Goal: Task Accomplishment & Management: Manage account settings

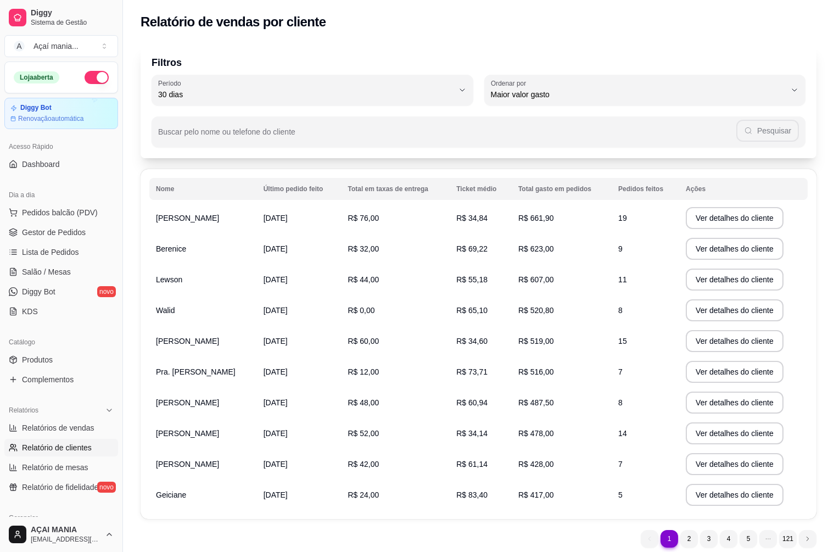
select select "30"
select select "HIGHEST_TOTAL_SPENT_WITH_ORDERS"
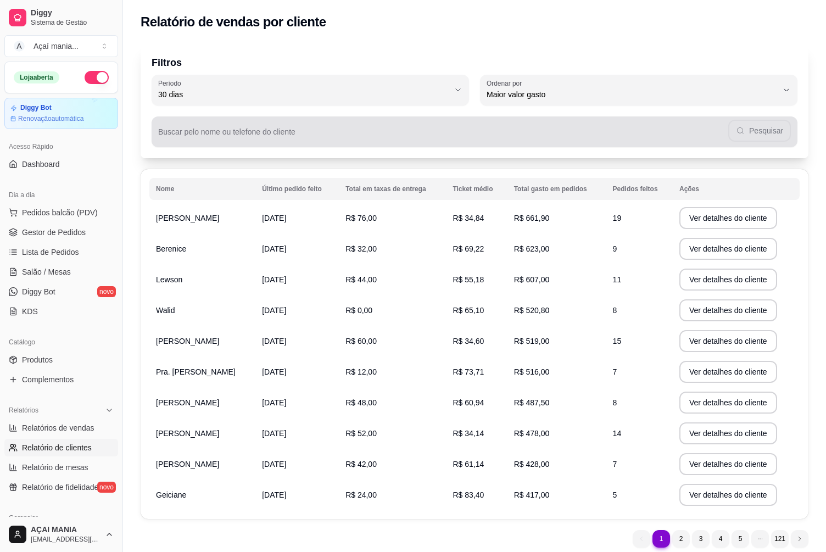
click at [186, 129] on div "Pesquisar" at bounding box center [474, 132] width 633 height 22
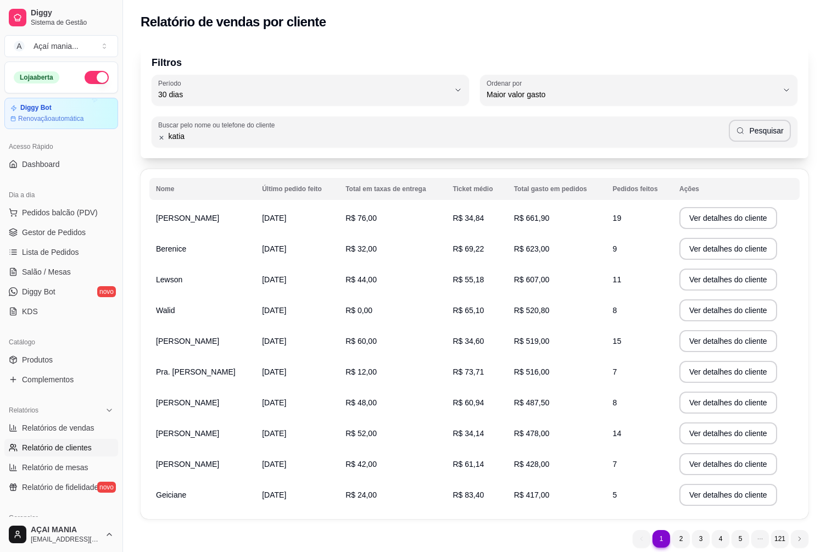
type input "katia"
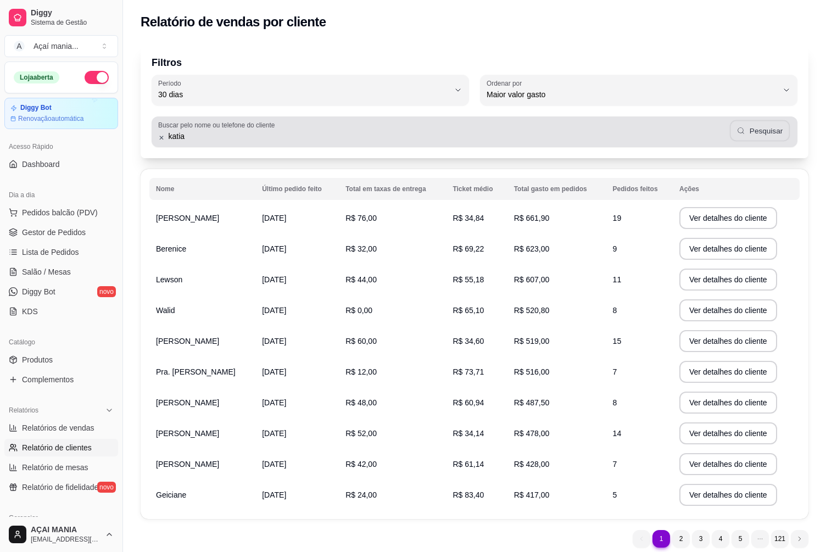
click at [783, 135] on button "Pesquisar" at bounding box center [760, 130] width 60 height 21
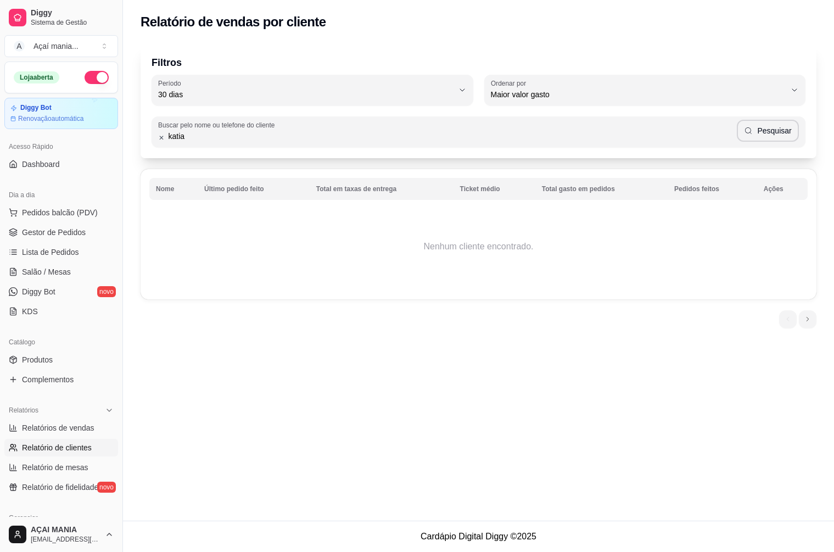
drag, startPoint x: 190, startPoint y: 134, endPoint x: 162, endPoint y: 138, distance: 27.8
click at [162, 138] on div "katia Pesquisar" at bounding box center [478, 132] width 641 height 22
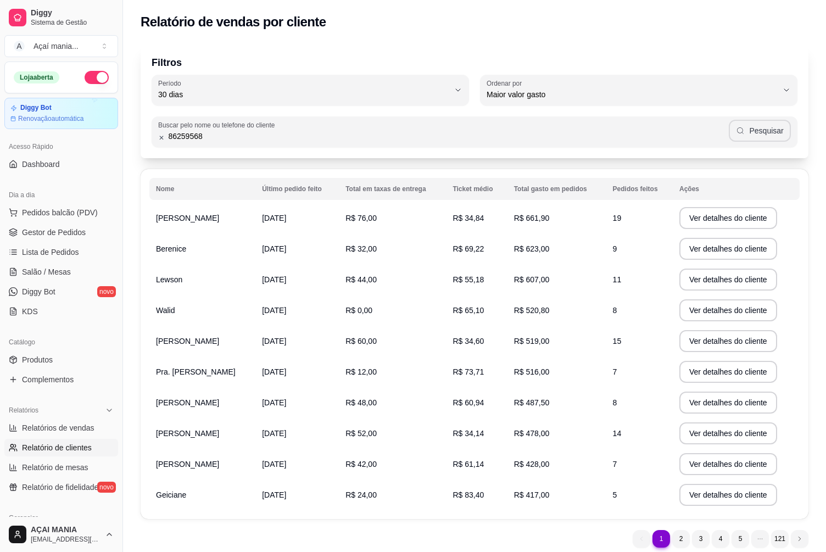
type input "86259568"
click at [789, 130] on button "Pesquisar" at bounding box center [760, 131] width 62 height 22
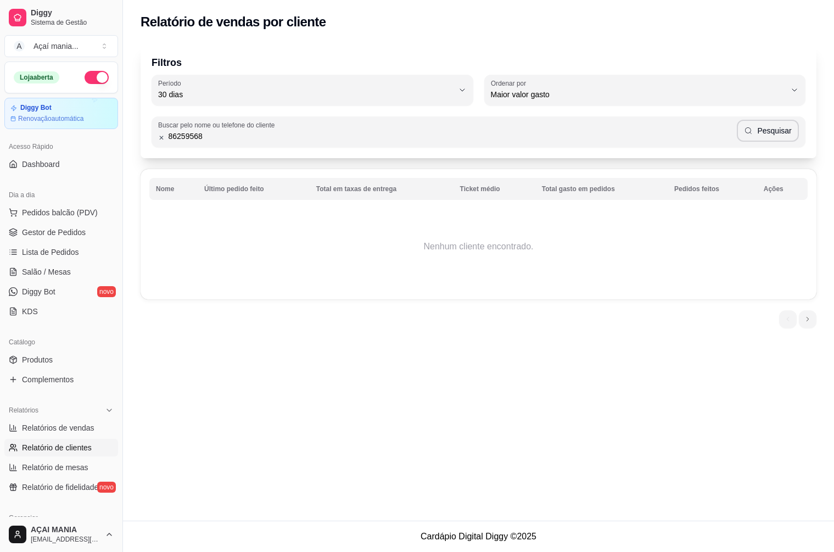
click at [208, 140] on input "86259568" at bounding box center [451, 136] width 572 height 11
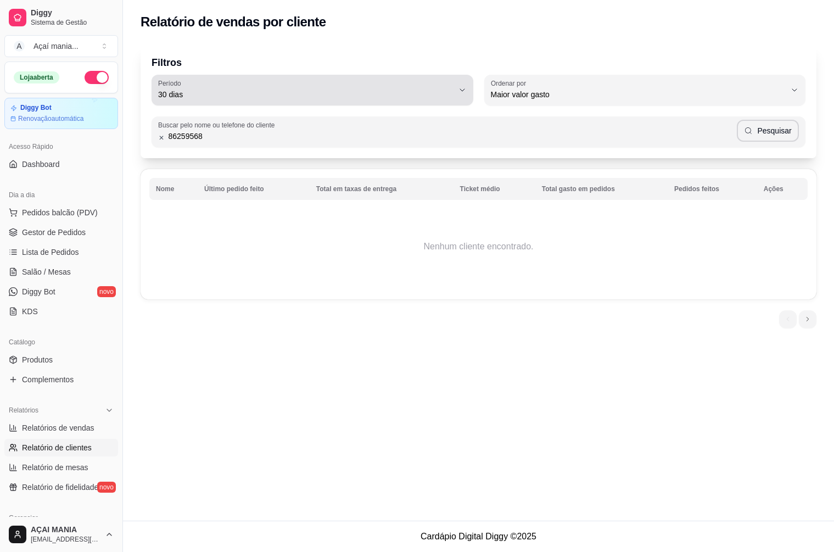
click at [467, 89] on button "Período 30 dias" at bounding box center [313, 90] width 322 height 31
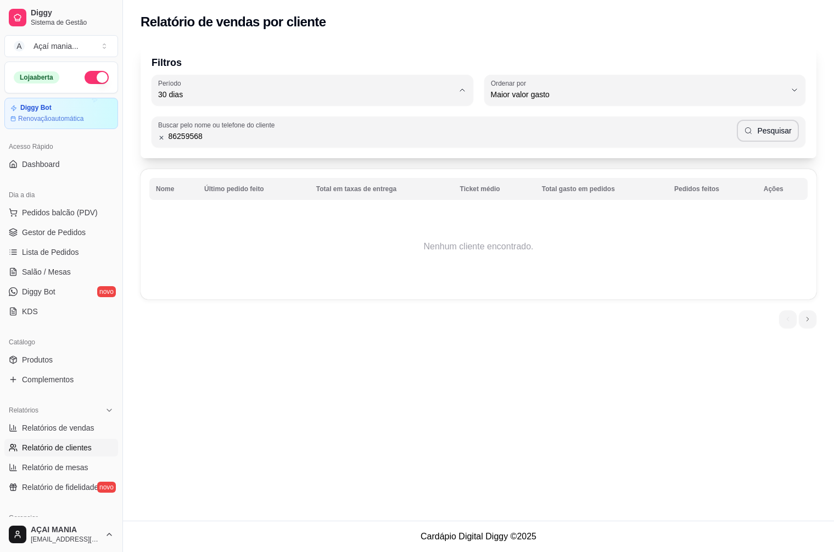
click at [219, 233] on span "60 dias" at bounding box center [306, 228] width 281 height 10
type input "60"
select select "60"
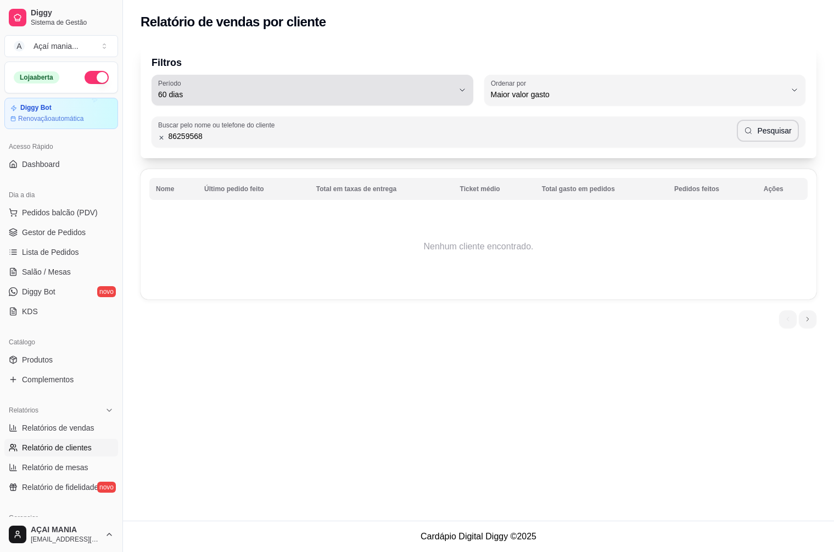
click at [191, 89] on span "60 dias" at bounding box center [306, 94] width 296 height 11
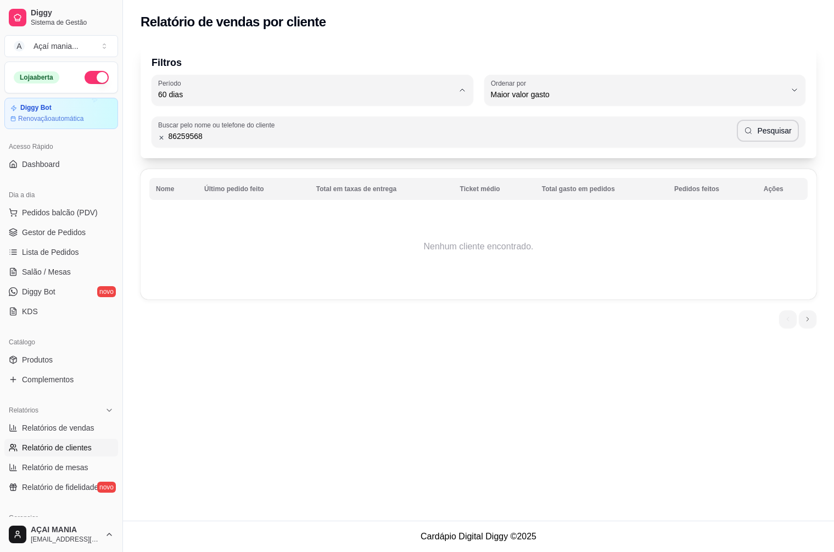
click at [195, 192] on span "30 dias" at bounding box center [306, 192] width 281 height 10
type input "30"
select select "30"
click at [209, 134] on input "86259568" at bounding box center [451, 136] width 572 height 11
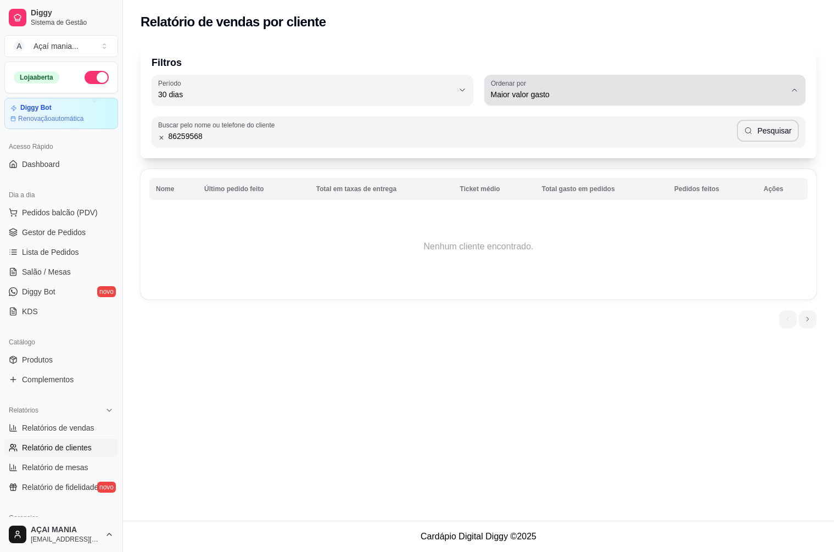
click at [533, 90] on span "Maior valor gasto" at bounding box center [639, 94] width 296 height 11
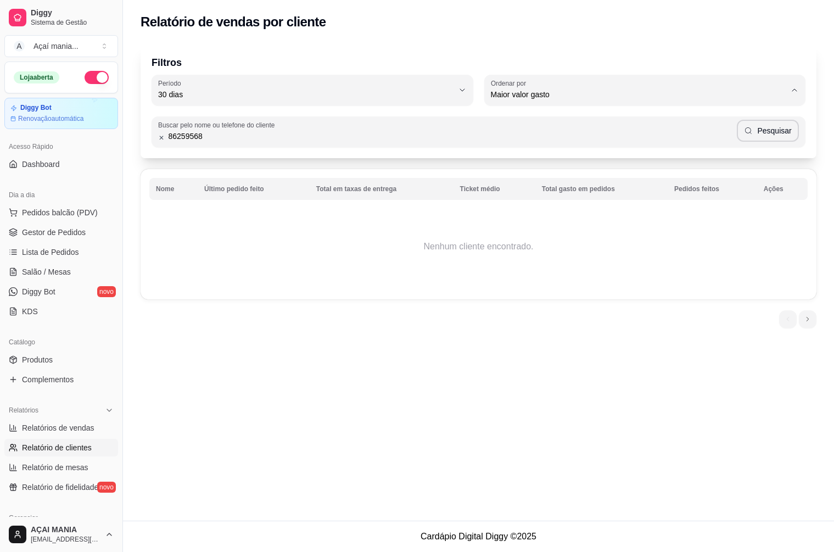
click at [554, 122] on span "Maior número de pedidos" at bounding box center [639, 120] width 281 height 10
type input "HIGHEST_ORDER_COUNT"
select select "HIGHEST_ORDER_COUNT"
click at [631, 98] on span "Maior número de pedidos" at bounding box center [639, 94] width 296 height 11
click at [574, 178] on span "Último pedido feito" at bounding box center [639, 174] width 281 height 10
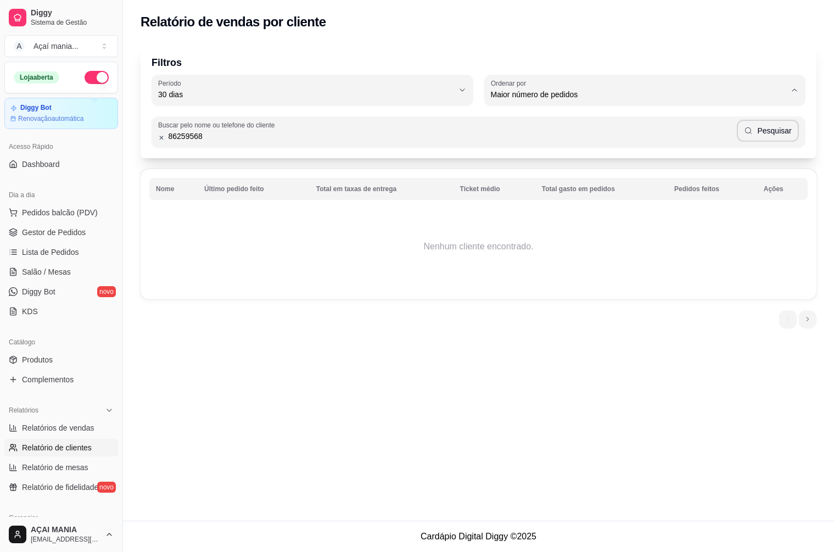
type input "LAST_ORDER_MADE_AT"
select select "LAST_ORDER_MADE_AT"
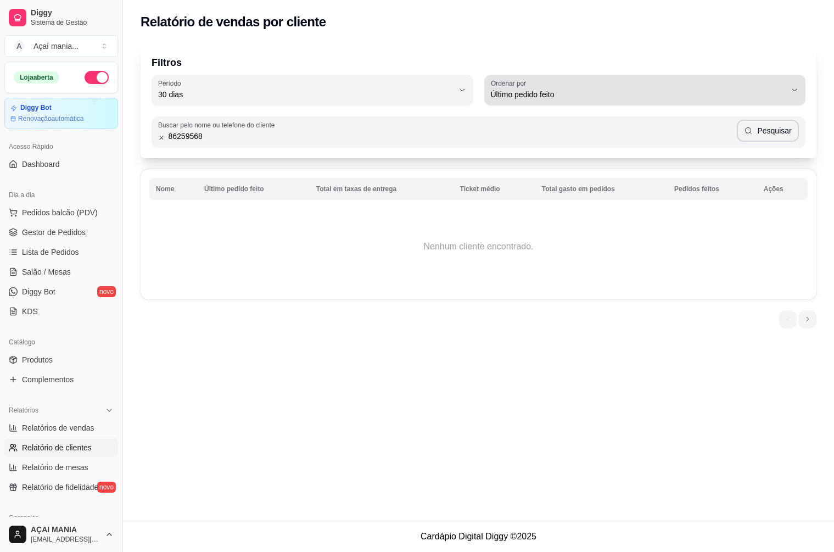
click at [560, 92] on span "Último pedido feito" at bounding box center [639, 94] width 296 height 11
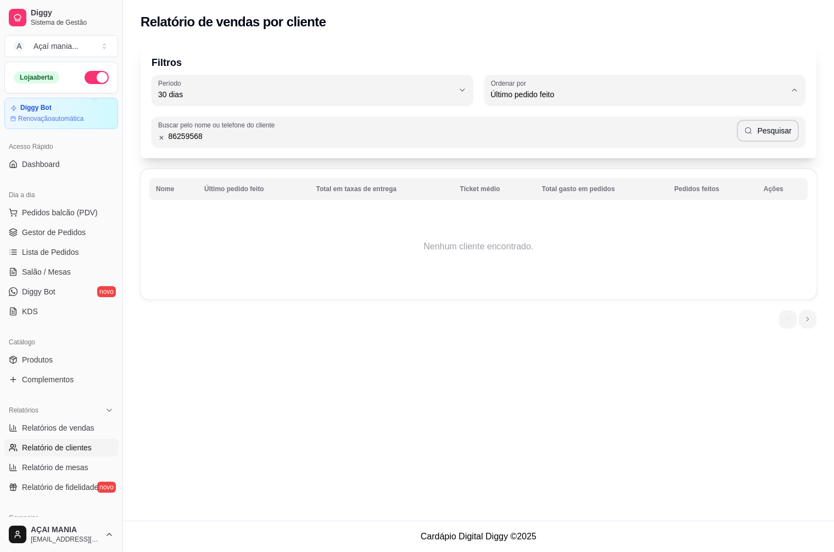
click at [563, 125] on span "Maior número de pedidos" at bounding box center [639, 120] width 281 height 10
type input "HIGHEST_ORDER_COUNT"
select select "HIGHEST_ORDER_COUNT"
click at [401, 253] on td "Nenhum cliente encontrado." at bounding box center [478, 247] width 659 height 88
click at [338, 280] on td "Nenhum cliente encontrado." at bounding box center [478, 247] width 659 height 88
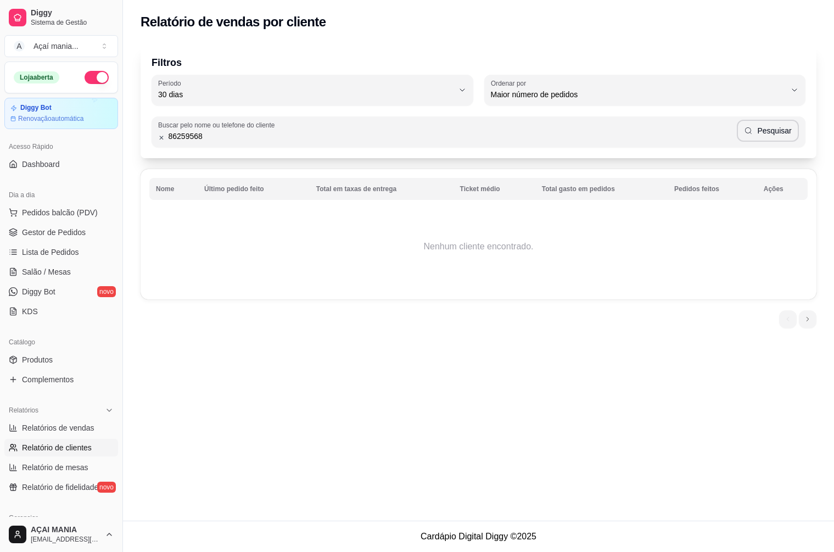
click at [338, 281] on td "Nenhum cliente encontrado." at bounding box center [478, 247] width 659 height 88
click at [337, 281] on td "Nenhum cliente encontrado." at bounding box center [478, 247] width 659 height 88
click at [337, 282] on td "Nenhum cliente encontrado." at bounding box center [478, 247] width 659 height 88
drag, startPoint x: 426, startPoint y: 304, endPoint x: 440, endPoint y: 308, distance: 14.8
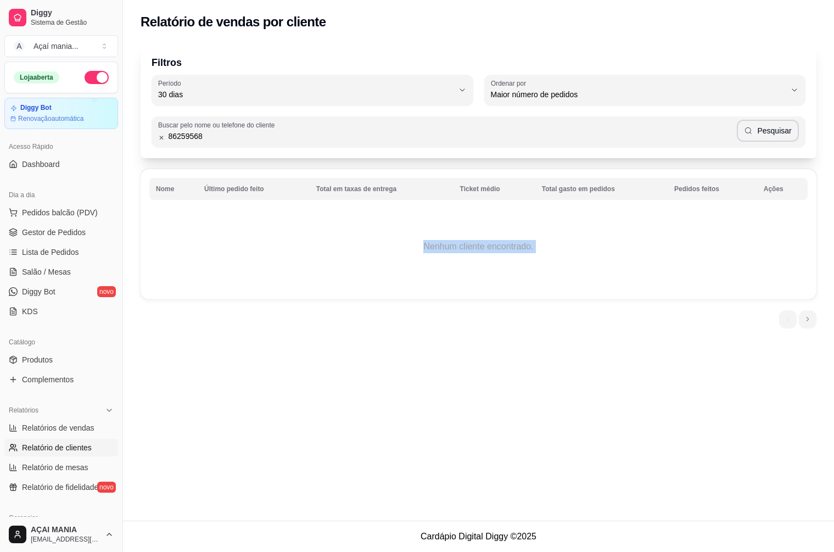
click at [427, 304] on div "Filtros 30 Período Hoje Ontem 7 dias 15 dias 30 dias 45 dias 60 dias Período 30…" at bounding box center [478, 189] width 711 height 304
drag, startPoint x: 440, startPoint y: 308, endPoint x: 446, endPoint y: 310, distance: 6.3
click at [441, 309] on div "Filtros 30 Período Hoje Ontem 7 dias 15 dias 30 dias 45 dias 60 dias Período 30…" at bounding box center [478, 189] width 711 height 304
click at [178, 358] on div "Relatório de vendas por cliente Filtros 30 Período Hoje Ontem 7 dias 15 dias 30…" at bounding box center [478, 260] width 711 height 521
click at [175, 355] on div "Relatório de vendas por cliente Filtros 30 Período Hoje Ontem 7 dias 15 dias 30…" at bounding box center [478, 260] width 711 height 521
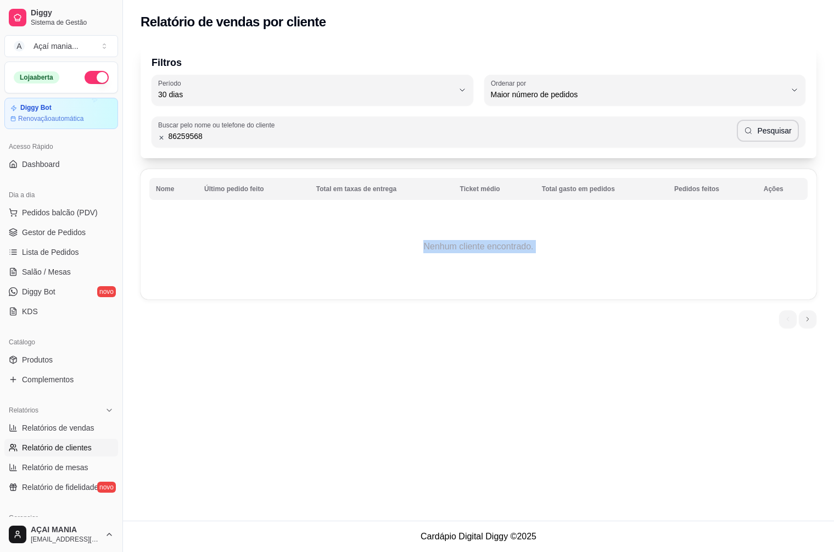
drag, startPoint x: 180, startPoint y: 360, endPoint x: 186, endPoint y: 366, distance: 8.2
click at [182, 361] on div "Relatório de vendas por cliente Filtros 30 Período Hoje Ontem 7 dias 15 dias 30…" at bounding box center [478, 260] width 711 height 521
drag, startPoint x: 186, startPoint y: 366, endPoint x: 193, endPoint y: 364, distance: 7.5
click at [187, 366] on div "Relatório de vendas por cliente Filtros 30 Período Hoje Ontem 7 dias 15 dias 30…" at bounding box center [478, 260] width 711 height 521
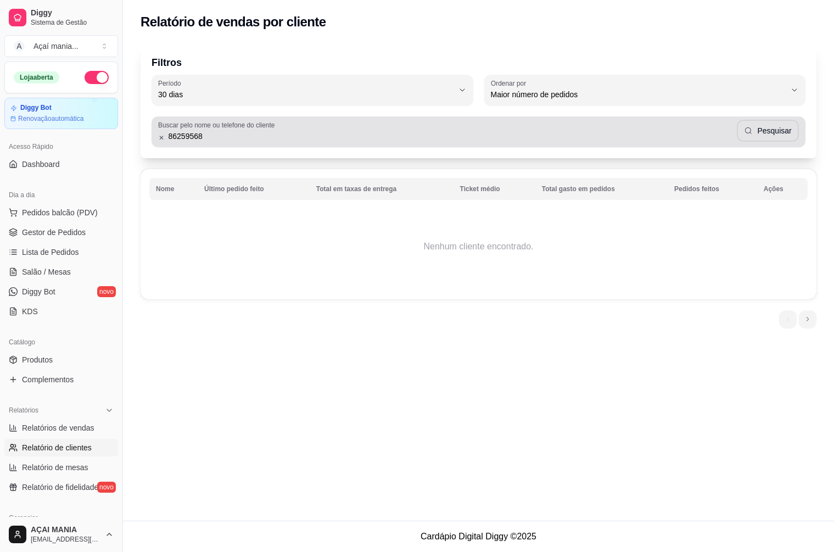
click at [227, 137] on input "86259568" at bounding box center [451, 136] width 572 height 11
click at [777, 132] on button "Pesquisar" at bounding box center [768, 130] width 60 height 21
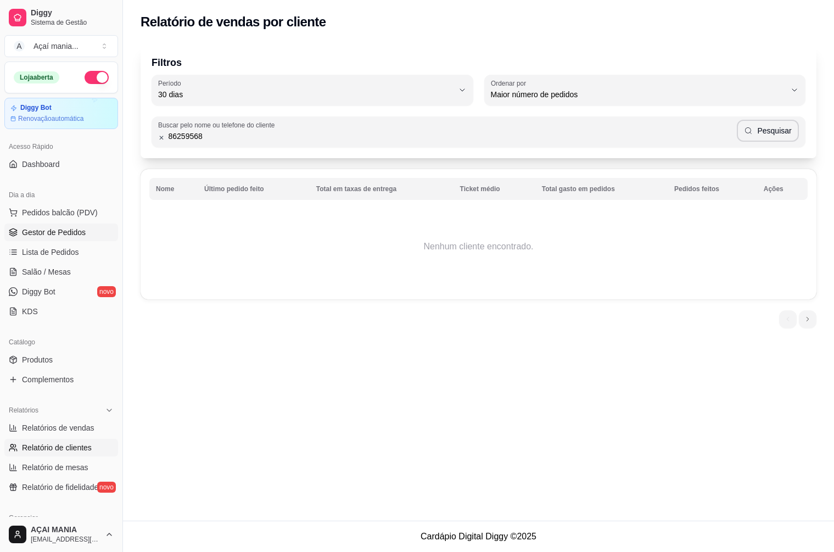
click at [43, 231] on span "Gestor de Pedidos" at bounding box center [54, 232] width 64 height 11
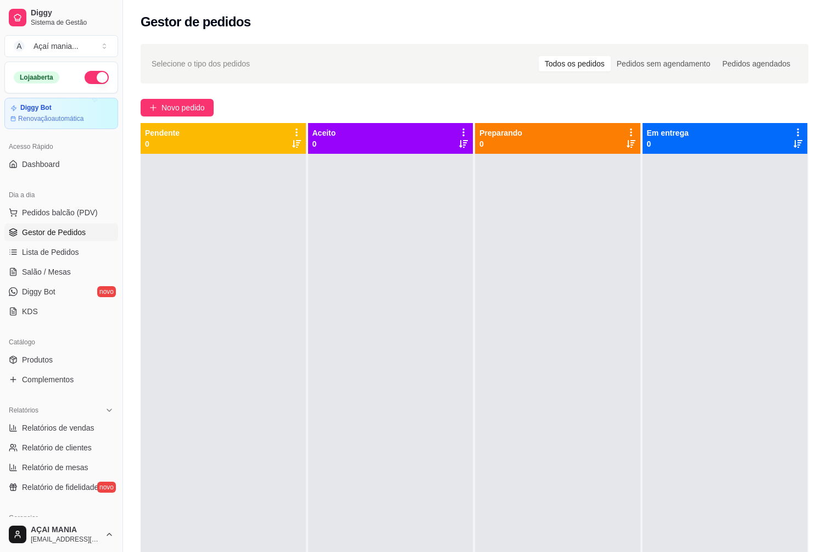
click at [74, 231] on span "Gestor de Pedidos" at bounding box center [54, 232] width 64 height 11
click at [84, 449] on span "Relatório de clientes" at bounding box center [57, 447] width 70 height 11
select select "30"
select select "HIGHEST_TOTAL_SPENT_WITH_ORDERS"
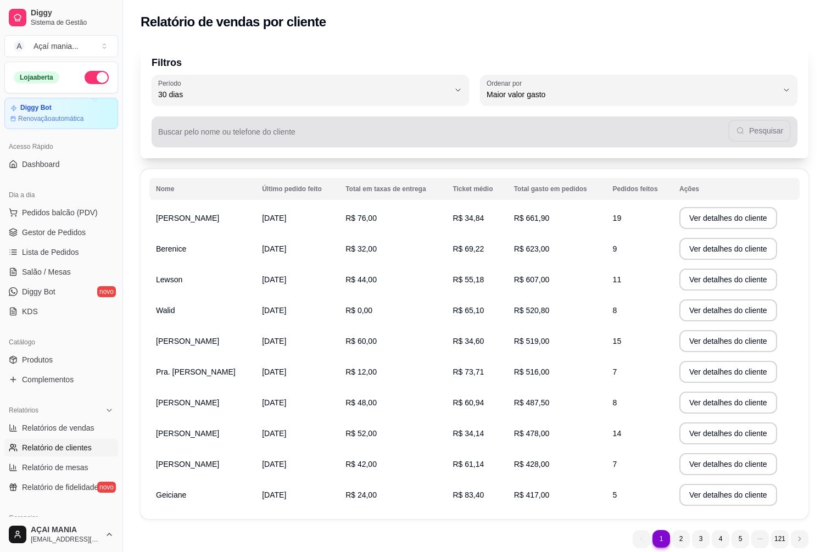
click at [339, 125] on div "Pesquisar" at bounding box center [474, 132] width 633 height 22
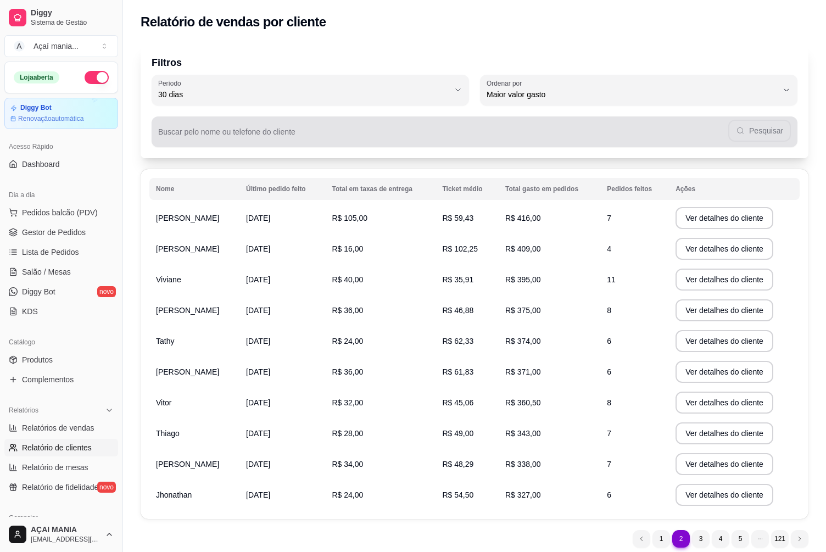
click at [232, 123] on div "Pesquisar" at bounding box center [474, 132] width 633 height 22
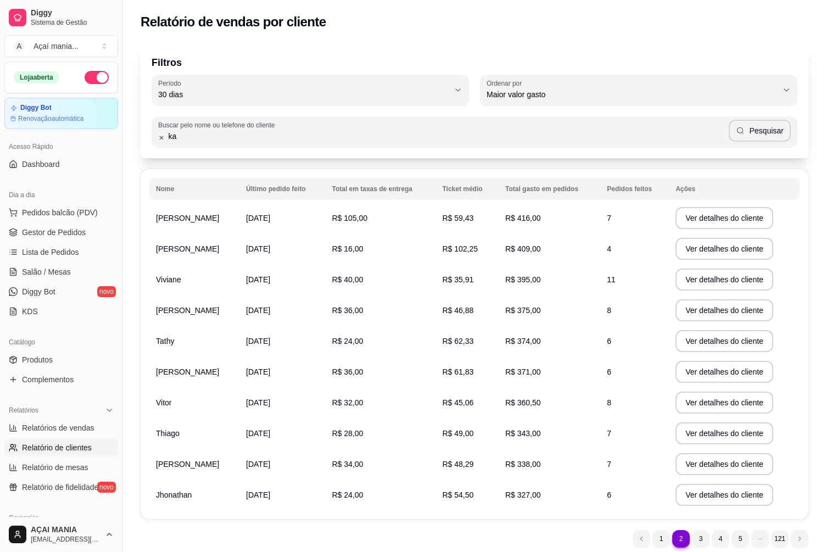
type input "ka"
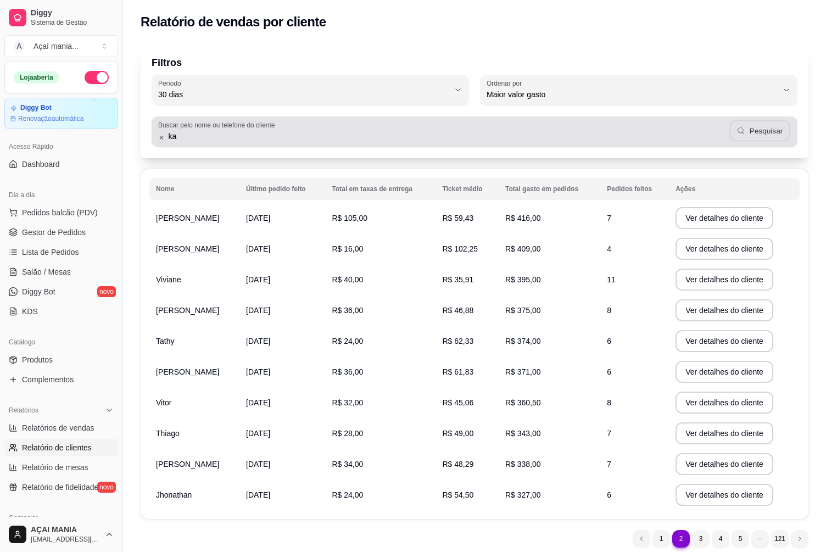
click at [780, 127] on button "Pesquisar" at bounding box center [760, 130] width 60 height 21
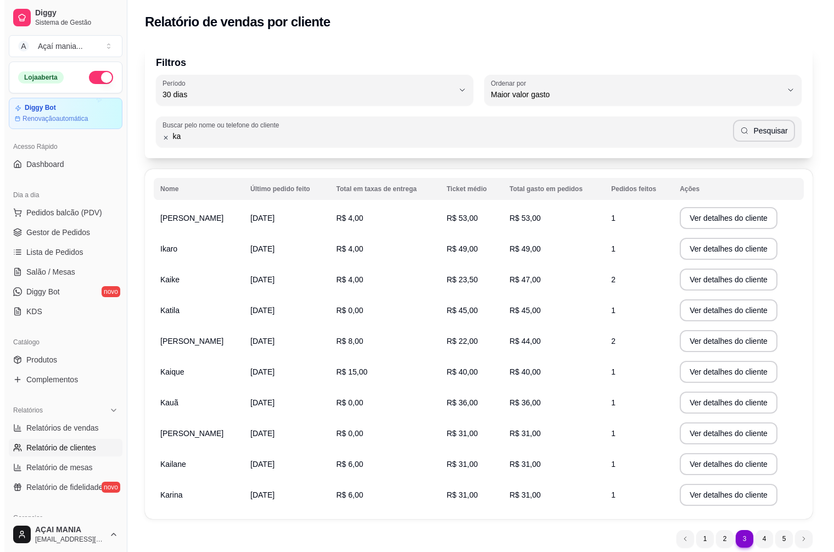
scroll to position [40, 0]
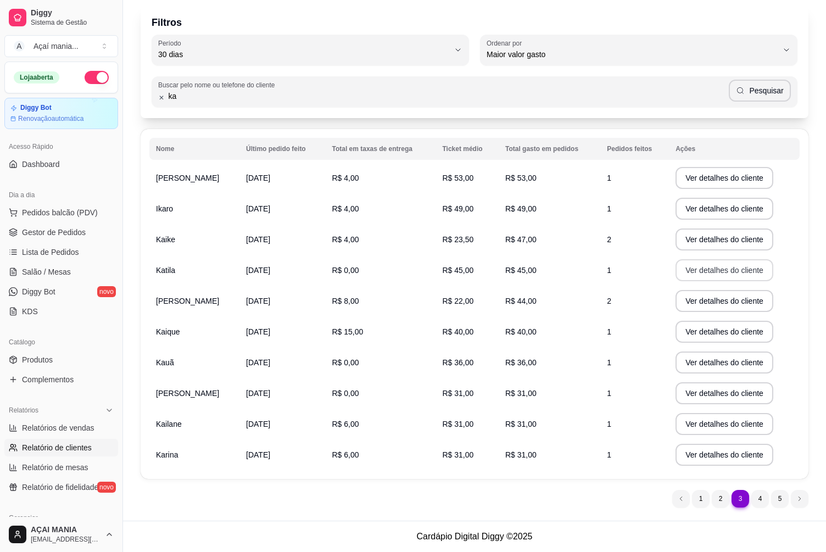
click at [690, 268] on button "Ver detalhes do cliente" at bounding box center [725, 270] width 98 height 22
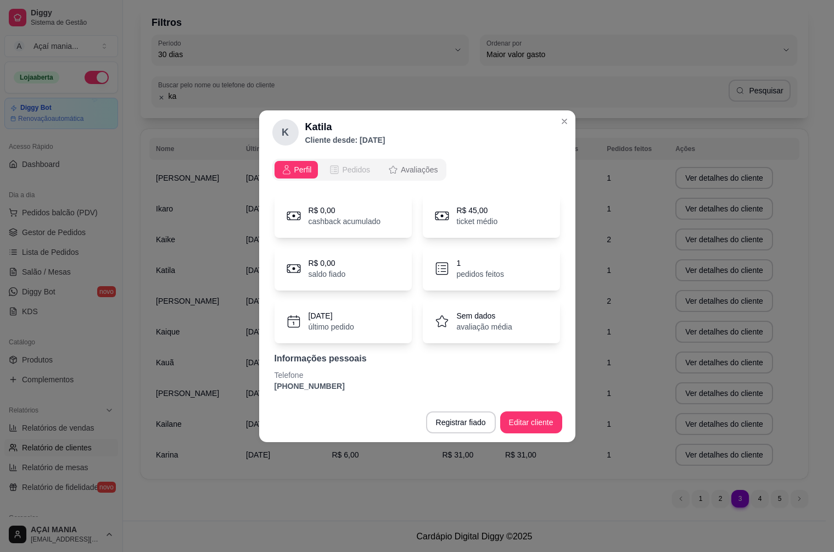
click at [358, 164] on span "Pedidos" at bounding box center [356, 169] width 28 height 11
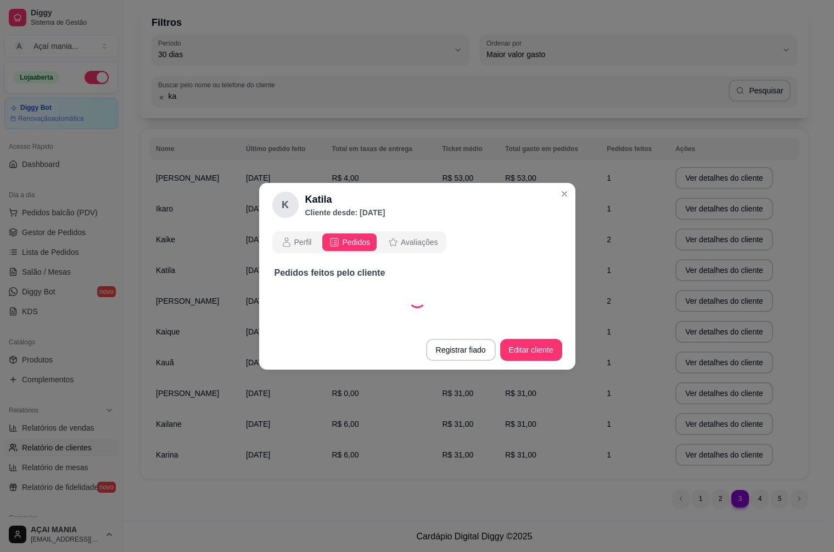
select select "30"
select select "ALL"
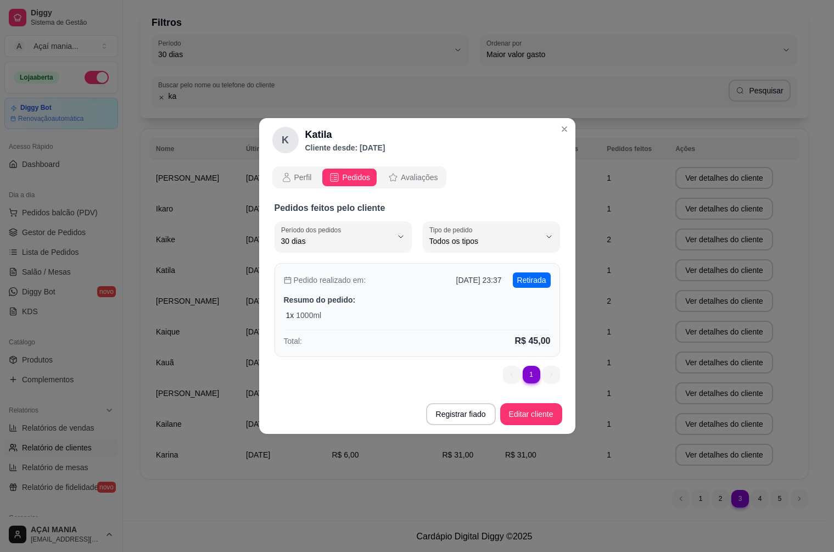
click at [409, 301] on p "Resumo do pedido:" at bounding box center [417, 299] width 267 height 11
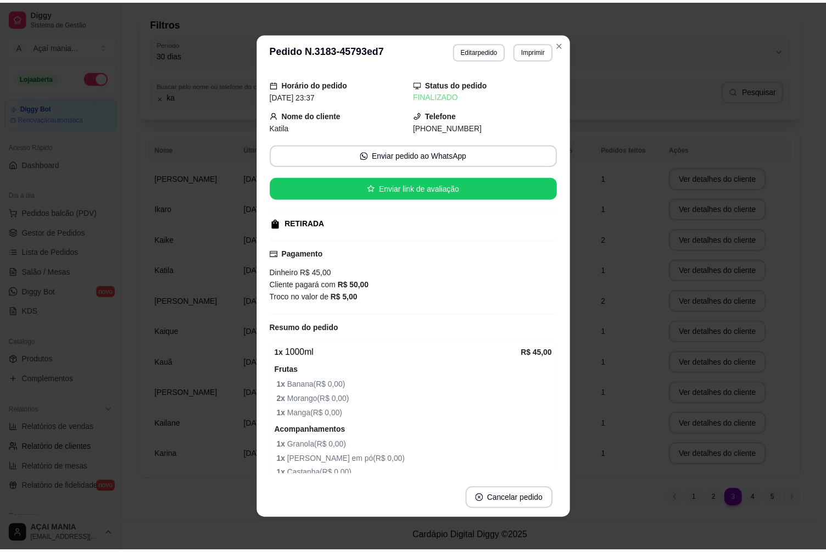
scroll to position [0, 0]
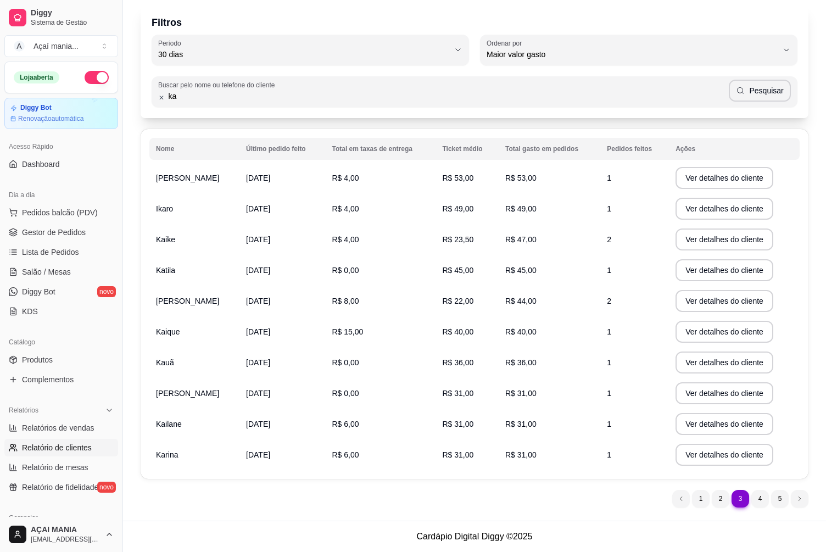
click at [280, 95] on input "ka" at bounding box center [447, 96] width 564 height 11
type input "k"
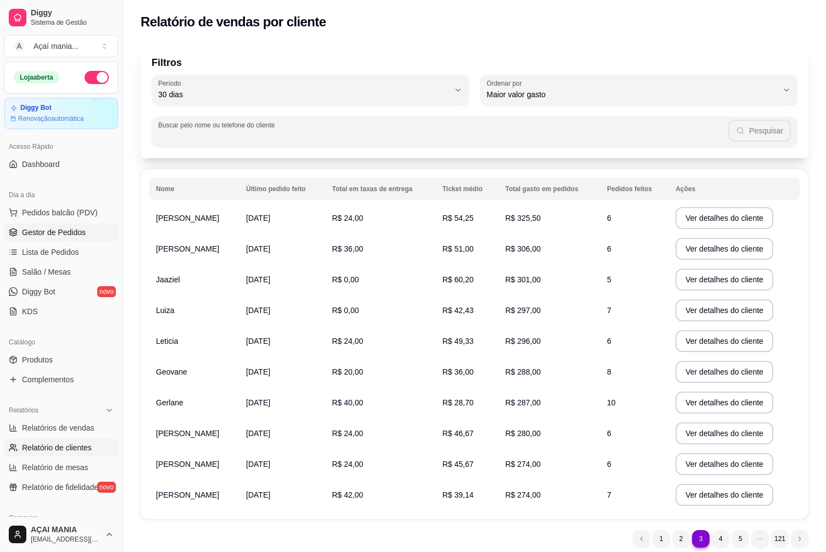
click at [58, 235] on span "Gestor de Pedidos" at bounding box center [54, 232] width 64 height 11
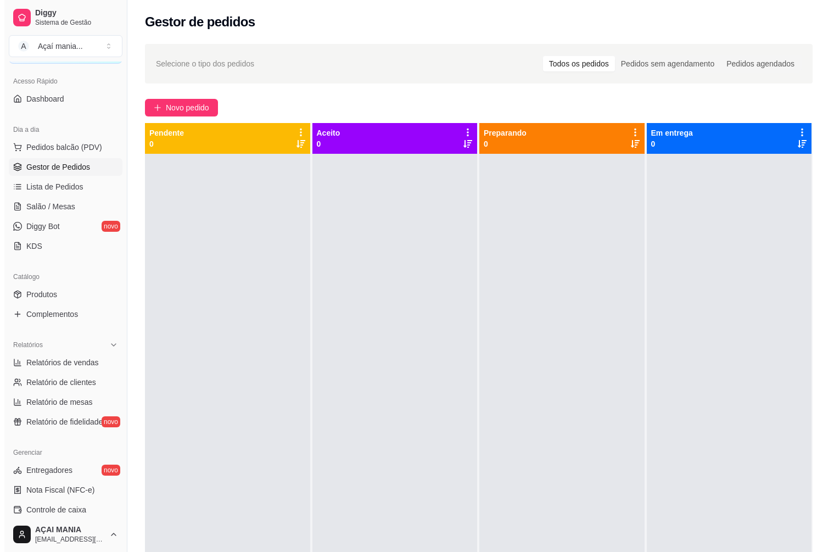
scroll to position [220, 0]
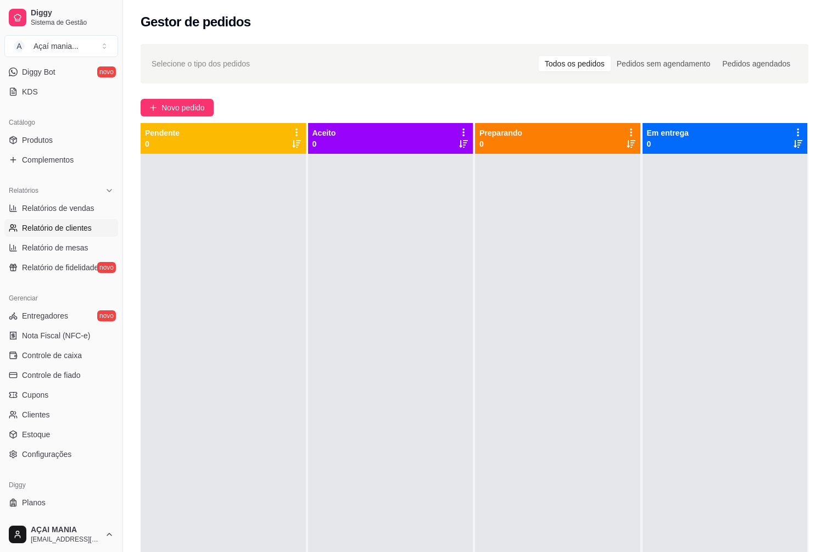
click at [39, 224] on span "Relatório de clientes" at bounding box center [57, 227] width 70 height 11
select select "30"
select select "HIGHEST_TOTAL_SPENT_WITH_ORDERS"
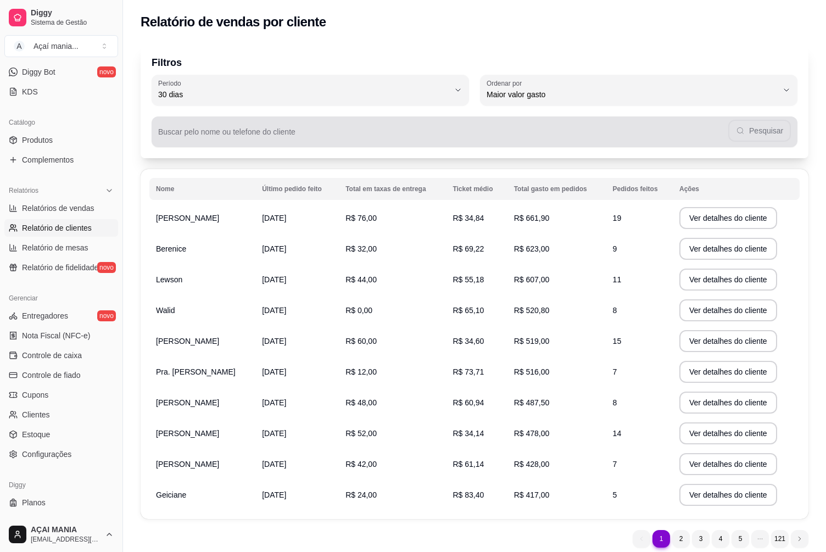
click at [650, 143] on div "Buscar pelo nome ou telefone do cliente Pesquisar" at bounding box center [475, 131] width 646 height 31
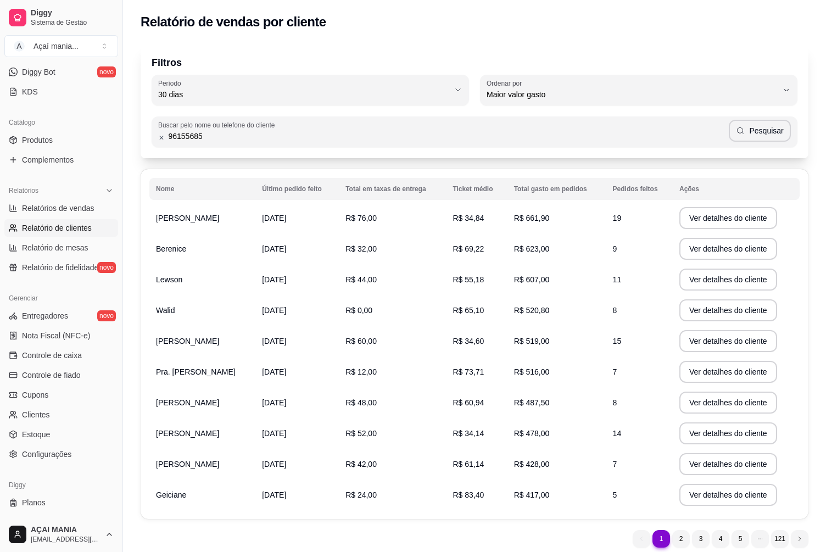
type input "96155685"
click at [756, 126] on button "Pesquisar" at bounding box center [760, 131] width 62 height 22
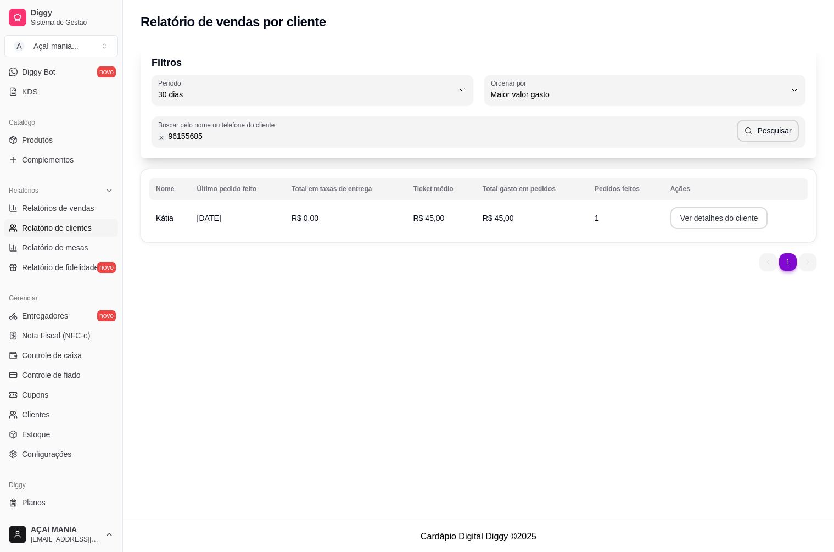
click at [703, 221] on button "Ver detalhes do cliente" at bounding box center [720, 218] width 98 height 22
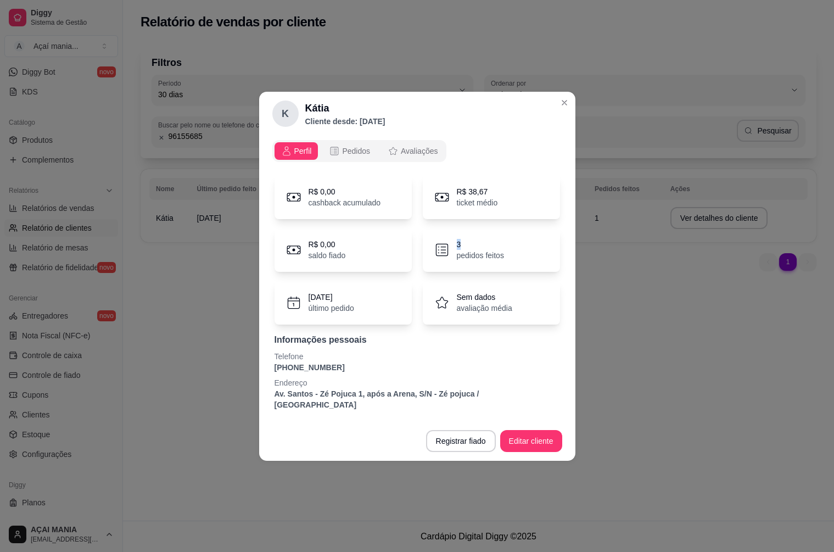
drag, startPoint x: 453, startPoint y: 250, endPoint x: 470, endPoint y: 250, distance: 17.0
click at [470, 250] on div "3 pedidos feitos" at bounding box center [491, 250] width 137 height 44
click at [364, 157] on span "Pedidos" at bounding box center [356, 151] width 28 height 11
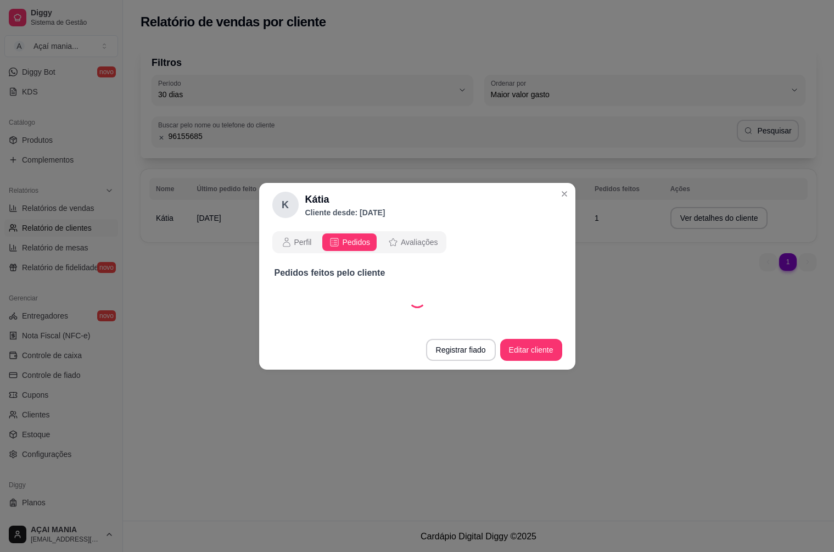
select select "30"
select select "ALL"
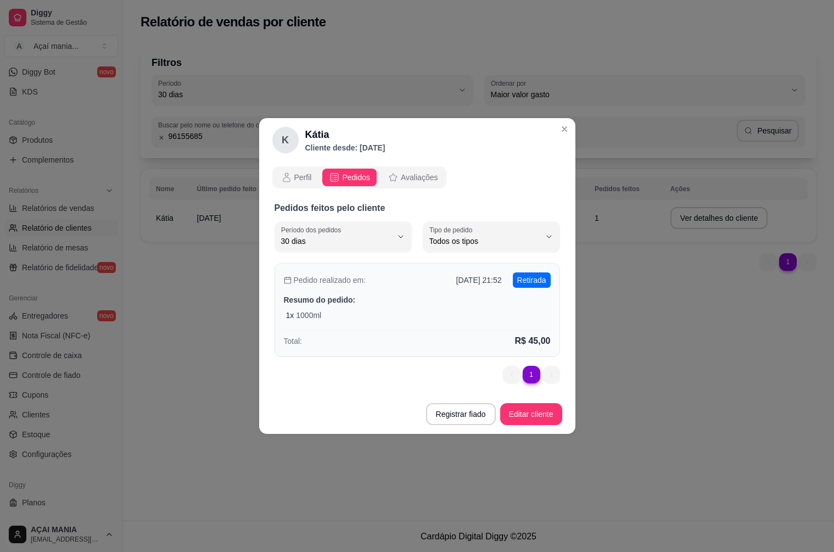
click at [435, 326] on div "Pedido realizado em: [DATE] 21:52 Retirada Resumo do pedido: 1 x 1000ml Total: …" at bounding box center [418, 310] width 286 height 94
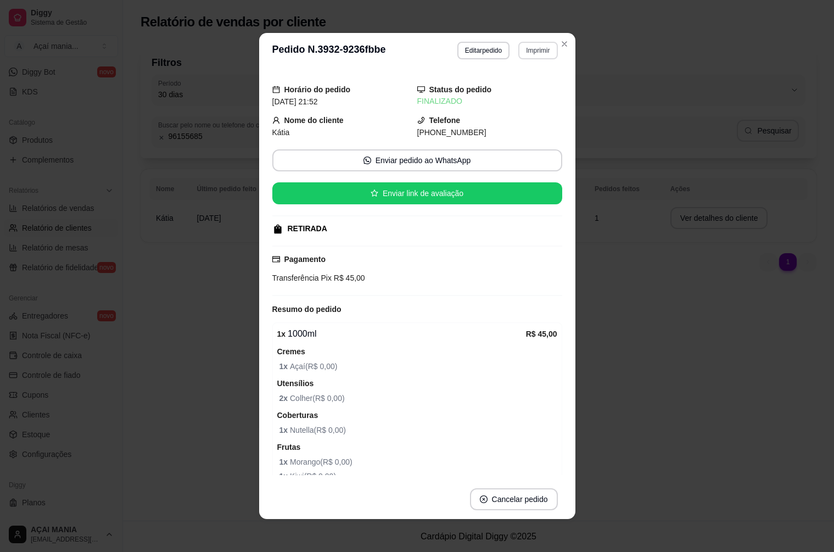
click at [532, 55] on button "Imprimir" at bounding box center [538, 51] width 39 height 18
click at [522, 88] on button "IMPRESSORA" at bounding box center [515, 89] width 80 height 18
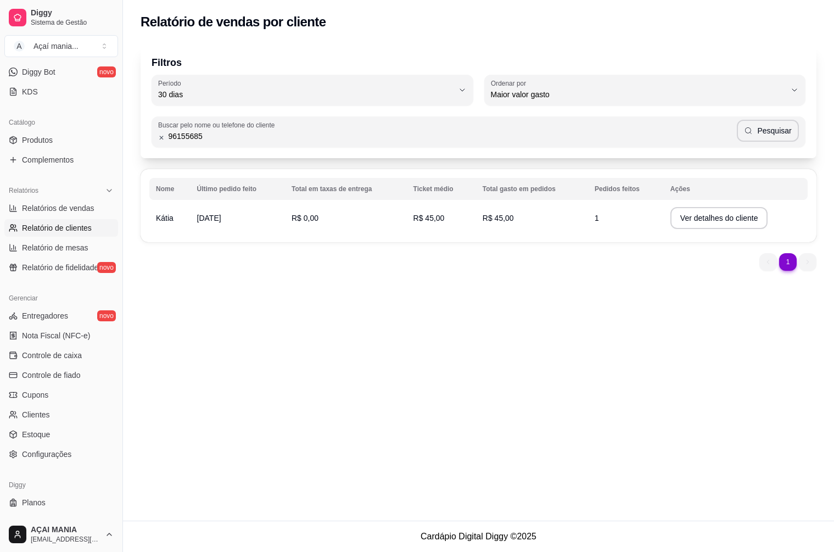
click at [248, 353] on div "Relatório de vendas por cliente Filtros 30 Período Hoje Ontem 7 dias 15 dias 30…" at bounding box center [478, 260] width 711 height 521
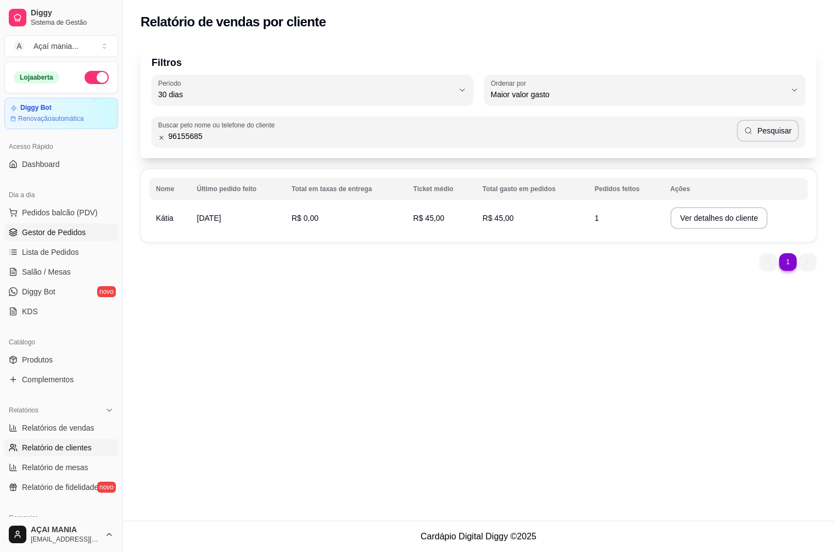
click at [77, 236] on span "Gestor de Pedidos" at bounding box center [54, 232] width 64 height 11
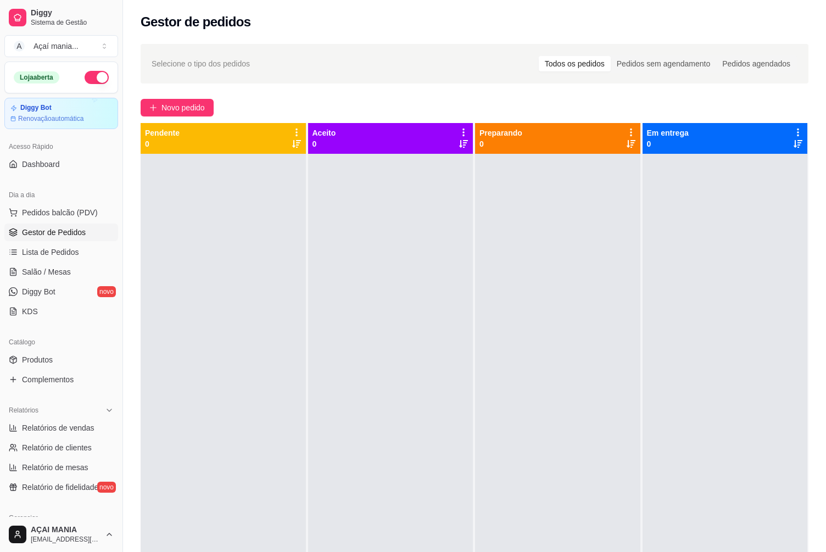
click at [235, 450] on div at bounding box center [223, 430] width 165 height 552
click at [65, 226] on link "Gestor de Pedidos" at bounding box center [61, 233] width 114 height 18
click at [259, 241] on div at bounding box center [223, 430] width 165 height 552
click at [40, 472] on span "Relatório de mesas" at bounding box center [55, 467] width 66 height 11
select select "TOTAL_OF_ORDERS"
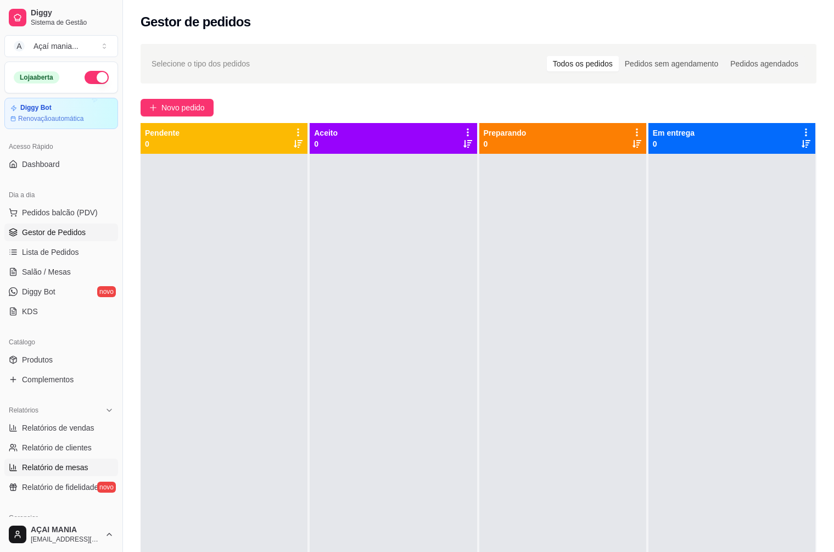
select select "7"
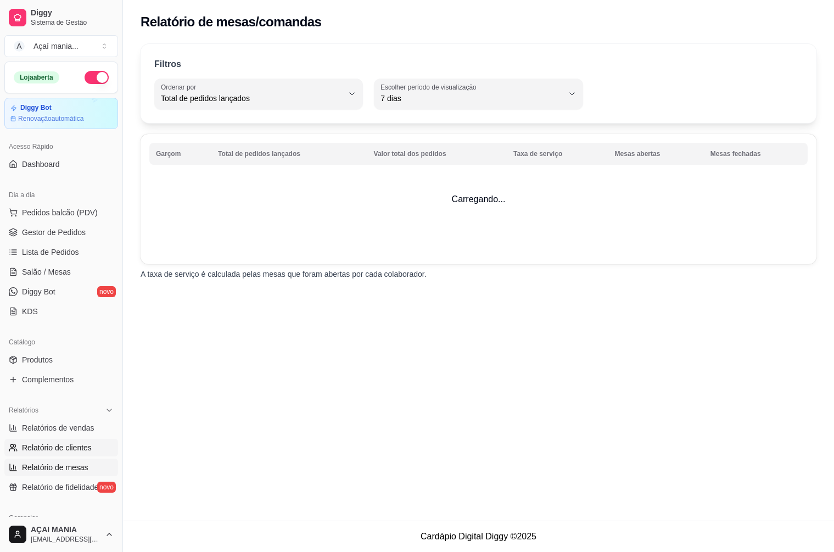
click at [81, 443] on span "Relatório de clientes" at bounding box center [57, 447] width 70 height 11
select select "30"
select select "HIGHEST_TOTAL_SPENT_WITH_ORDERS"
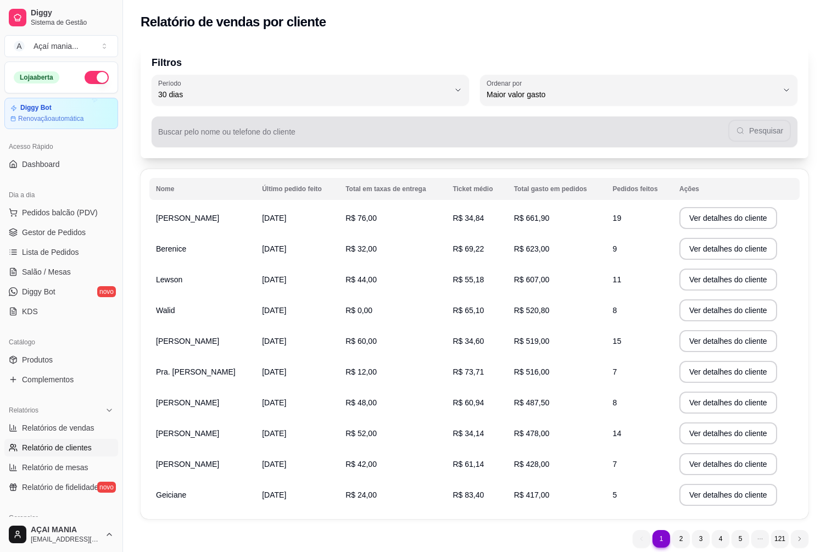
click at [217, 130] on div "Pesquisar" at bounding box center [474, 132] width 633 height 22
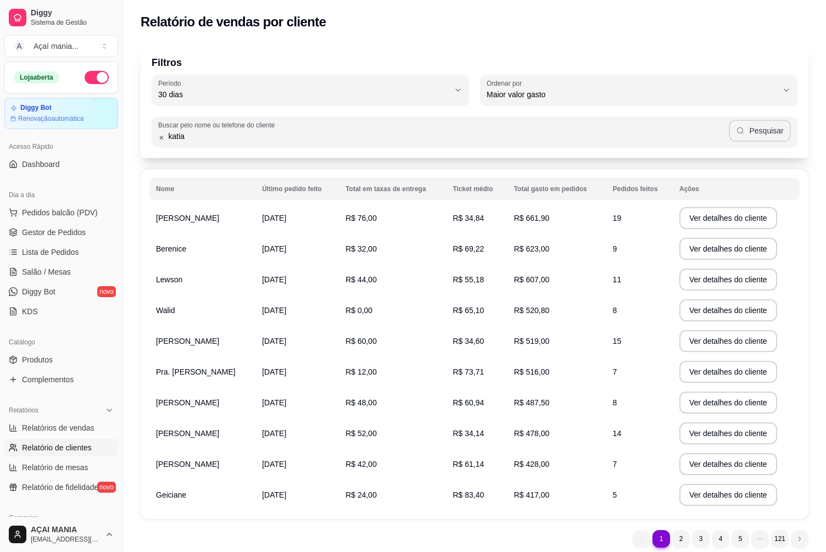
click at [749, 135] on button "Pesquisar" at bounding box center [760, 131] width 62 height 22
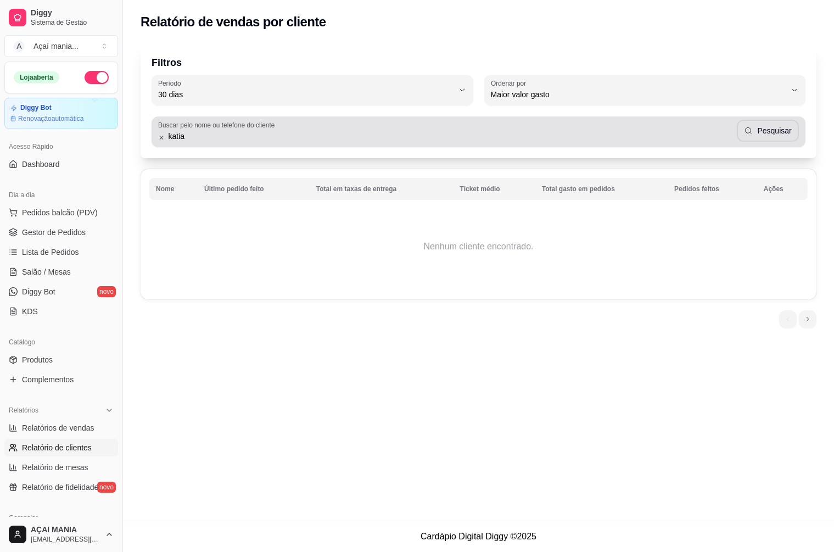
click at [208, 142] on div "katia Pesquisar" at bounding box center [478, 132] width 641 height 22
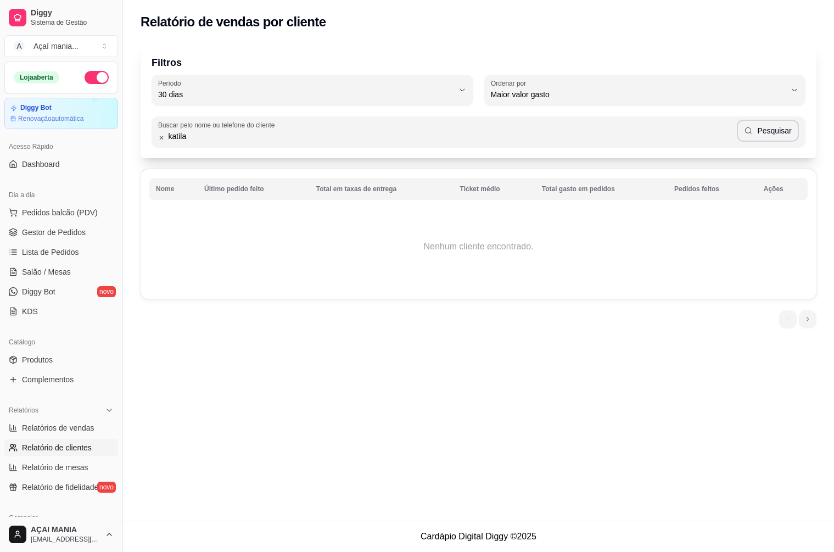
type input "katila"
click at [770, 132] on button "Pesquisar" at bounding box center [768, 131] width 62 height 22
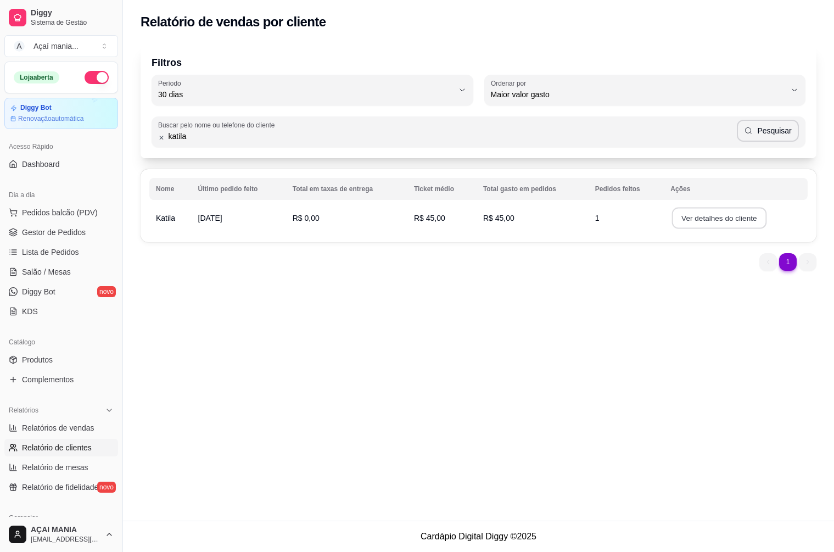
click at [685, 216] on button "Ver detalhes do cliente" at bounding box center [719, 218] width 94 height 21
click at [49, 226] on link "Gestor de Pedidos" at bounding box center [61, 233] width 114 height 18
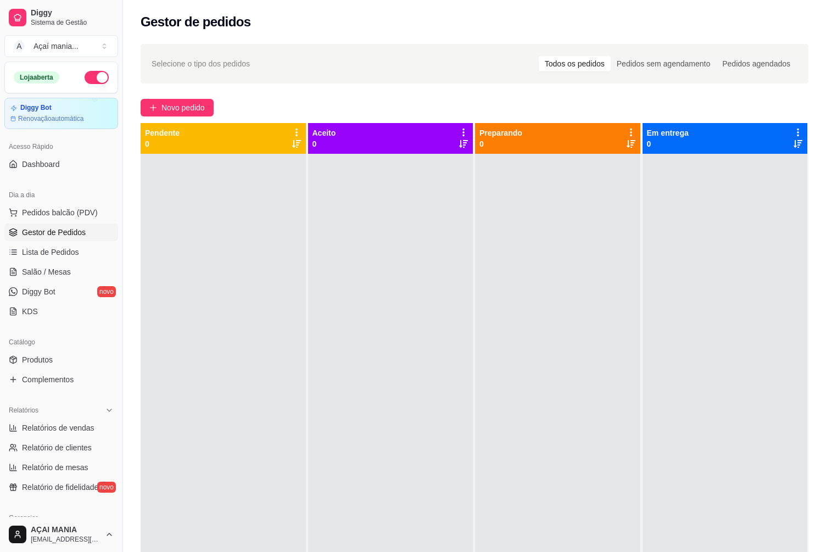
click at [220, 497] on div at bounding box center [223, 430] width 165 height 552
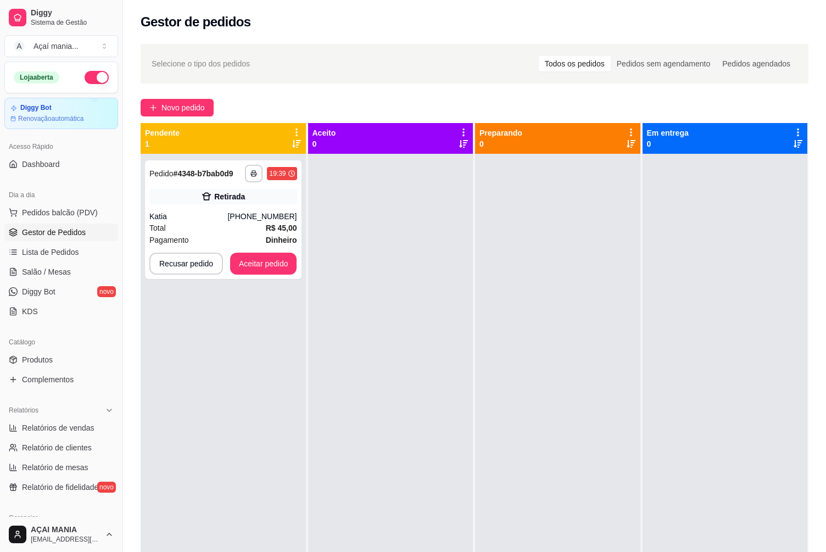
click at [232, 415] on div "**********" at bounding box center [223, 430] width 165 height 552
click at [219, 216] on div "Katia" at bounding box center [188, 216] width 78 height 11
click at [205, 265] on button "Recusar pedido" at bounding box center [186, 264] width 74 height 22
click at [219, 238] on button "Sim" at bounding box center [216, 236] width 44 height 22
click at [268, 258] on button "Aceitar pedido" at bounding box center [263, 264] width 67 height 22
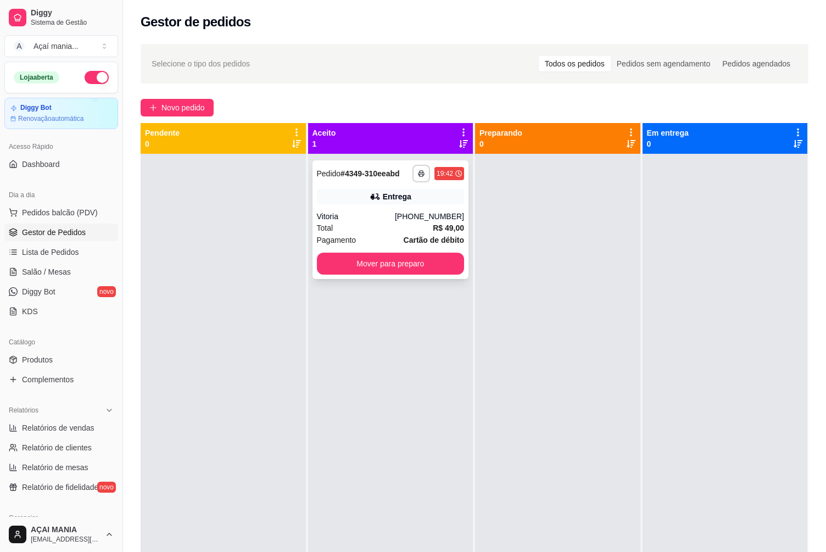
click at [370, 241] on div "Pagamento Cartão de débito" at bounding box center [391, 240] width 148 height 12
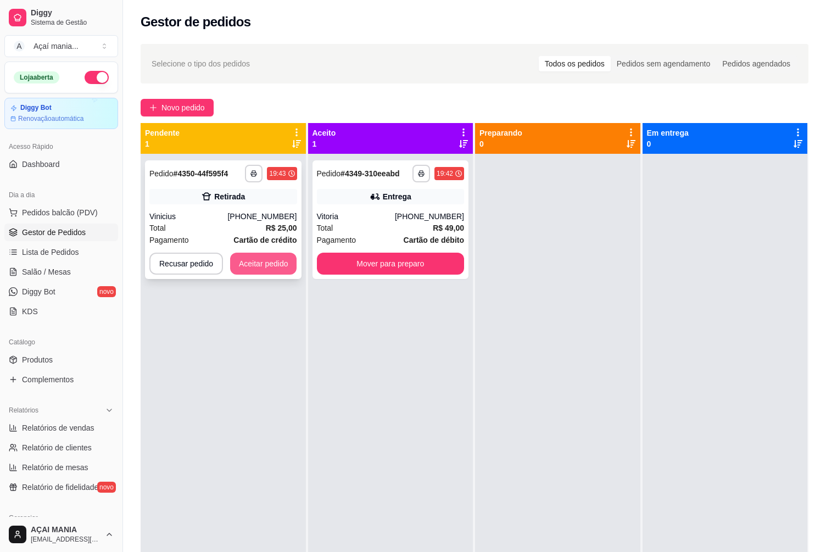
click at [245, 259] on button "Aceitar pedido" at bounding box center [263, 264] width 67 height 22
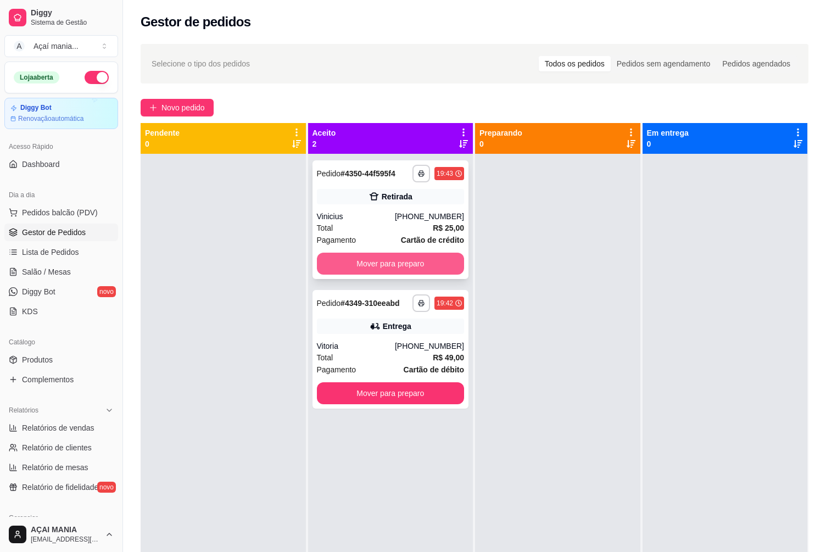
click at [405, 264] on button "Mover para preparo" at bounding box center [391, 264] width 148 height 22
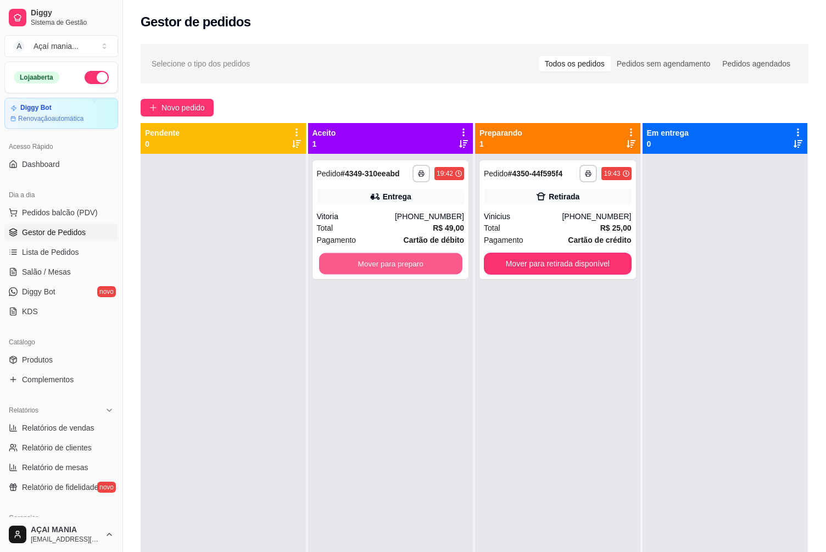
click at [405, 264] on button "Mover para preparo" at bounding box center [390, 263] width 143 height 21
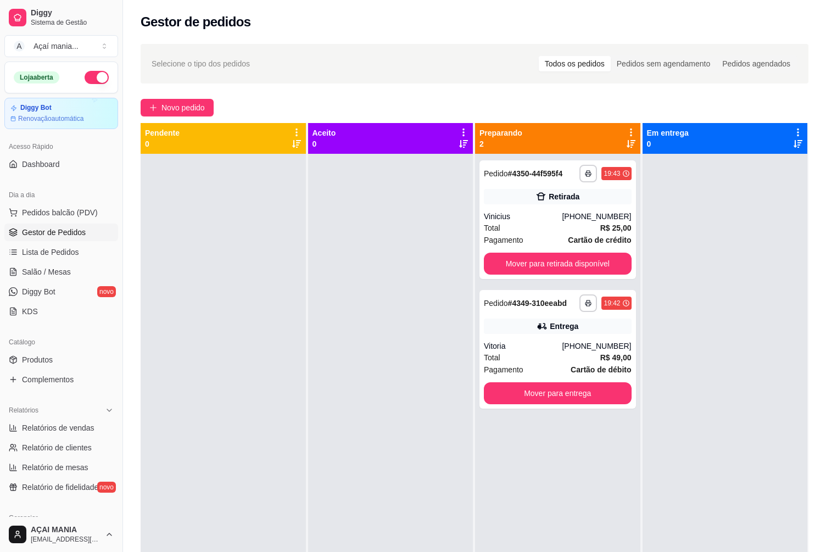
click at [261, 335] on div at bounding box center [223, 430] width 165 height 552
click at [62, 19] on span "Sistema de Gestão" at bounding box center [72, 22] width 83 height 9
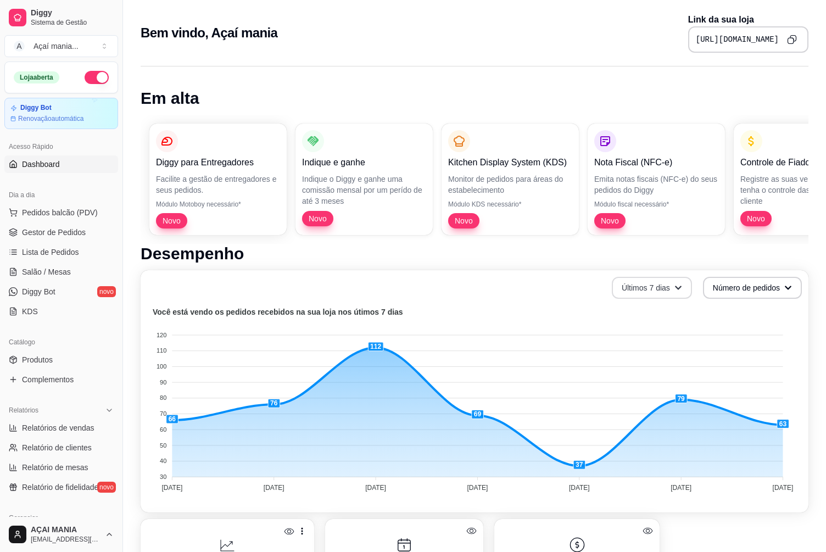
click at [678, 290] on icon "button" at bounding box center [679, 288] width 8 height 8
click at [648, 353] on span "Últimos 30 dias" at bounding box center [651, 352] width 92 height 11
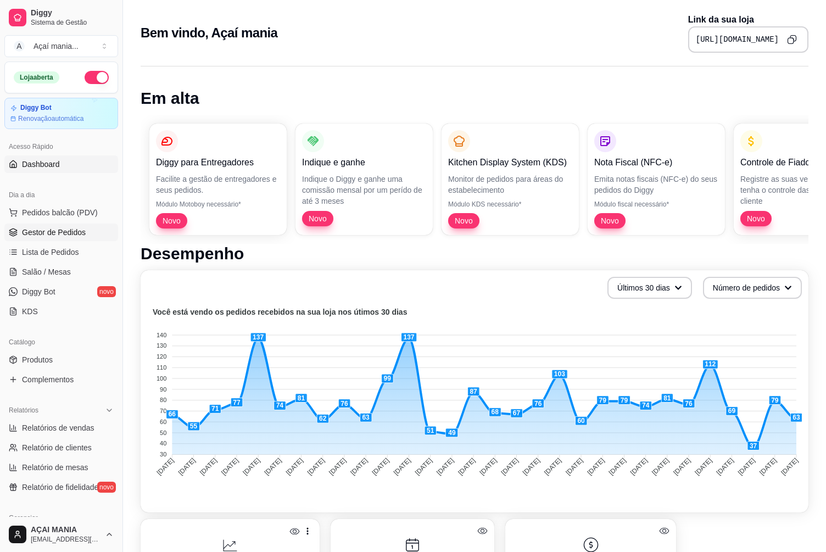
click at [48, 230] on span "Gestor de Pedidos" at bounding box center [54, 232] width 64 height 11
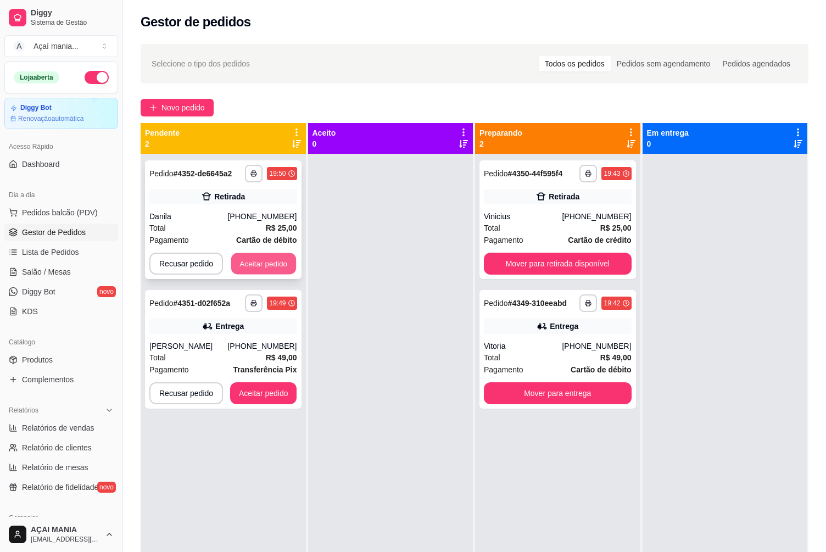
click at [287, 266] on button "Aceitar pedido" at bounding box center [263, 263] width 65 height 21
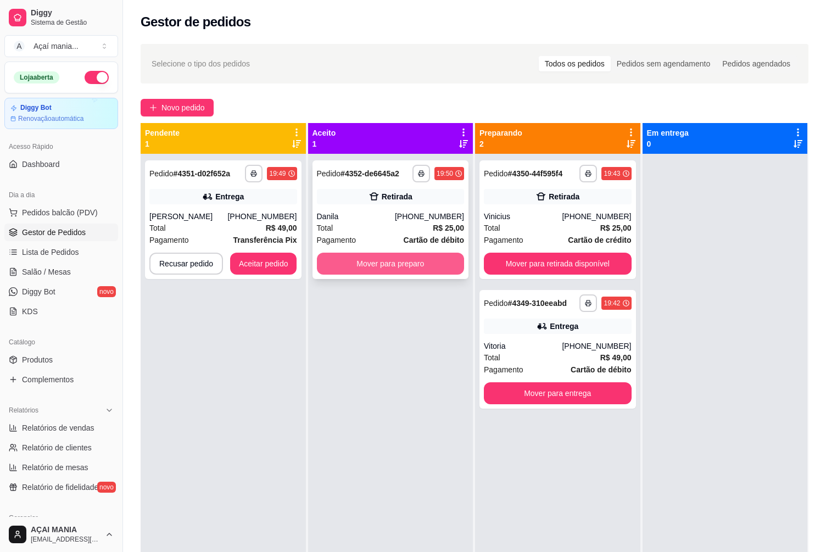
click at [366, 261] on button "Mover para preparo" at bounding box center [391, 264] width 148 height 22
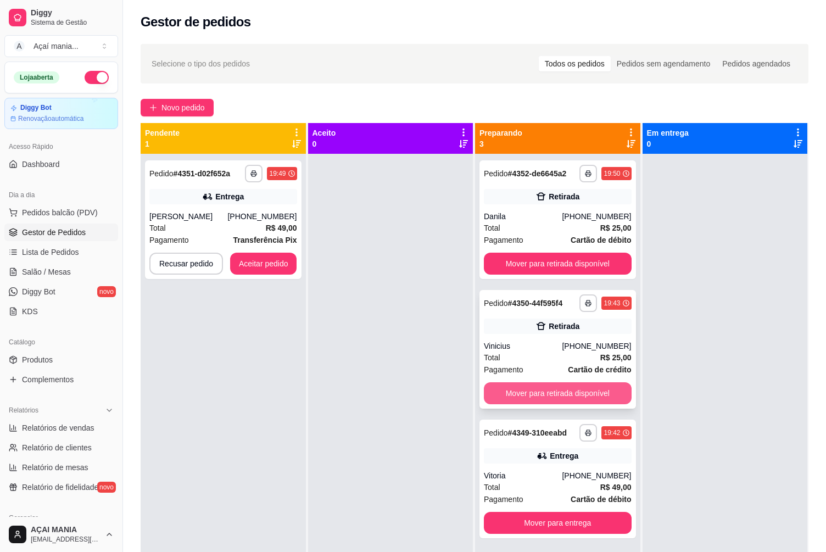
click at [506, 395] on button "Mover para retirada disponível" at bounding box center [558, 393] width 148 height 22
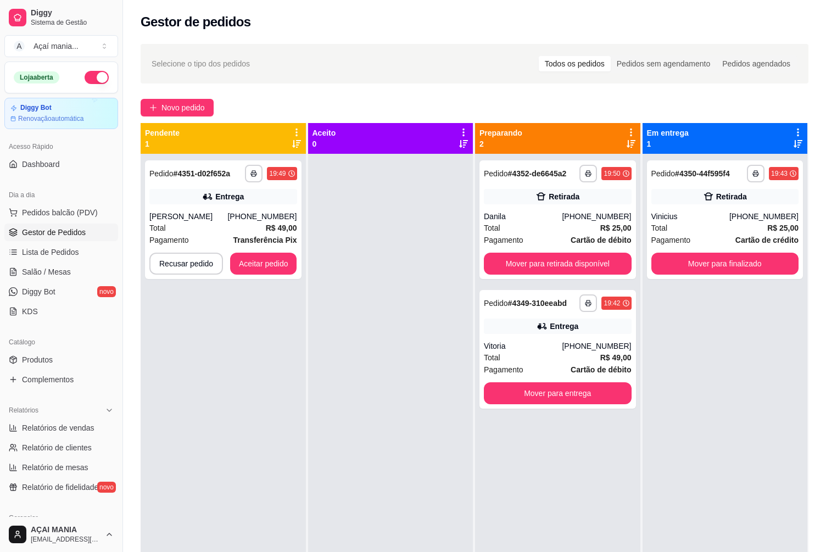
click at [39, 302] on ul "Pedidos balcão (PDV) Gestor de Pedidos Lista de Pedidos Salão / Mesas Diggy Bot…" at bounding box center [61, 262] width 114 height 116
click at [39, 299] on link "Diggy Bot novo" at bounding box center [61, 292] width 114 height 18
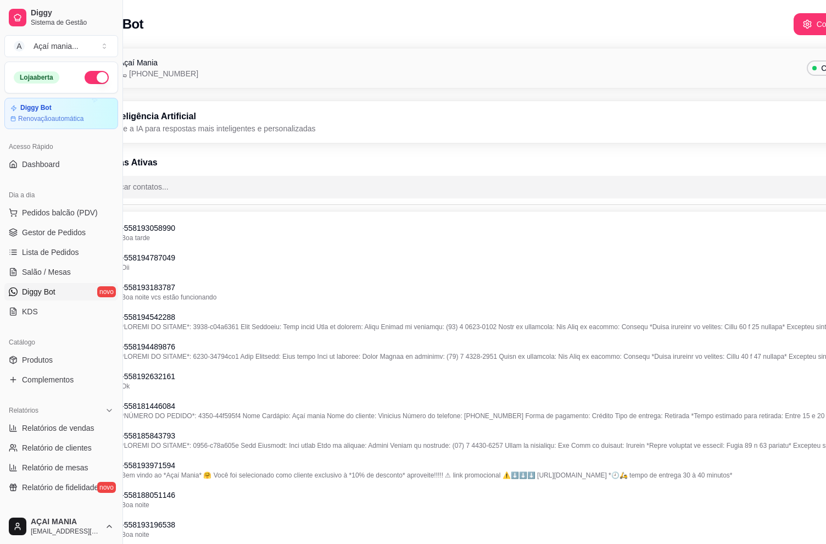
scroll to position [0, 123]
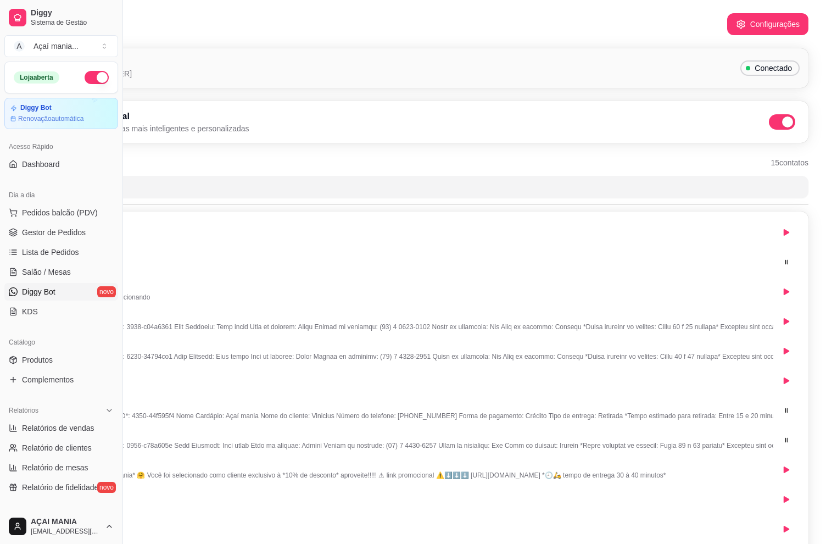
drag, startPoint x: 692, startPoint y: 108, endPoint x: 726, endPoint y: 121, distance: 35.8
click at [726, 121] on div "Inteligência Artificial Ative a IA para respostas mais inteligentes e personali…" at bounding box center [412, 122] width 773 height 24
drag, startPoint x: 686, startPoint y: 121, endPoint x: 599, endPoint y: 161, distance: 94.9
click at [685, 121] on div "Inteligência Artificial Ative a IA para respostas mais inteligentes e personali…" at bounding box center [412, 122] width 773 height 24
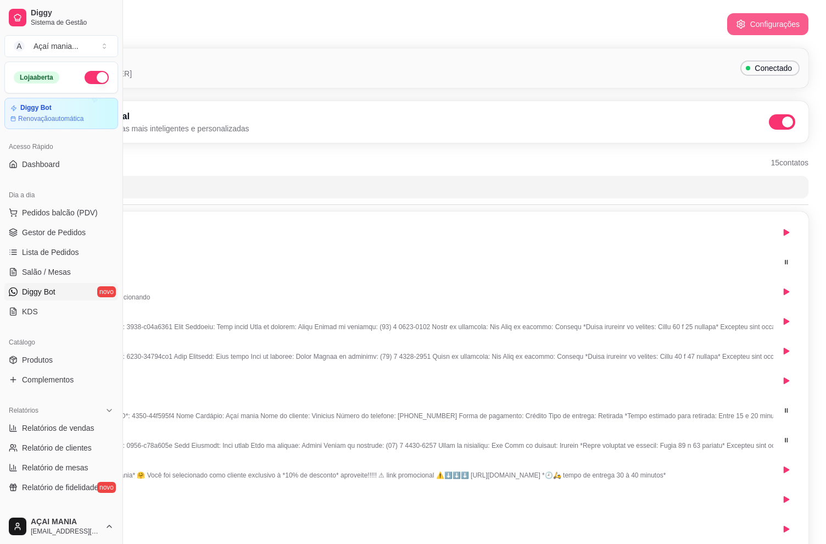
click at [768, 25] on button "Configurações" at bounding box center [767, 24] width 81 height 22
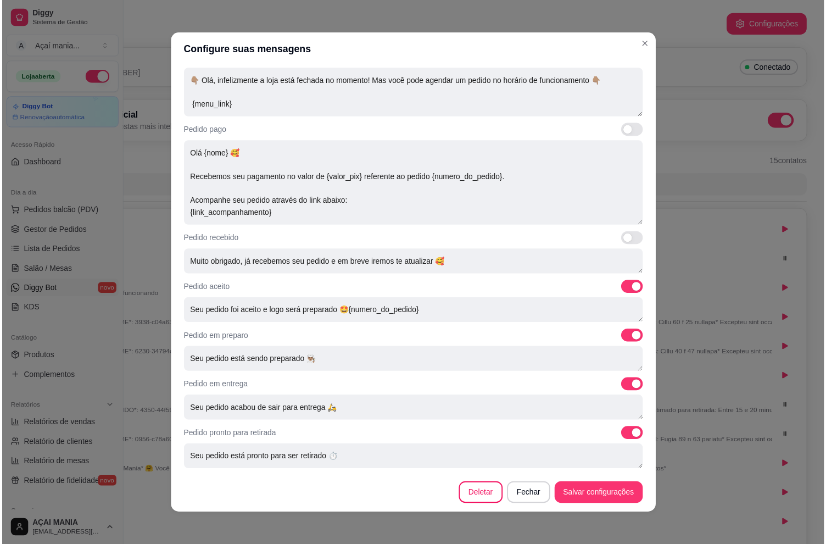
scroll to position [2, 0]
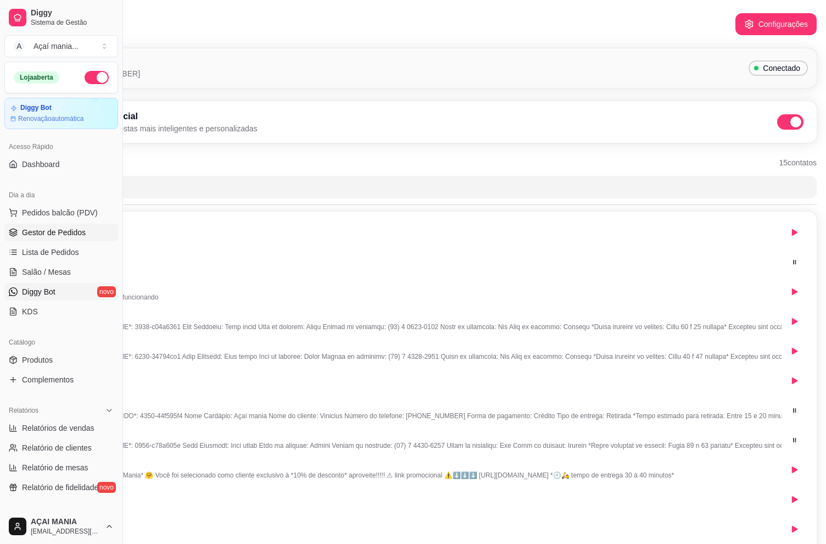
click at [45, 234] on span "Gestor de Pedidos" at bounding box center [54, 232] width 64 height 11
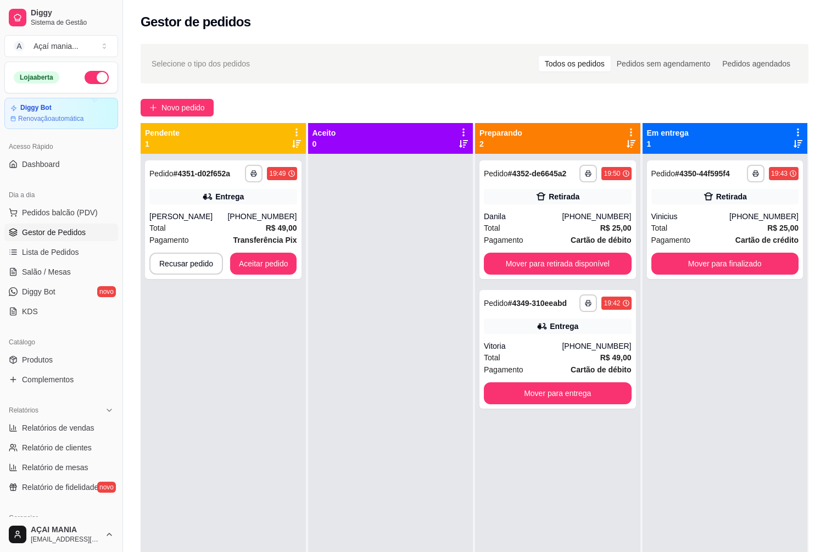
click at [314, 333] on div at bounding box center [390, 430] width 165 height 552
drag, startPoint x: 317, startPoint y: 369, endPoint x: 262, endPoint y: 402, distance: 64.1
click at [317, 369] on div at bounding box center [390, 430] width 165 height 552
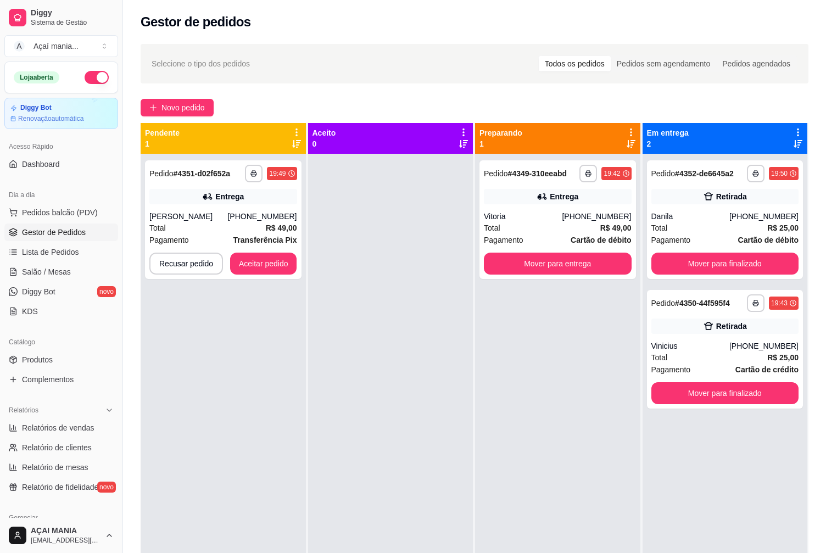
click at [215, 408] on div "**********" at bounding box center [223, 430] width 165 height 553
click at [290, 392] on div "**********" at bounding box center [223, 430] width 165 height 553
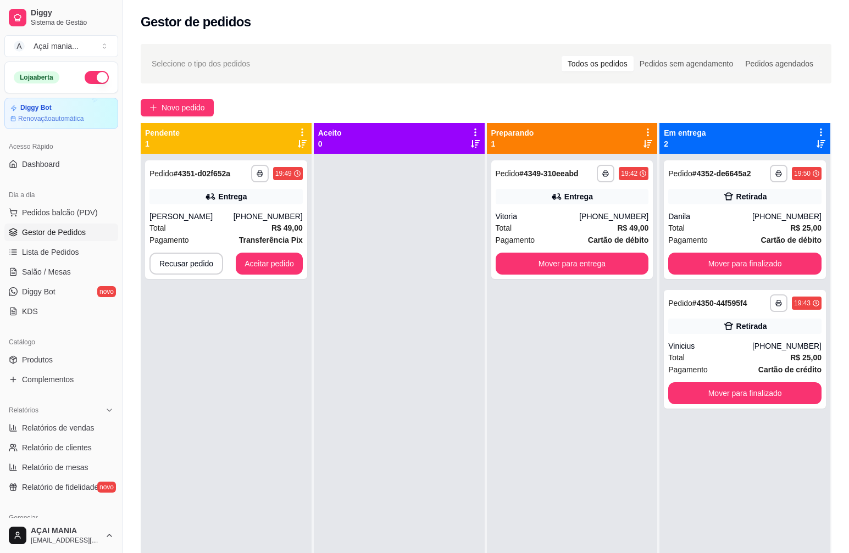
click at [358, 388] on div at bounding box center [399, 430] width 171 height 553
click at [277, 265] on button "Aceitar pedido" at bounding box center [269, 263] width 65 height 21
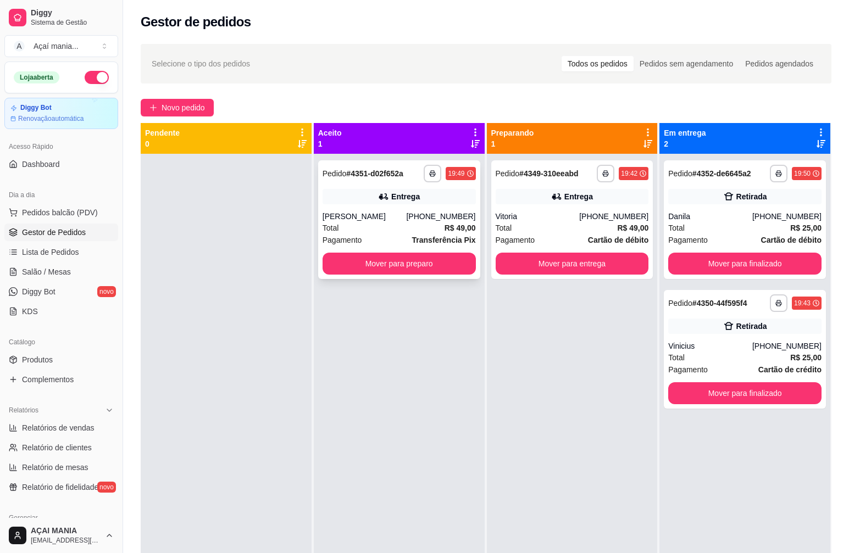
click at [455, 259] on button "Mover para preparo" at bounding box center [398, 264] width 153 height 22
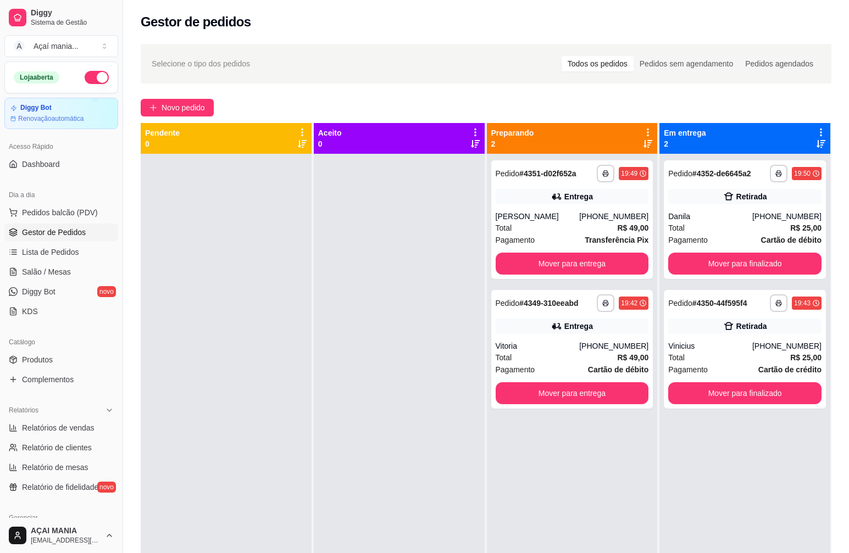
click at [247, 353] on div at bounding box center [226, 430] width 171 height 553
click at [737, 393] on button "Mover para finalizado" at bounding box center [744, 393] width 148 height 21
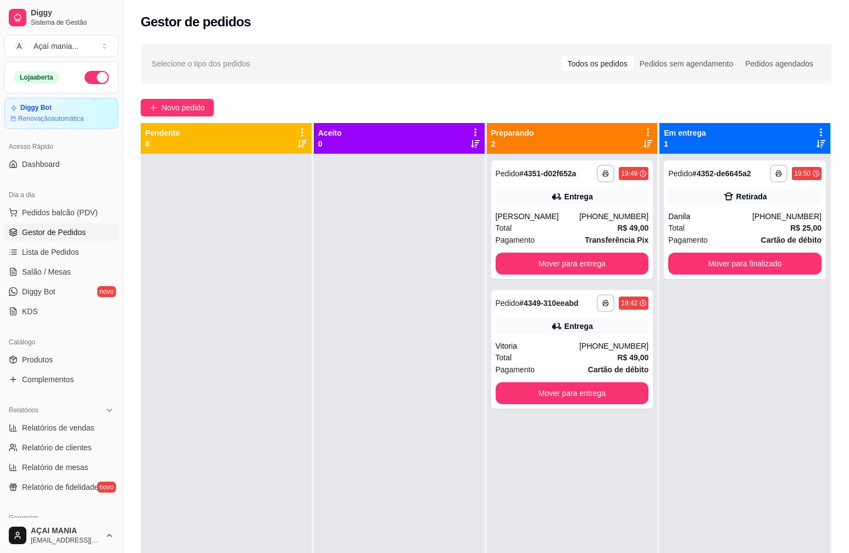
click at [675, 415] on div "**********" at bounding box center [744, 430] width 171 height 553
click at [522, 363] on div "Total R$ 49,00" at bounding box center [571, 358] width 153 height 12
click at [273, 441] on div at bounding box center [226, 430] width 171 height 553
drag, startPoint x: 273, startPoint y: 438, endPoint x: 229, endPoint y: 421, distance: 47.6
click at [229, 421] on div at bounding box center [226, 430] width 171 height 553
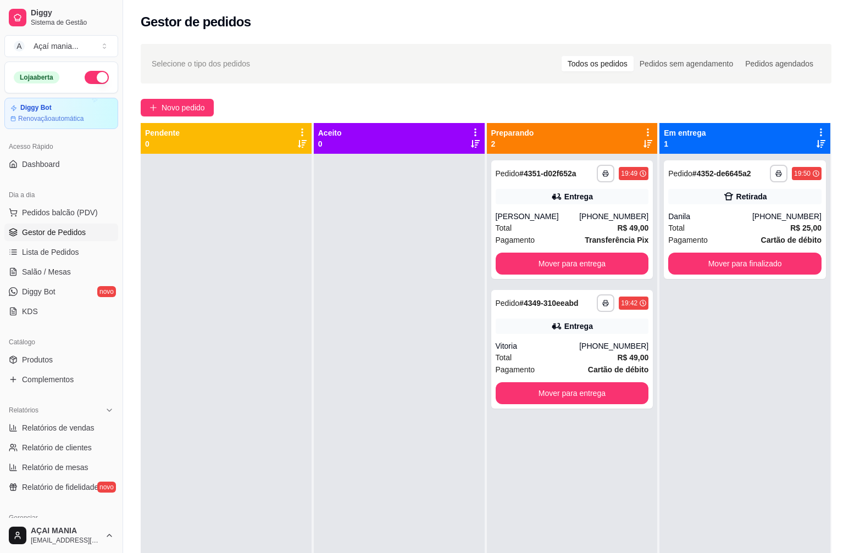
click at [623, 513] on div "**********" at bounding box center [572, 430] width 171 height 553
click at [271, 418] on div at bounding box center [226, 430] width 171 height 553
click at [237, 450] on div at bounding box center [226, 430] width 171 height 553
click at [237, 370] on div at bounding box center [226, 430] width 170 height 553
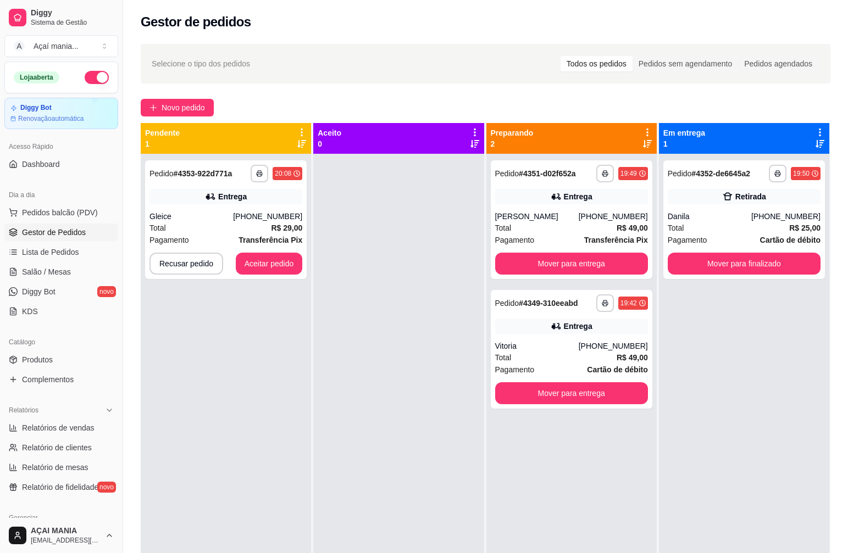
click at [398, 435] on div at bounding box center [398, 430] width 170 height 553
click at [273, 257] on button "Aceitar pedido" at bounding box center [269, 263] width 65 height 21
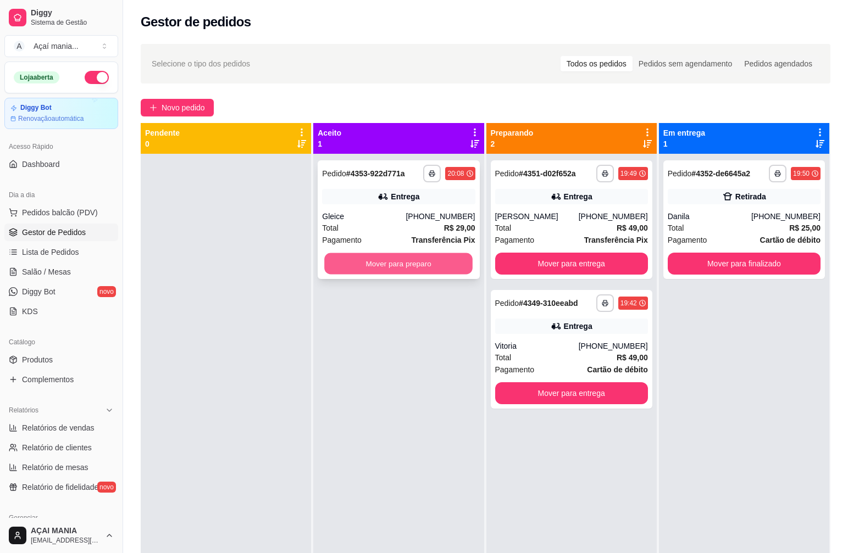
click at [422, 269] on button "Mover para preparo" at bounding box center [398, 263] width 148 height 21
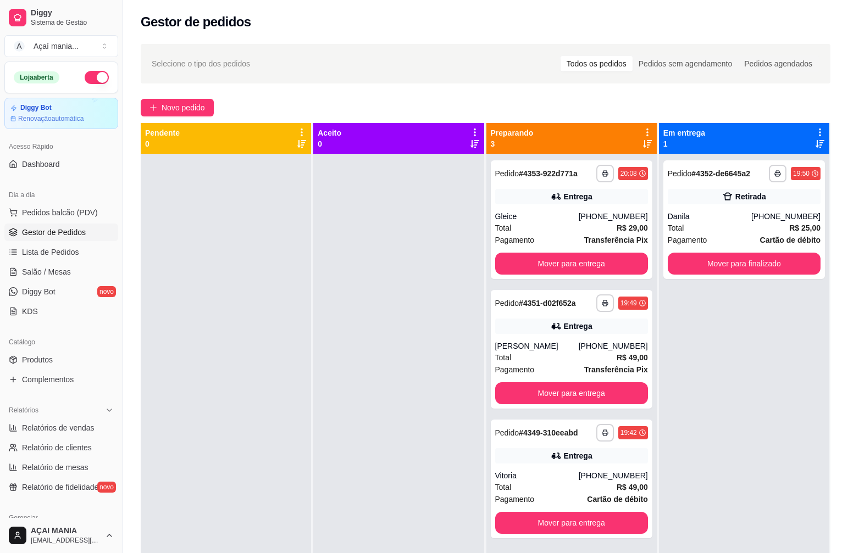
click at [337, 421] on div at bounding box center [398, 430] width 170 height 553
click at [530, 473] on div "Vitoria" at bounding box center [536, 475] width 83 height 11
click at [743, 261] on button "Mover para finalizado" at bounding box center [743, 264] width 153 height 22
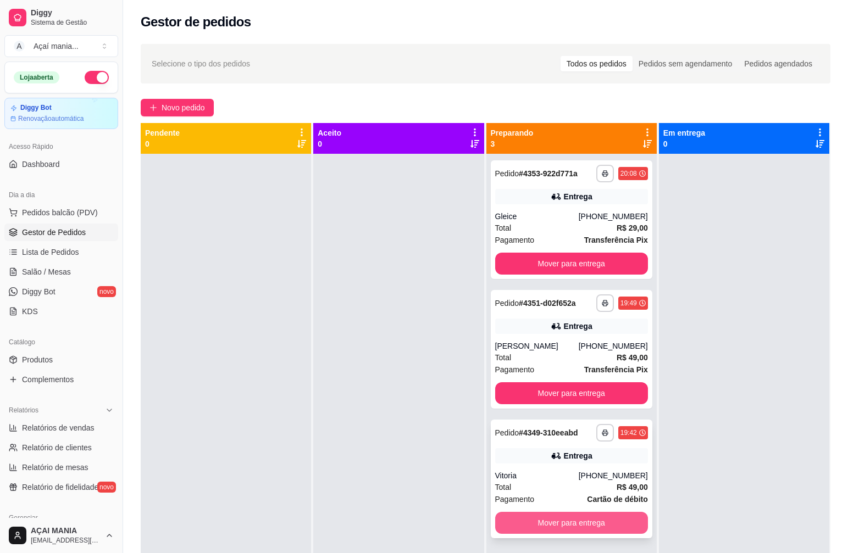
click at [550, 519] on button "Mover para entrega" at bounding box center [571, 523] width 153 height 22
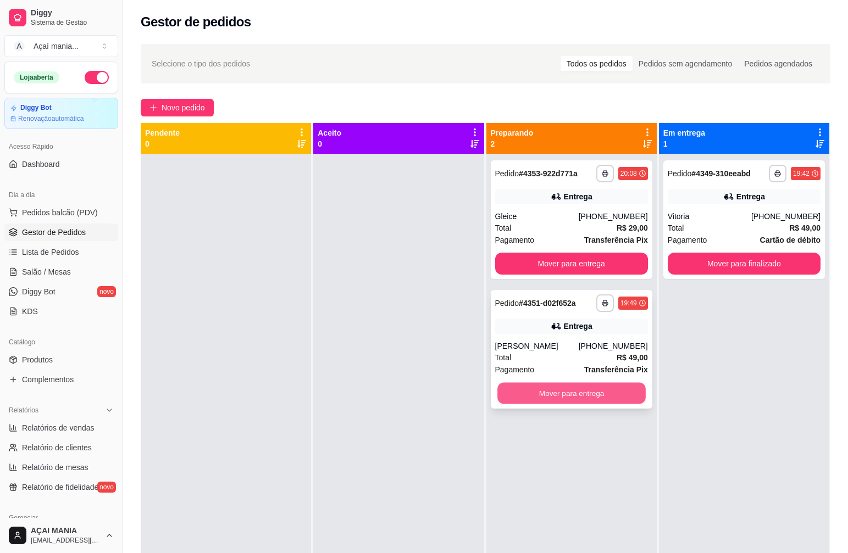
click at [549, 402] on button "Mover para entrega" at bounding box center [571, 393] width 148 height 21
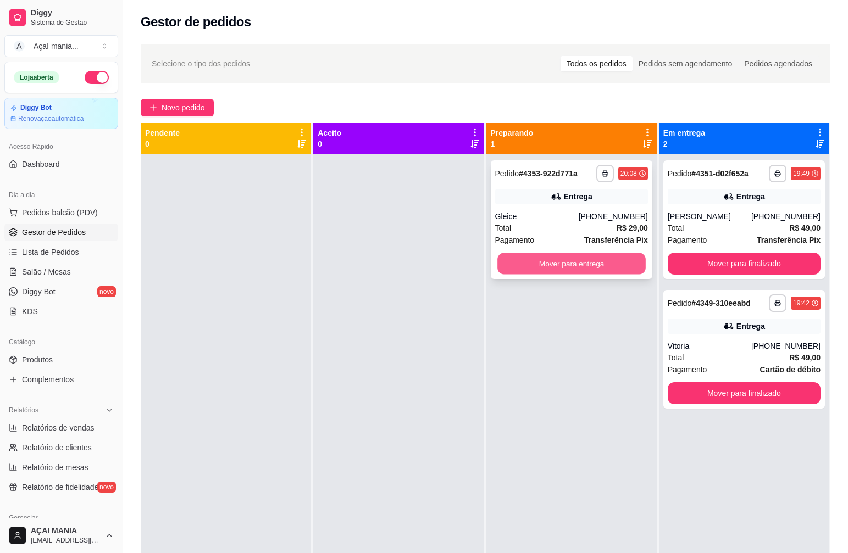
click at [559, 270] on button "Mover para entrega" at bounding box center [571, 263] width 148 height 21
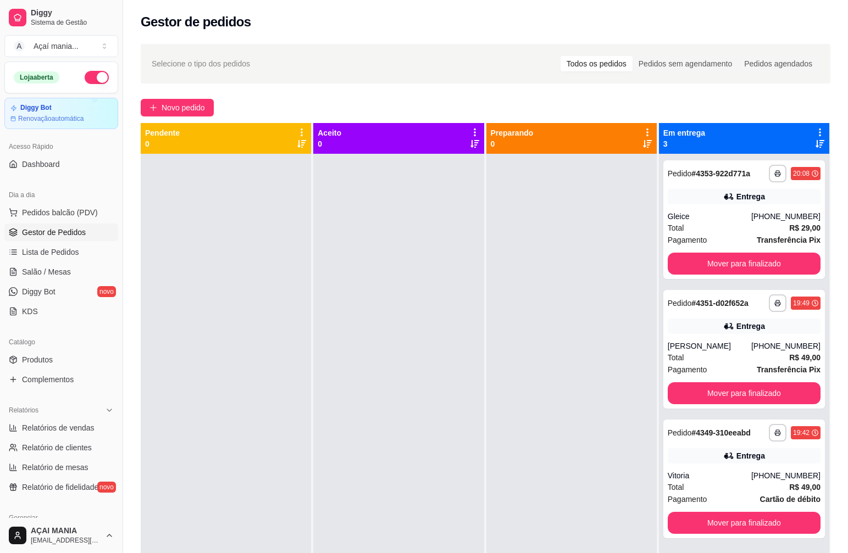
click at [411, 285] on div at bounding box center [398, 430] width 170 height 553
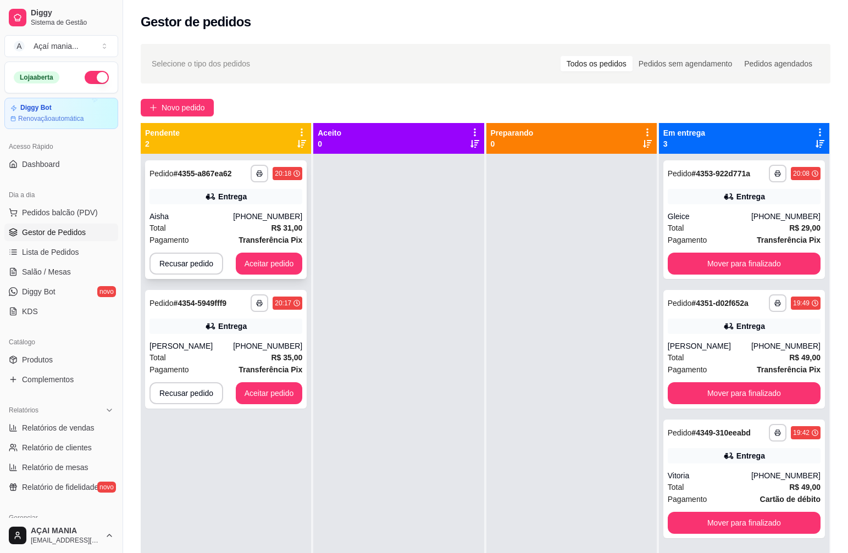
click at [175, 224] on div "Total R$ 31,00" at bounding box center [225, 228] width 153 height 12
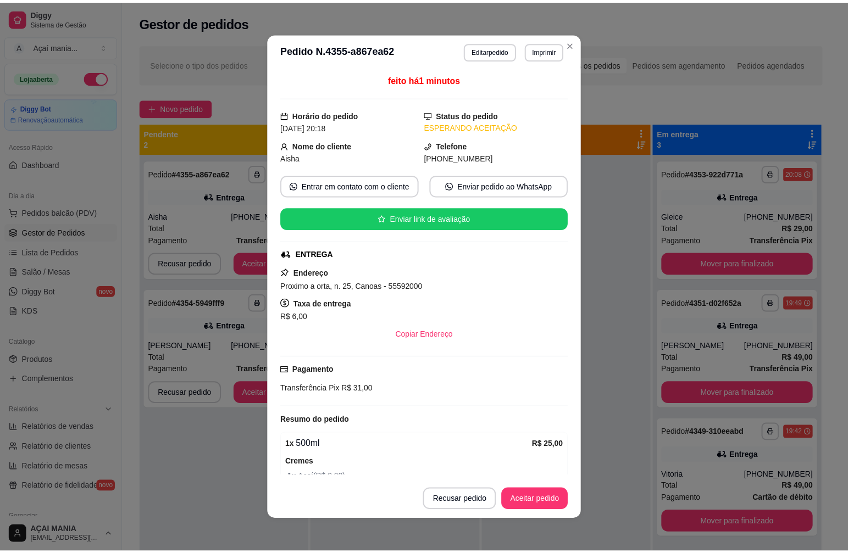
scroll to position [2, 0]
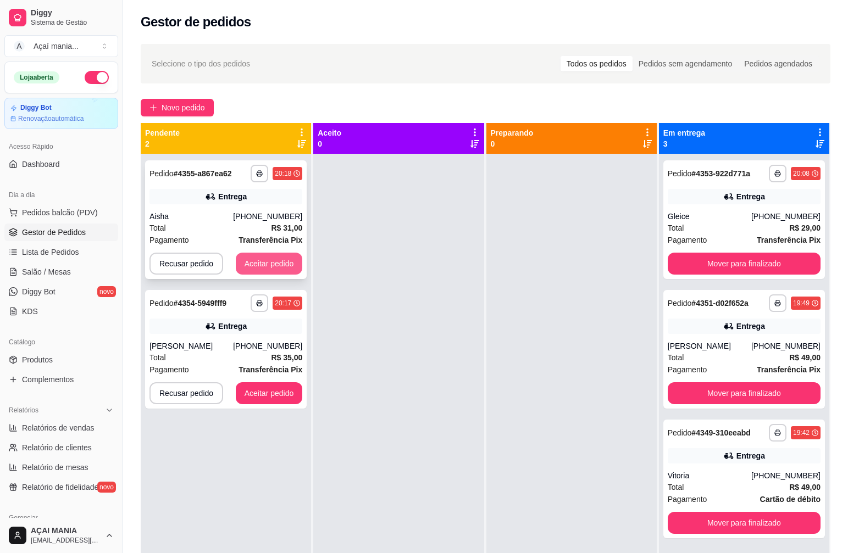
click at [270, 273] on button "Aceitar pedido" at bounding box center [269, 264] width 67 height 22
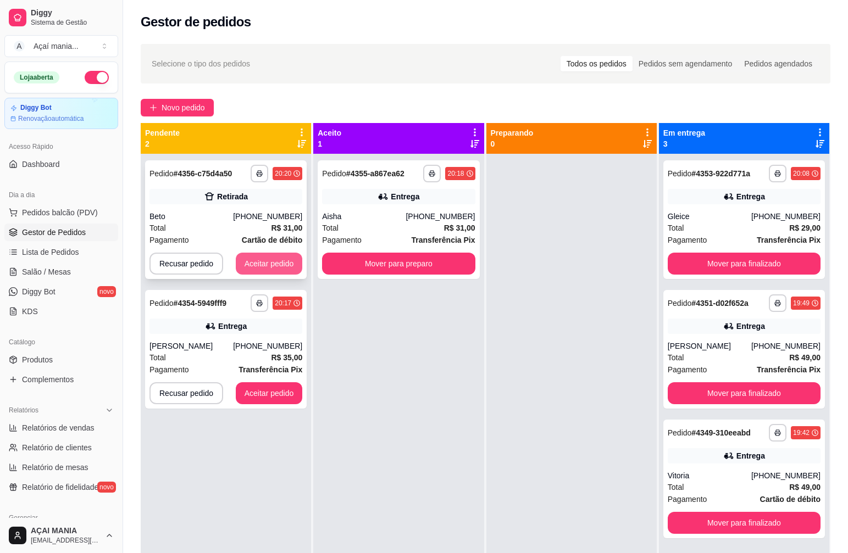
click at [263, 269] on button "Aceitar pedido" at bounding box center [269, 264] width 67 height 22
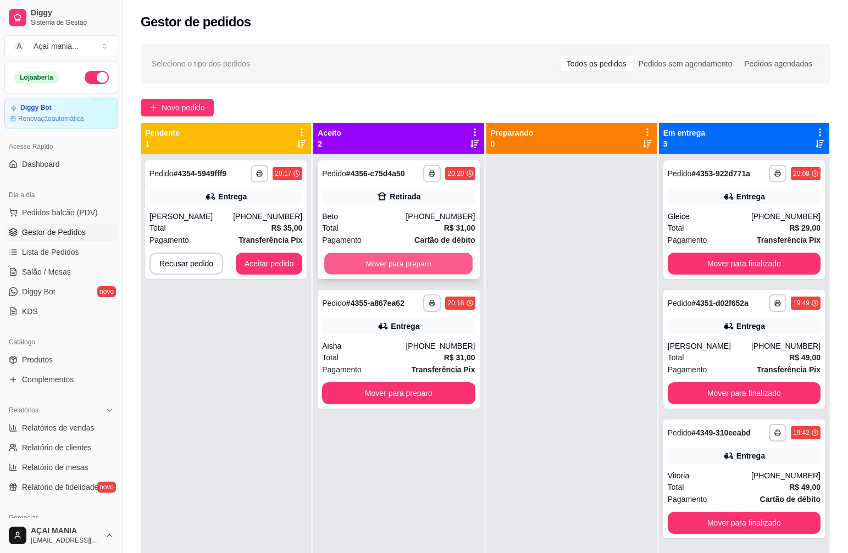
click at [397, 264] on button "Mover para preparo" at bounding box center [398, 263] width 148 height 21
click at [398, 264] on button "Mover para preparo" at bounding box center [398, 263] width 148 height 21
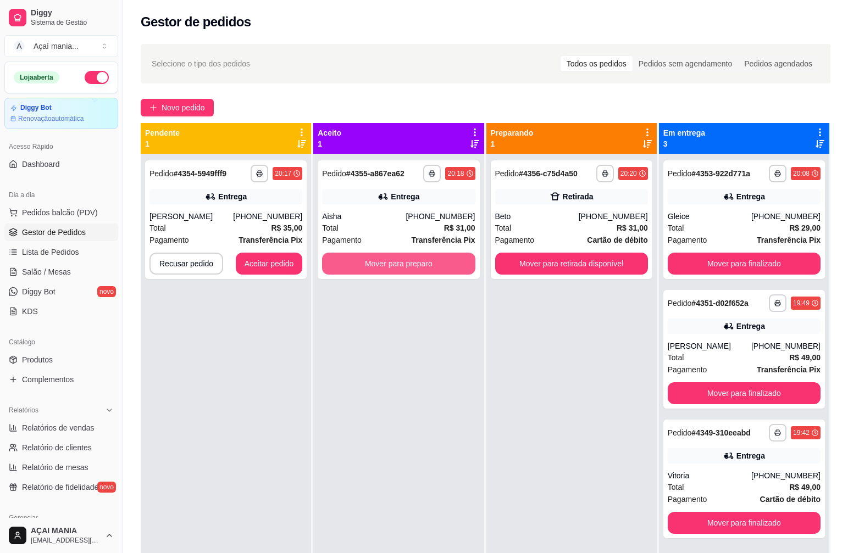
click at [398, 264] on button "Mover para preparo" at bounding box center [398, 264] width 153 height 22
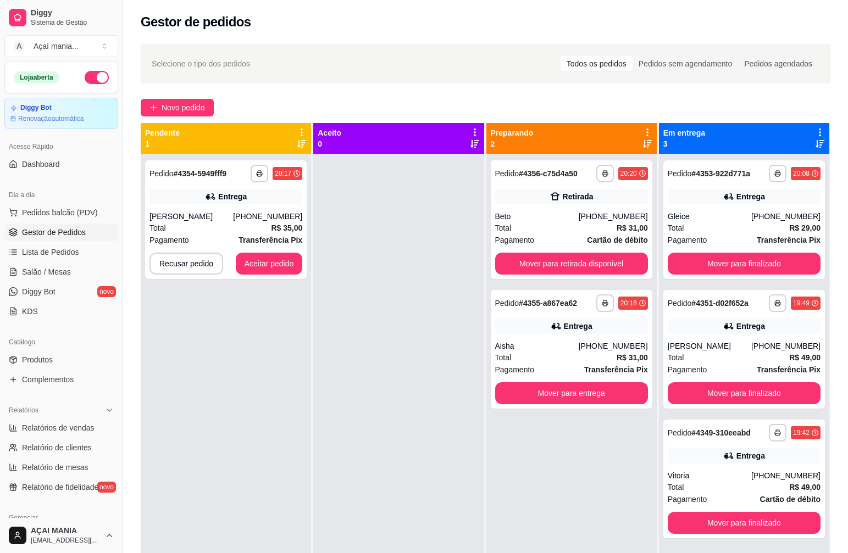
click at [303, 514] on div "**********" at bounding box center [226, 430] width 170 height 553
drag, startPoint x: 396, startPoint y: 381, endPoint x: 430, endPoint y: 423, distance: 54.7
click at [430, 423] on div at bounding box center [398, 430] width 170 height 553
drag, startPoint x: 430, startPoint y: 423, endPoint x: 385, endPoint y: 441, distance: 49.1
click at [385, 441] on div at bounding box center [398, 430] width 170 height 553
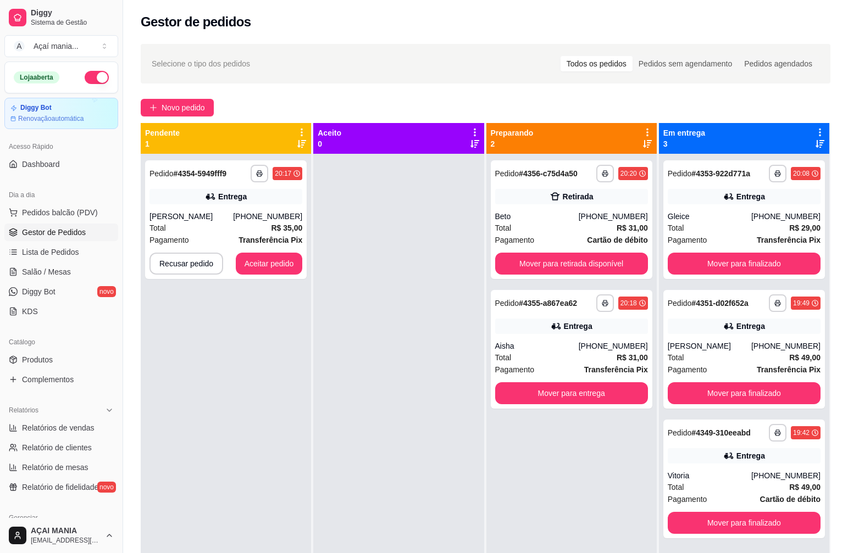
drag, startPoint x: 385, startPoint y: 441, endPoint x: 392, endPoint y: 475, distance: 34.9
click at [392, 475] on div at bounding box center [398, 430] width 170 height 553
click at [392, 476] on div at bounding box center [398, 430] width 170 height 553
drag, startPoint x: 363, startPoint y: 467, endPoint x: 349, endPoint y: 478, distance: 17.2
click at [349, 478] on div at bounding box center [398, 430] width 170 height 553
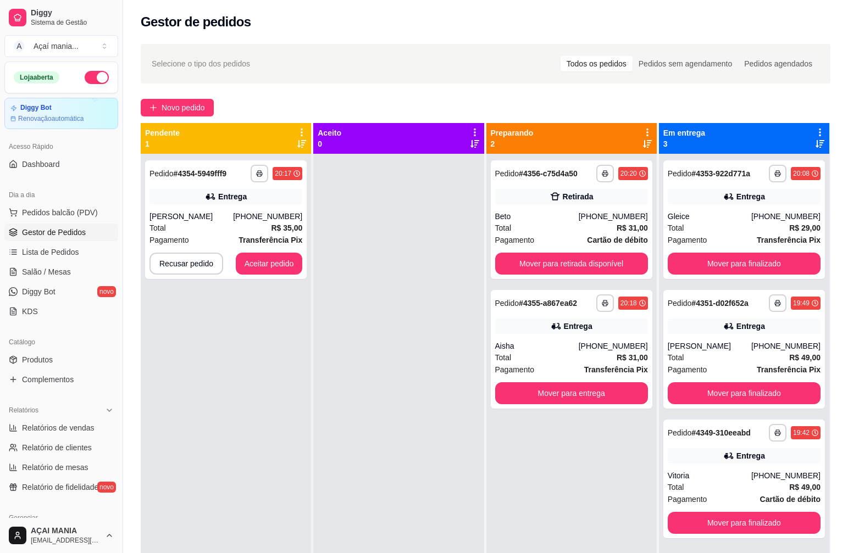
drag, startPoint x: 339, startPoint y: 471, endPoint x: 296, endPoint y: 480, distance: 44.4
click at [297, 480] on div "**********" at bounding box center [226, 430] width 170 height 553
click at [223, 211] on div "[PERSON_NAME]" at bounding box center [190, 216] width 83 height 11
click at [269, 260] on button "Aceitar pedido" at bounding box center [269, 264] width 67 height 22
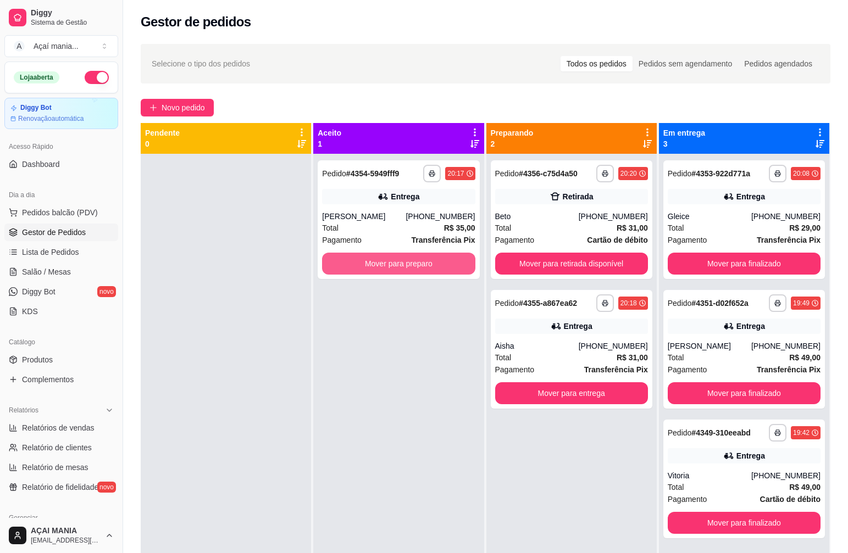
click at [388, 266] on button "Mover para preparo" at bounding box center [398, 264] width 153 height 22
click at [418, 264] on button "Mover para preparo" at bounding box center [398, 263] width 148 height 21
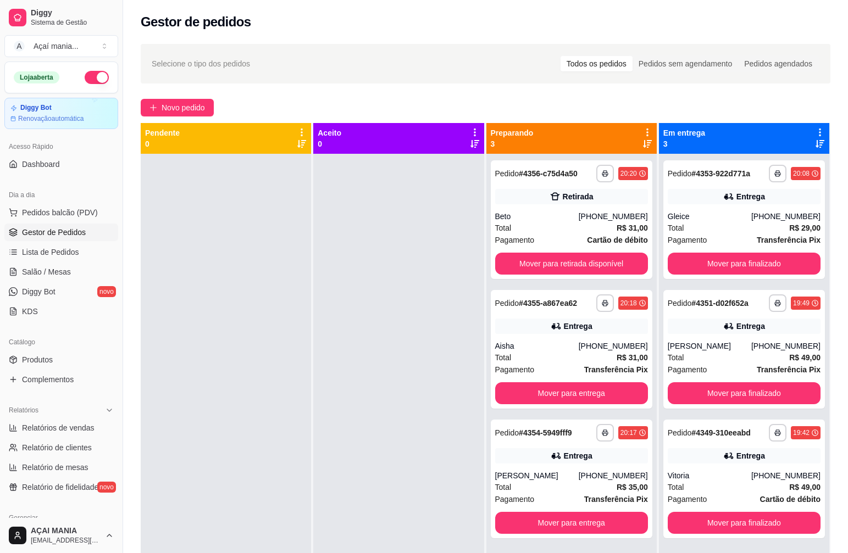
click at [399, 316] on div at bounding box center [398, 430] width 170 height 553
click at [291, 428] on div at bounding box center [226, 430] width 170 height 553
click at [320, 381] on div at bounding box center [398, 430] width 170 height 553
drag, startPoint x: 350, startPoint y: 404, endPoint x: 239, endPoint y: 274, distance: 170.6
click at [239, 270] on div at bounding box center [226, 430] width 170 height 553
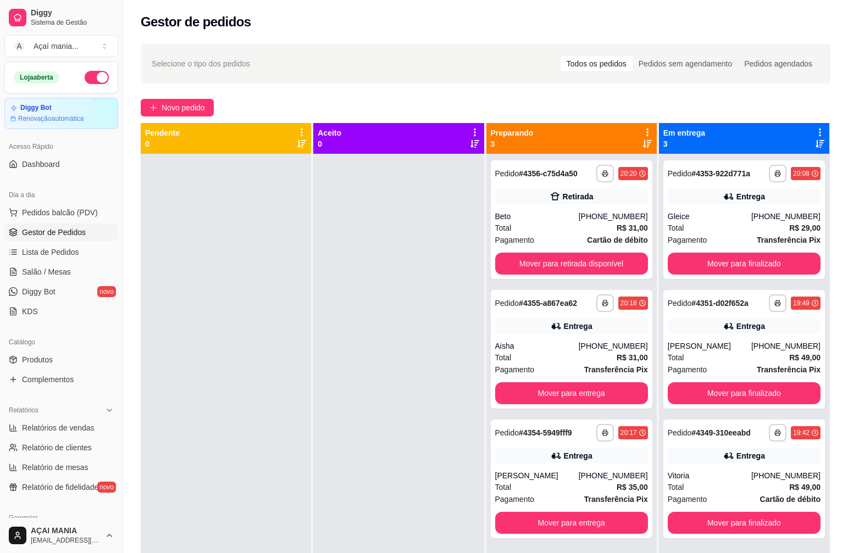
click at [242, 274] on div at bounding box center [226, 430] width 170 height 553
click at [227, 480] on div at bounding box center [226, 430] width 170 height 553
click at [433, 491] on div at bounding box center [398, 430] width 170 height 553
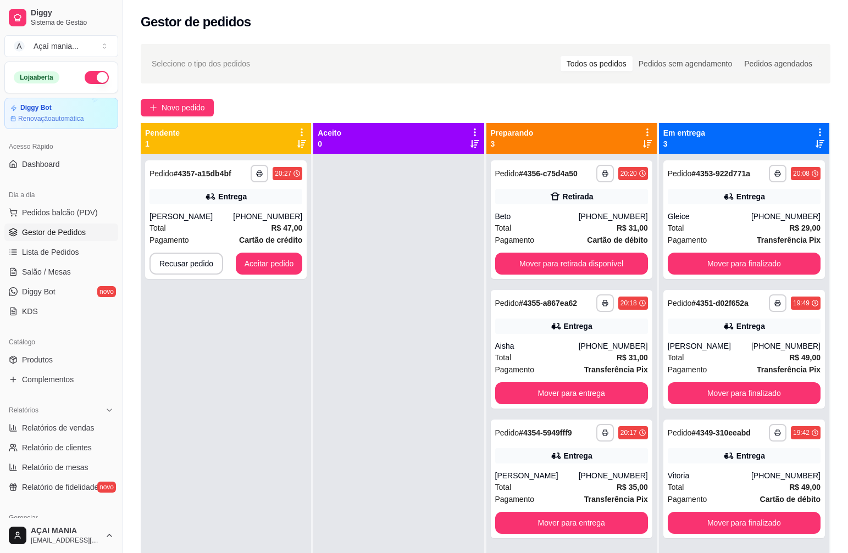
click at [234, 388] on div "**********" at bounding box center [226, 430] width 170 height 553
click at [263, 265] on button "Aceitar pedido" at bounding box center [269, 264] width 67 height 22
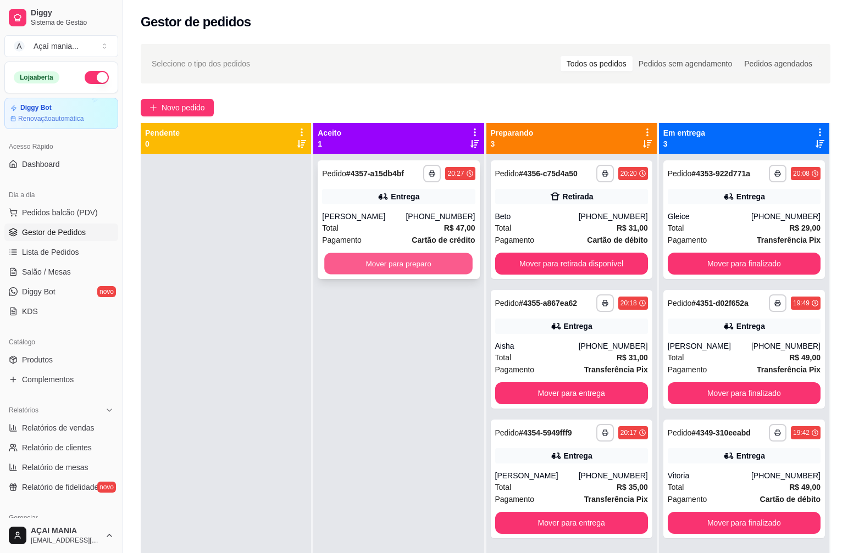
click at [423, 269] on button "Mover para preparo" at bounding box center [398, 263] width 148 height 21
click at [424, 269] on button "Mover para preparo" at bounding box center [398, 263] width 148 height 21
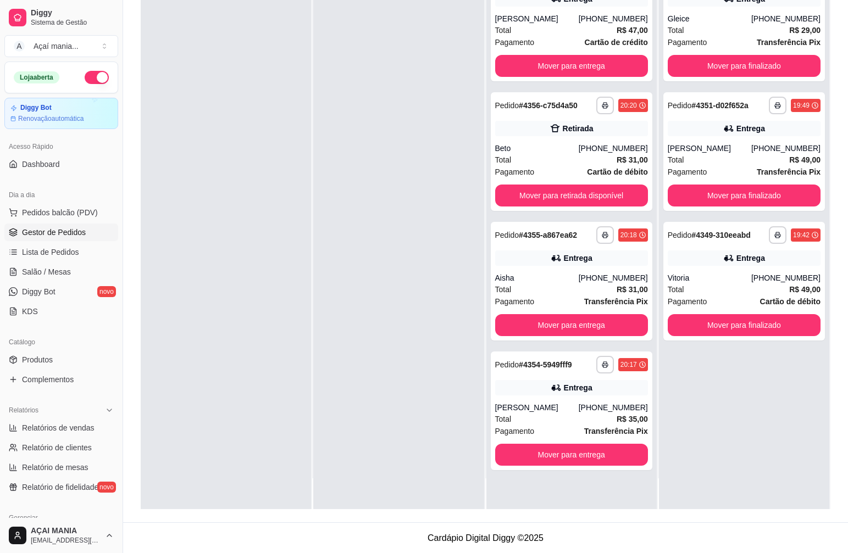
scroll to position [168, 0]
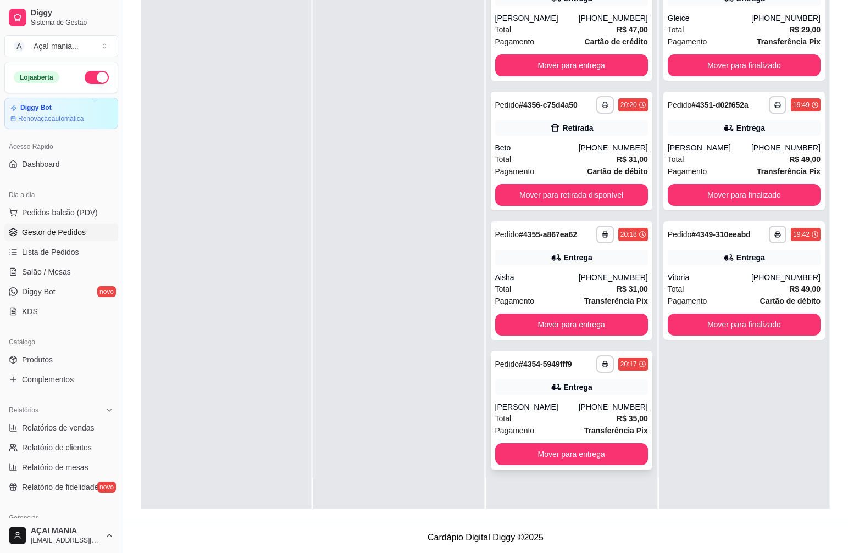
click at [559, 425] on div "Pagamento Transferência Pix" at bounding box center [571, 431] width 153 height 12
click at [544, 276] on div "Aisha" at bounding box center [536, 277] width 83 height 11
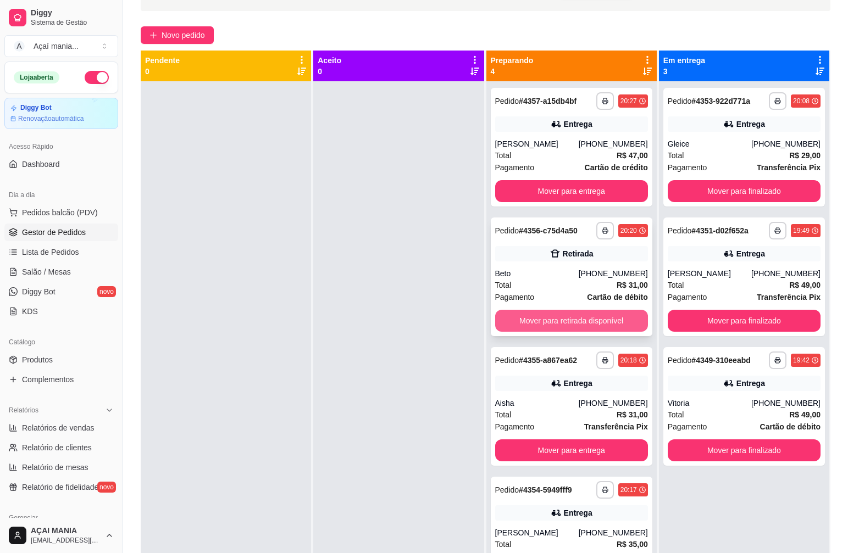
scroll to position [58, 0]
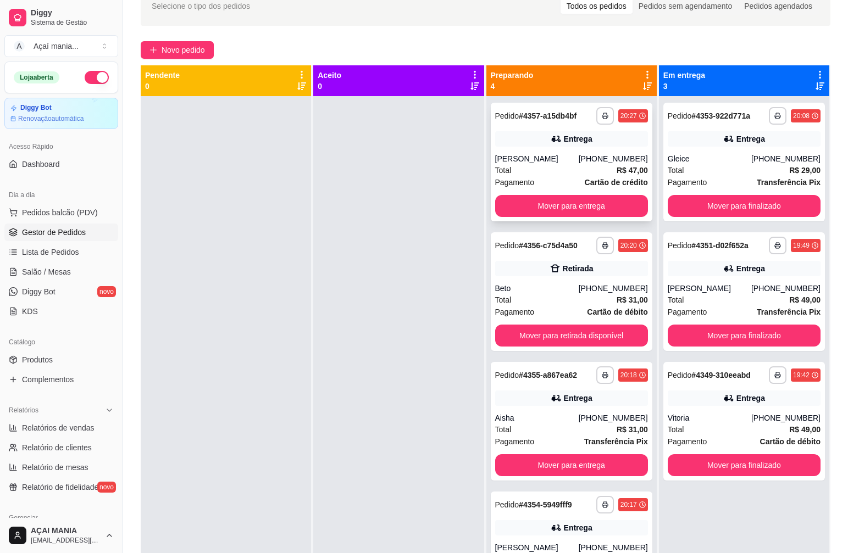
click at [554, 179] on div "Pagamento Cartão de crédito" at bounding box center [571, 182] width 153 height 12
click at [304, 431] on div at bounding box center [226, 372] width 170 height 553
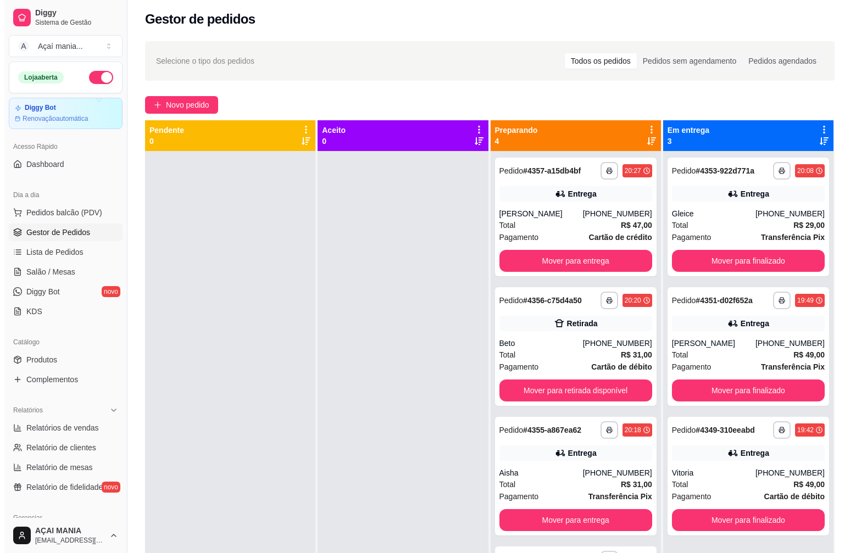
scroll to position [0, 0]
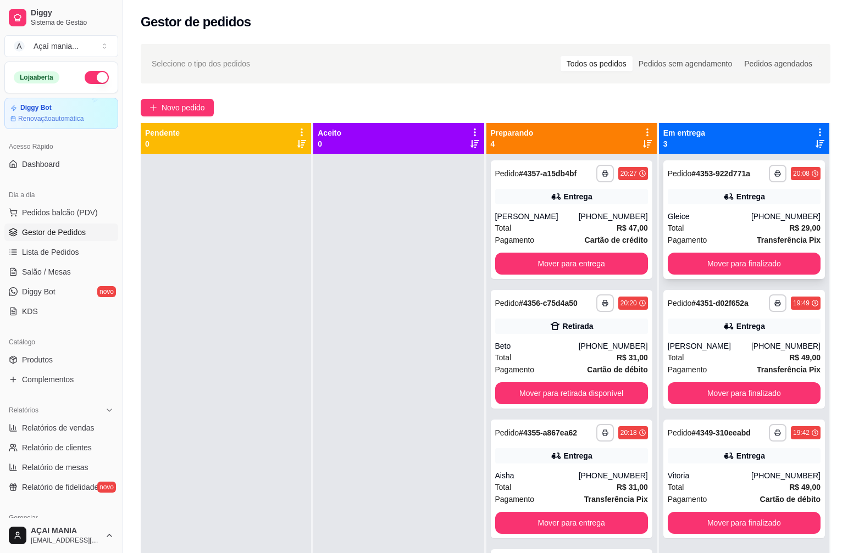
click at [707, 228] on div "Total R$ 29,00" at bounding box center [743, 228] width 153 height 12
click at [708, 336] on div "**********" at bounding box center [743, 349] width 161 height 119
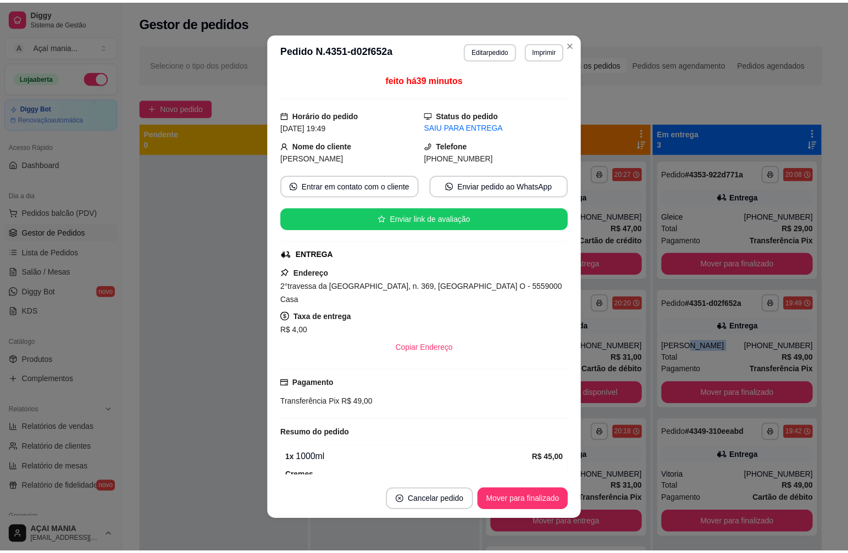
scroll to position [2, 0]
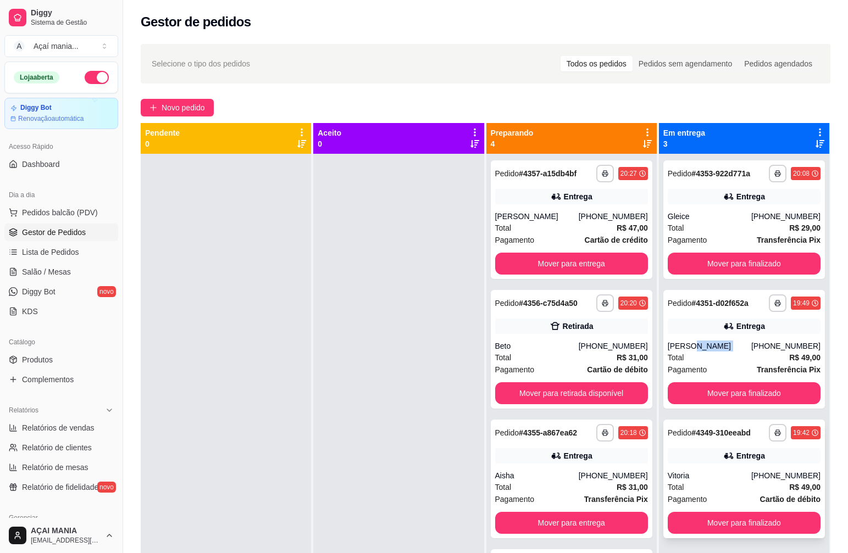
click at [709, 460] on div "Entrega" at bounding box center [743, 455] width 153 height 15
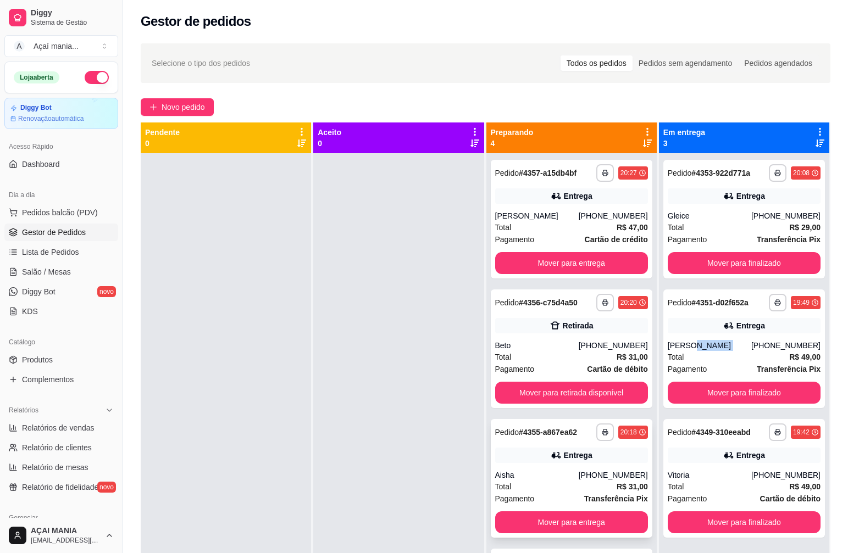
scroll to position [0, 0]
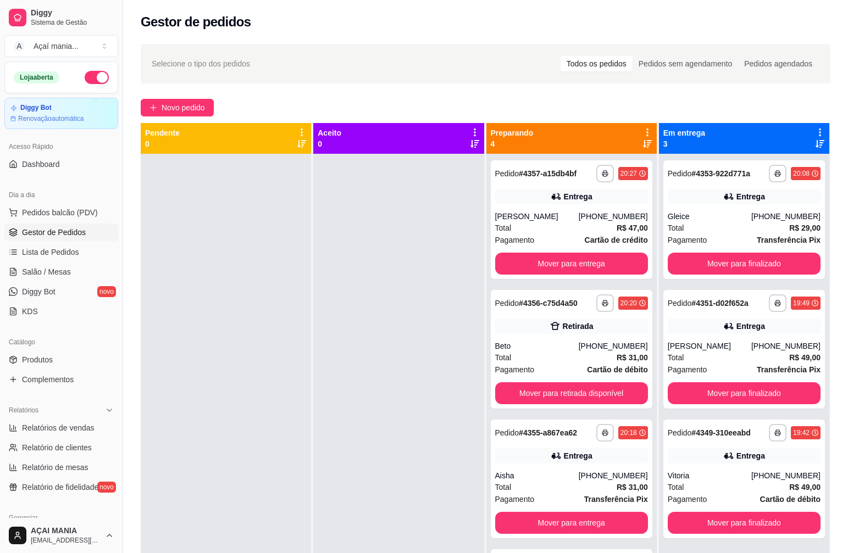
click at [374, 386] on div at bounding box center [398, 430] width 170 height 553
click at [708, 218] on div "Gleice" at bounding box center [708, 216] width 83 height 11
click at [684, 338] on div "**********" at bounding box center [743, 349] width 161 height 119
click at [404, 335] on div at bounding box center [398, 430] width 170 height 553
click at [304, 332] on div at bounding box center [226, 430] width 170 height 553
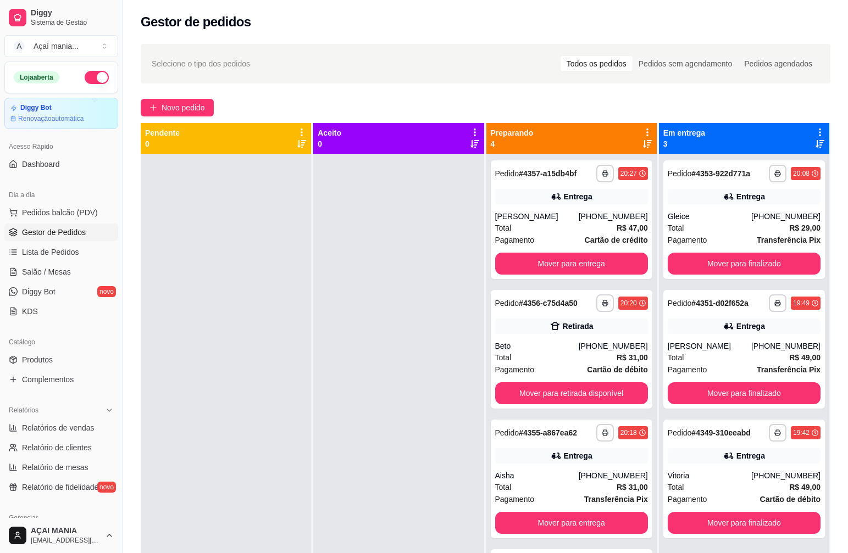
click at [378, 313] on div at bounding box center [398, 430] width 170 height 553
click at [299, 329] on div at bounding box center [226, 430] width 170 height 553
click at [357, 320] on div at bounding box center [398, 430] width 170 height 553
click at [203, 363] on div at bounding box center [226, 430] width 170 height 553
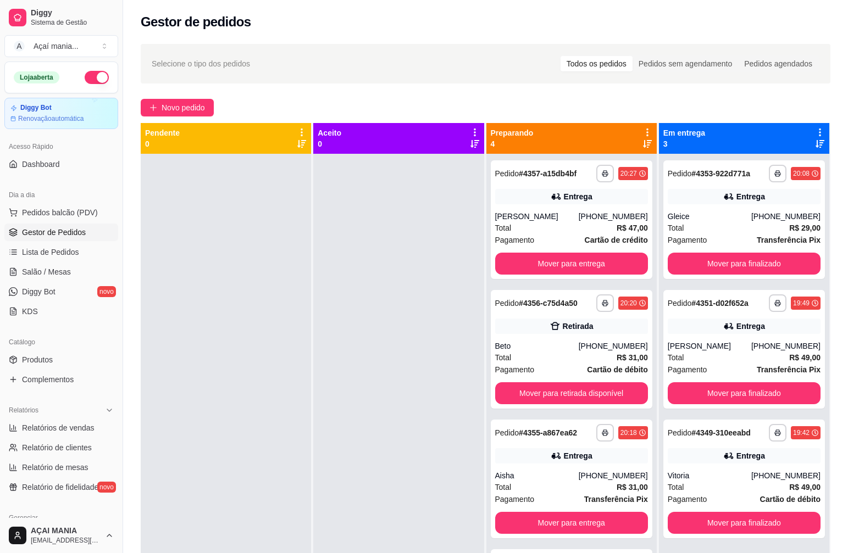
click at [203, 363] on div at bounding box center [226, 430] width 170 height 553
click at [270, 389] on div at bounding box center [226, 430] width 170 height 553
click at [578, 394] on button "Mover para retirada disponível" at bounding box center [571, 393] width 153 height 22
click at [256, 331] on div at bounding box center [226, 430] width 170 height 553
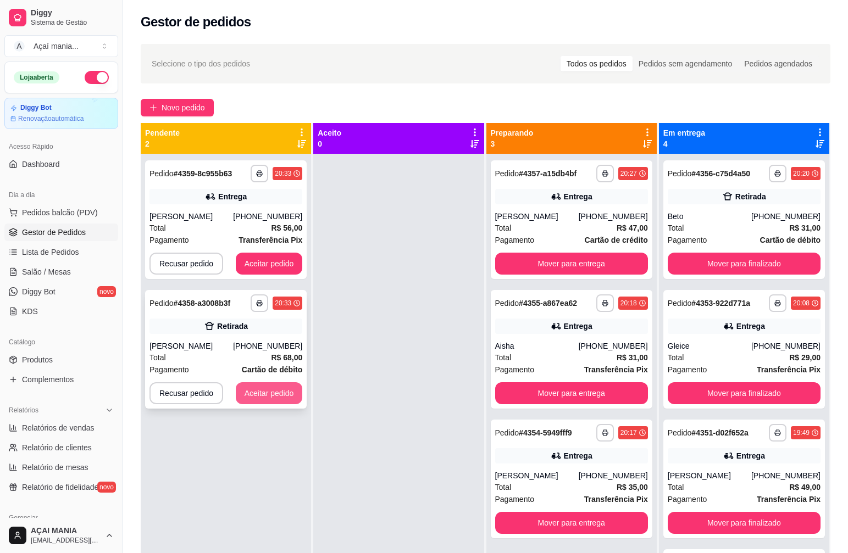
click at [259, 404] on button "Aceitar pedido" at bounding box center [269, 393] width 67 height 22
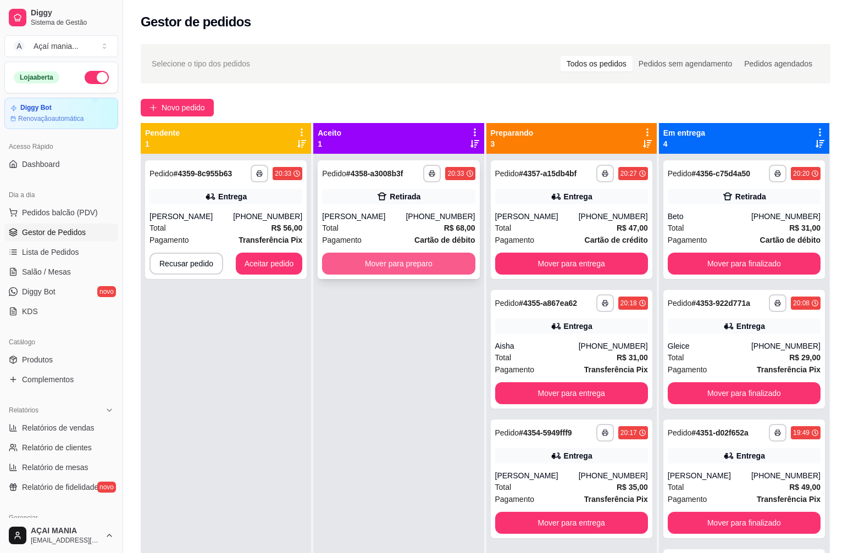
click at [388, 259] on button "Mover para preparo" at bounding box center [398, 264] width 153 height 22
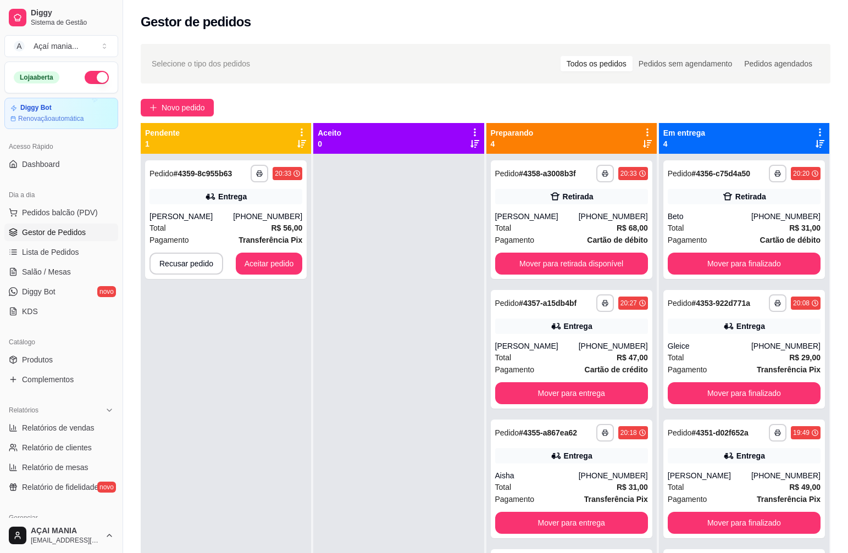
click at [302, 400] on div "**********" at bounding box center [226, 430] width 170 height 553
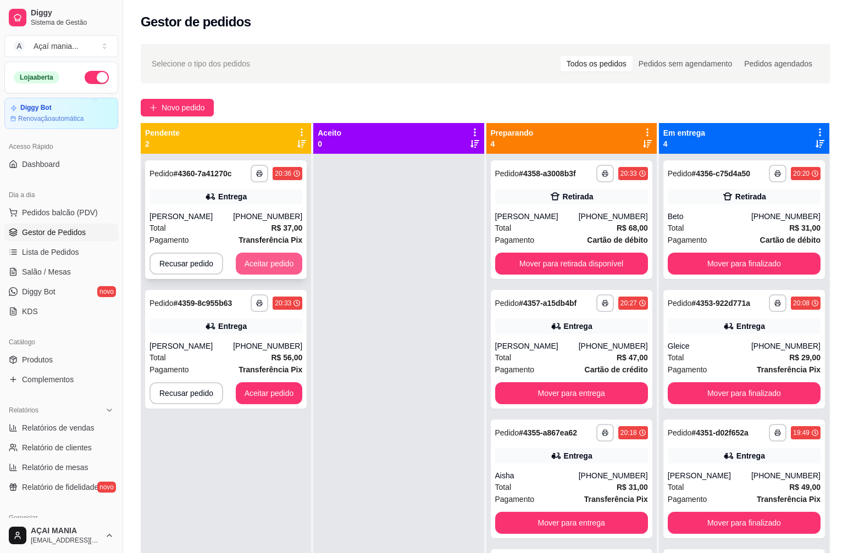
click at [283, 265] on button "Aceitar pedido" at bounding box center [269, 264] width 67 height 22
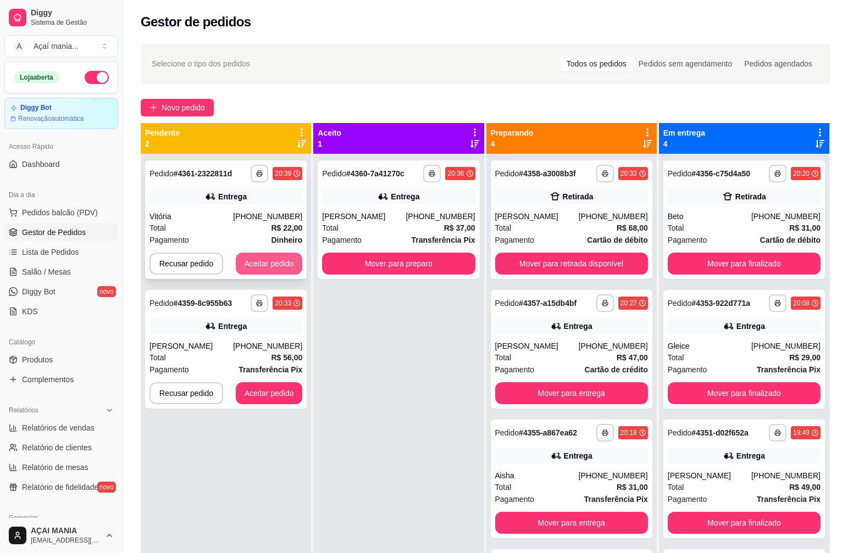
click at [293, 259] on button "Aceitar pedido" at bounding box center [269, 264] width 67 height 22
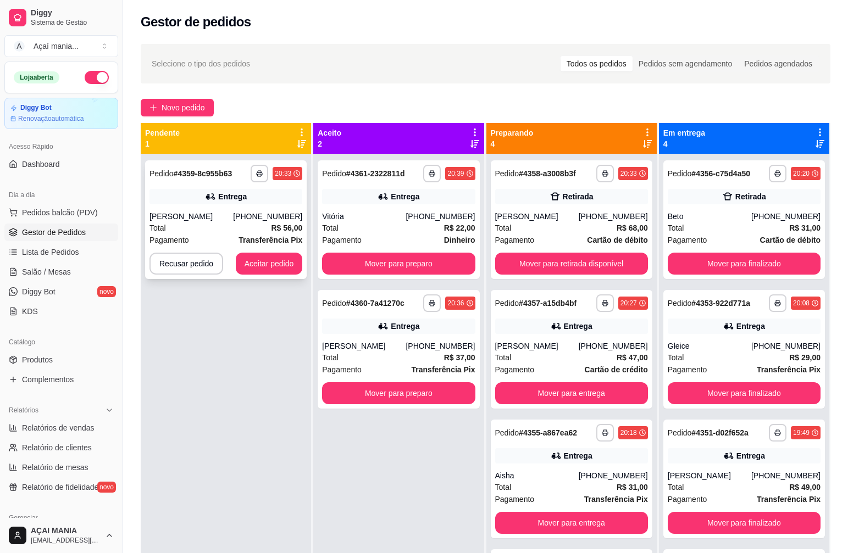
click at [270, 275] on button "Aceitar pedido" at bounding box center [269, 264] width 67 height 22
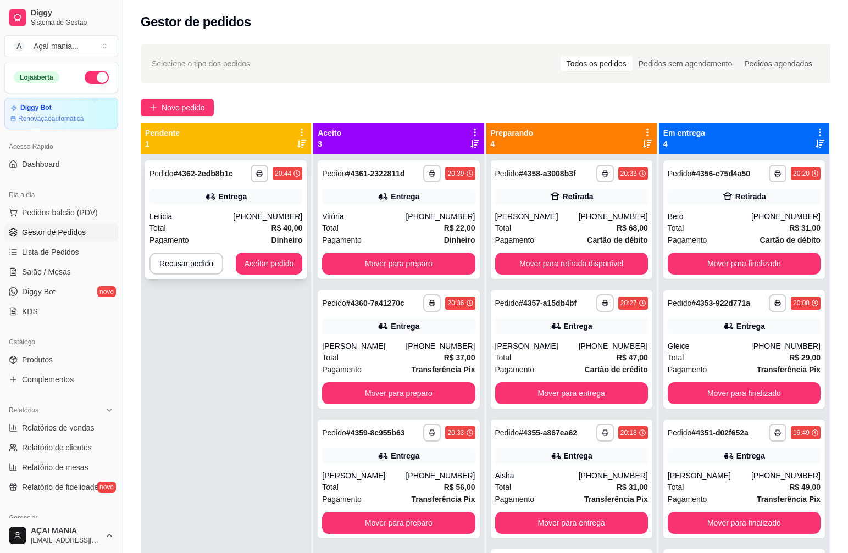
click at [271, 270] on button "Aceitar pedido" at bounding box center [269, 264] width 67 height 22
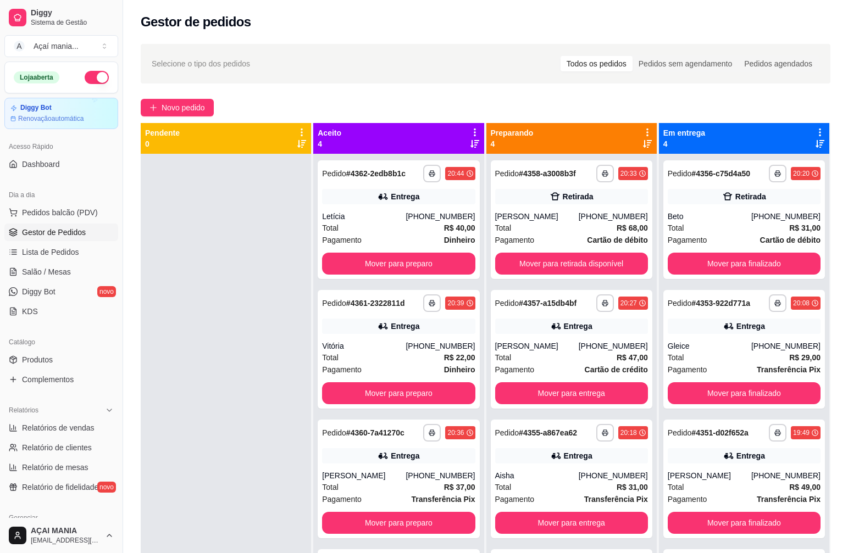
click at [282, 432] on div at bounding box center [226, 430] width 170 height 553
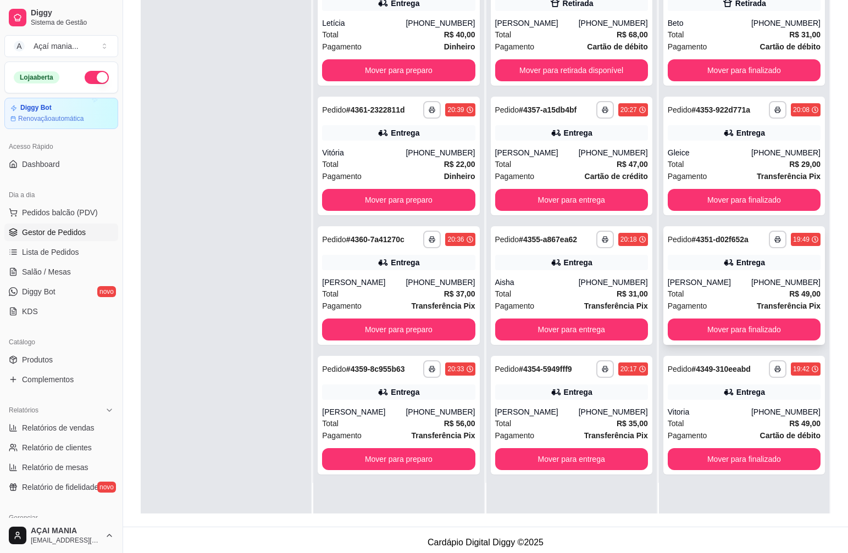
scroll to position [168, 0]
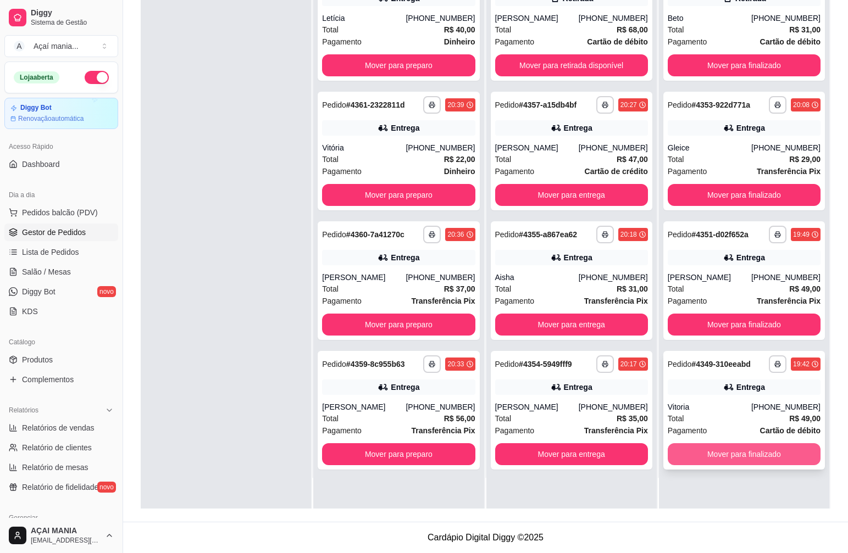
click at [749, 447] on button "Mover para finalizado" at bounding box center [743, 454] width 153 height 22
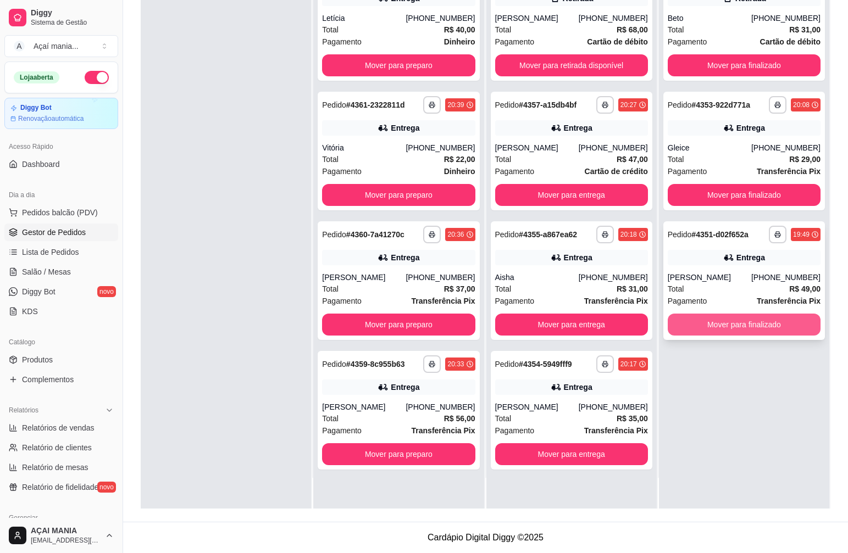
click at [722, 325] on button "Mover para finalizado" at bounding box center [743, 325] width 153 height 22
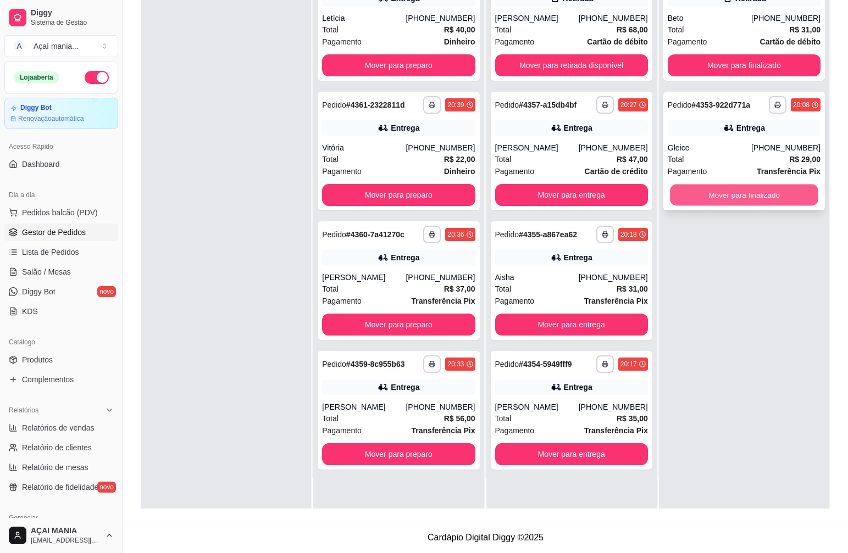
click at [725, 200] on button "Mover para finalizado" at bounding box center [744, 195] width 148 height 21
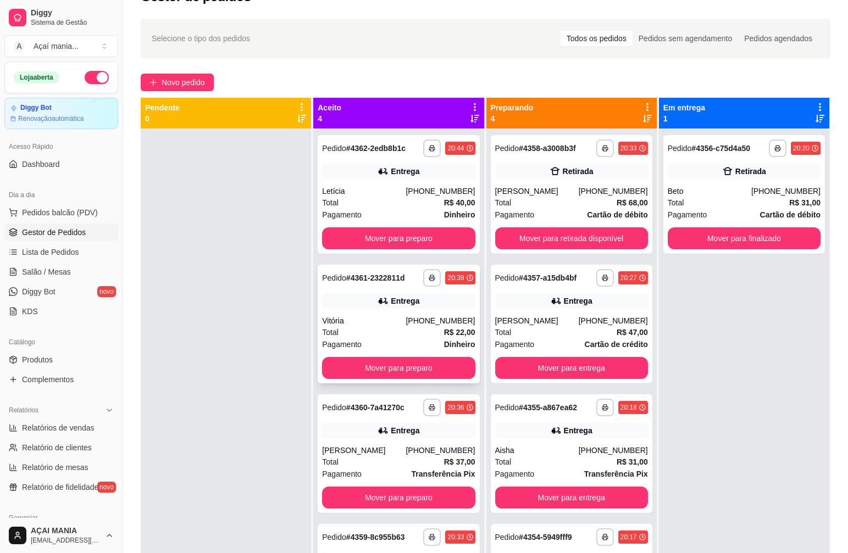
scroll to position [0, 0]
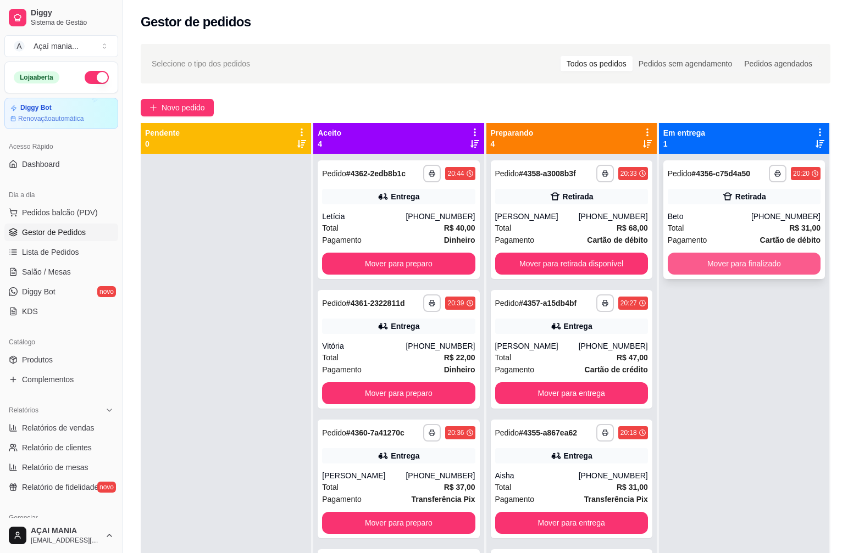
click at [770, 265] on button "Mover para finalizado" at bounding box center [743, 264] width 153 height 22
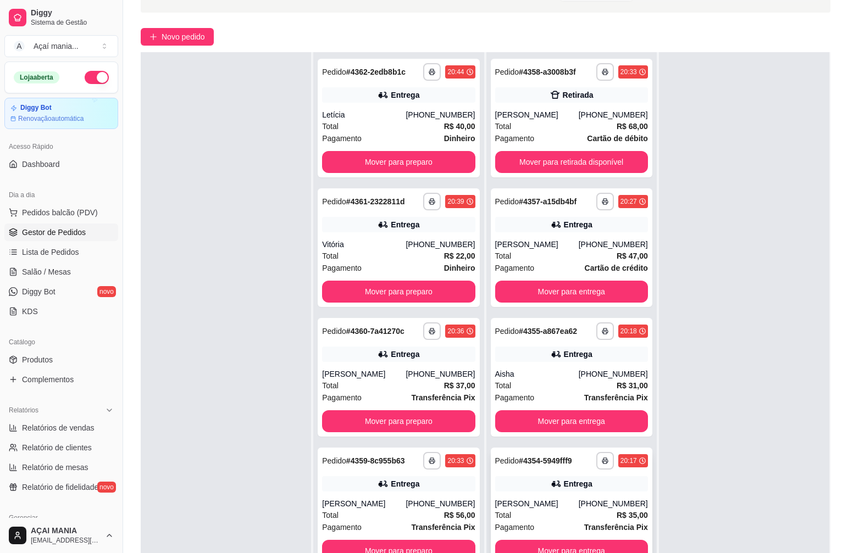
scroll to position [168, 0]
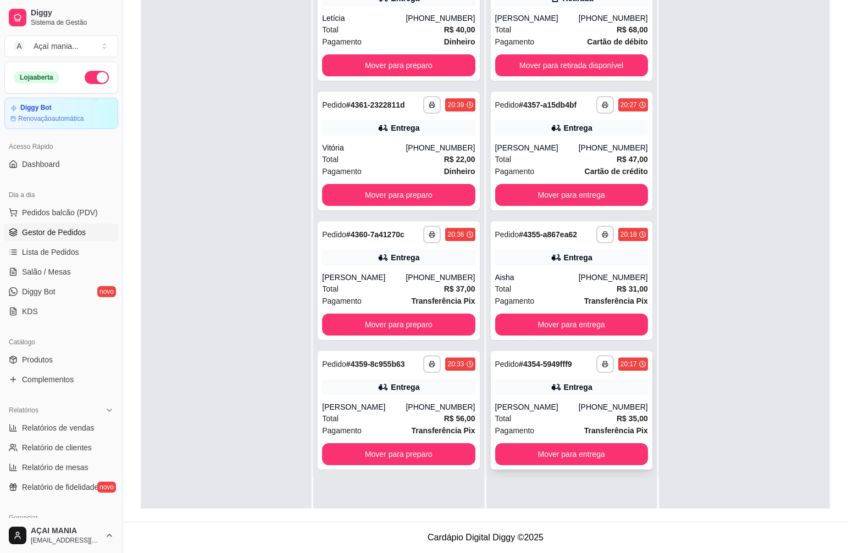
click at [515, 410] on div "[PERSON_NAME]" at bounding box center [536, 407] width 83 height 11
click at [571, 283] on div "**********" at bounding box center [571, 280] width 161 height 119
click at [714, 222] on div at bounding box center [744, 232] width 170 height 553
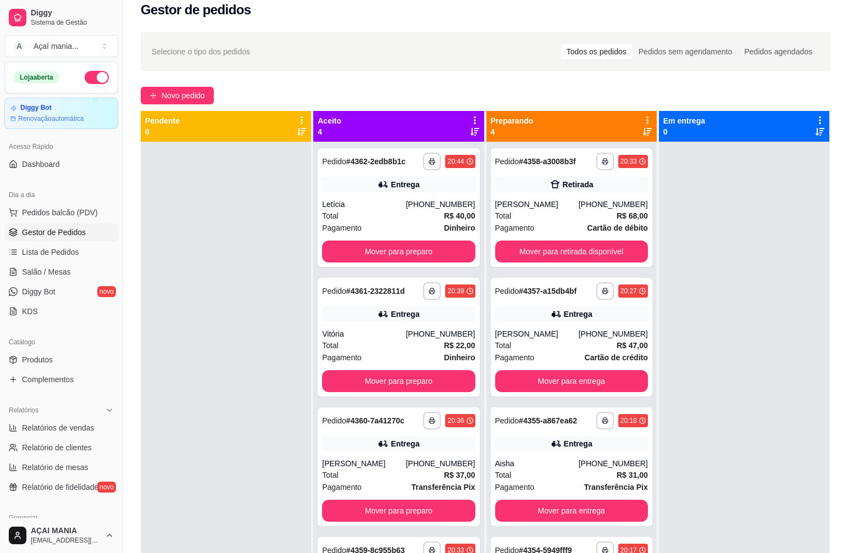
scroll to position [0, 0]
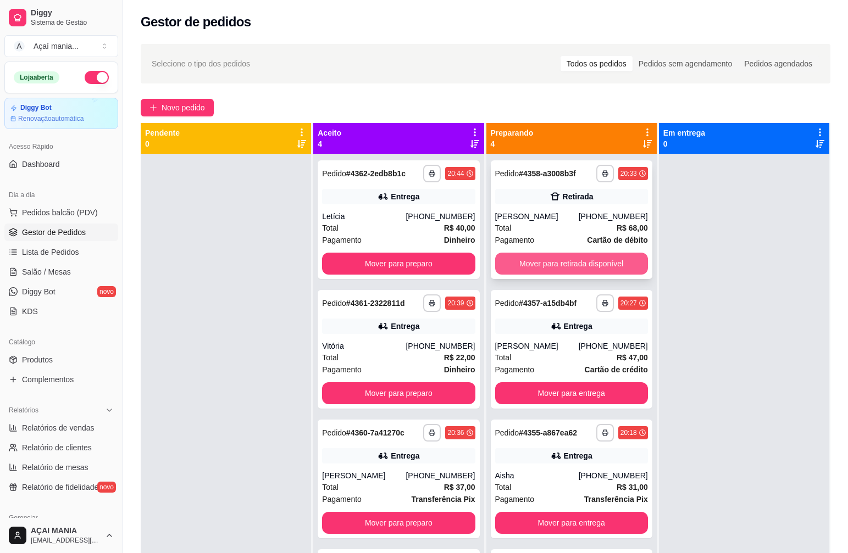
click at [588, 265] on button "Mover para retirada disponível" at bounding box center [571, 264] width 153 height 22
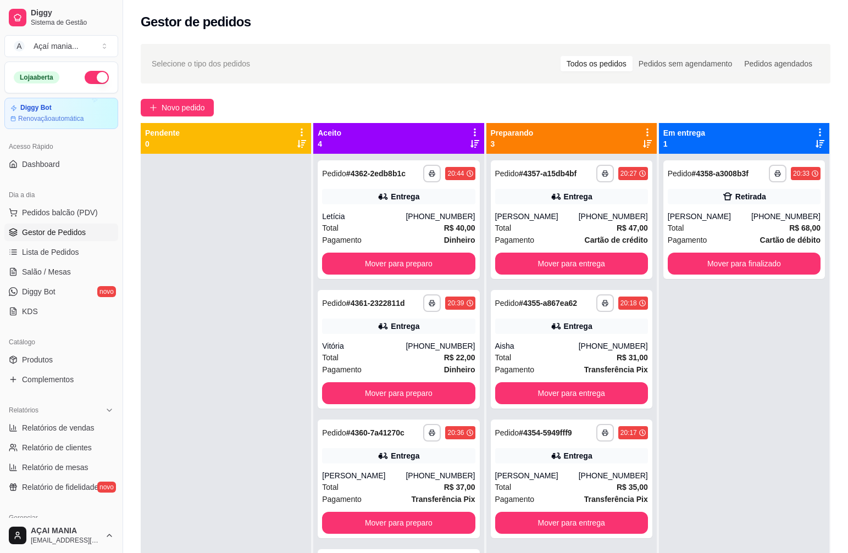
click at [236, 419] on div at bounding box center [226, 430] width 170 height 553
click at [214, 305] on div at bounding box center [226, 430] width 170 height 553
click at [624, 386] on button "Mover para entrega" at bounding box center [571, 393] width 148 height 21
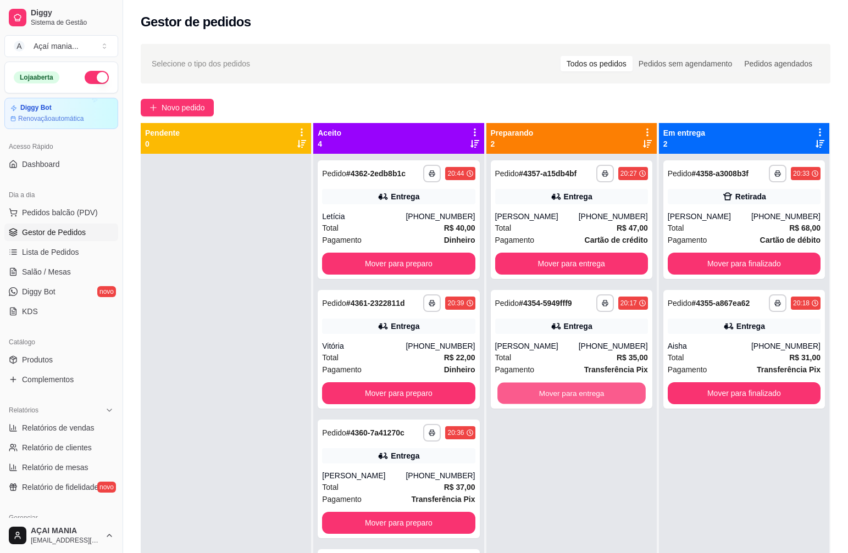
click at [624, 386] on button "Mover para entrega" at bounding box center [571, 393] width 148 height 21
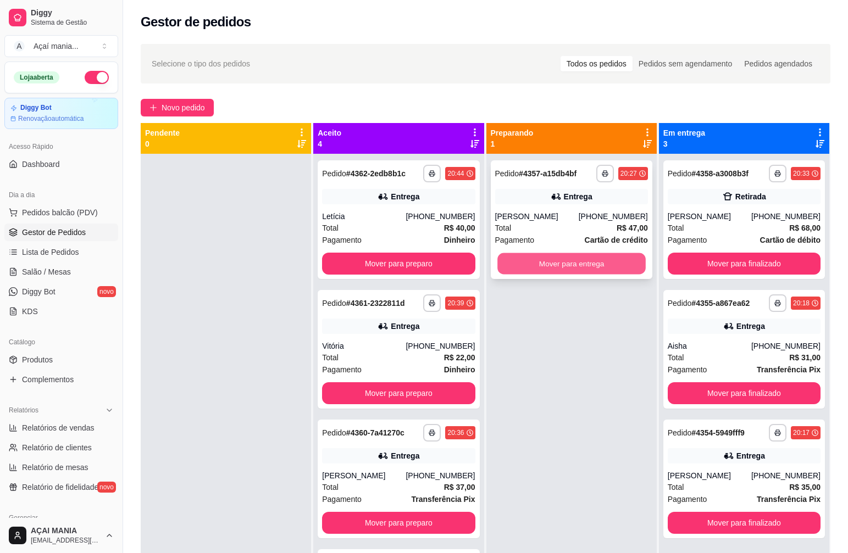
click at [584, 258] on button "Mover para entrega" at bounding box center [571, 263] width 148 height 21
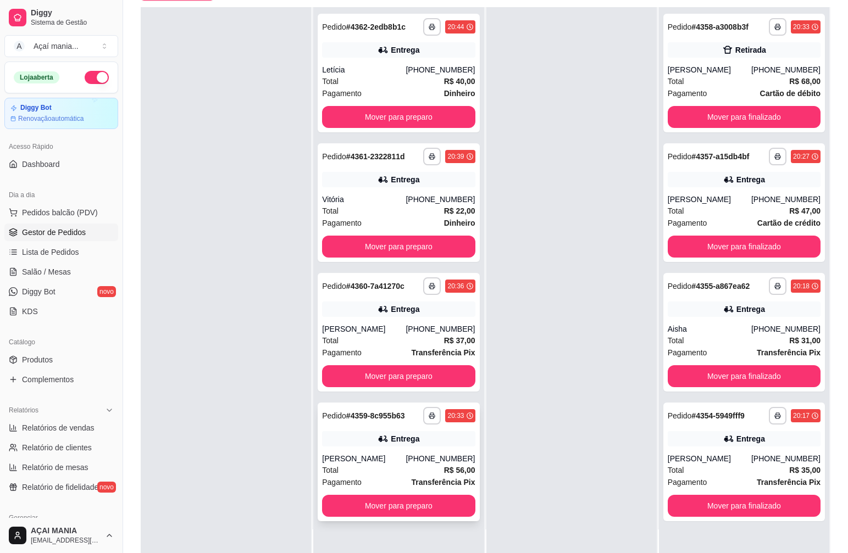
scroll to position [168, 0]
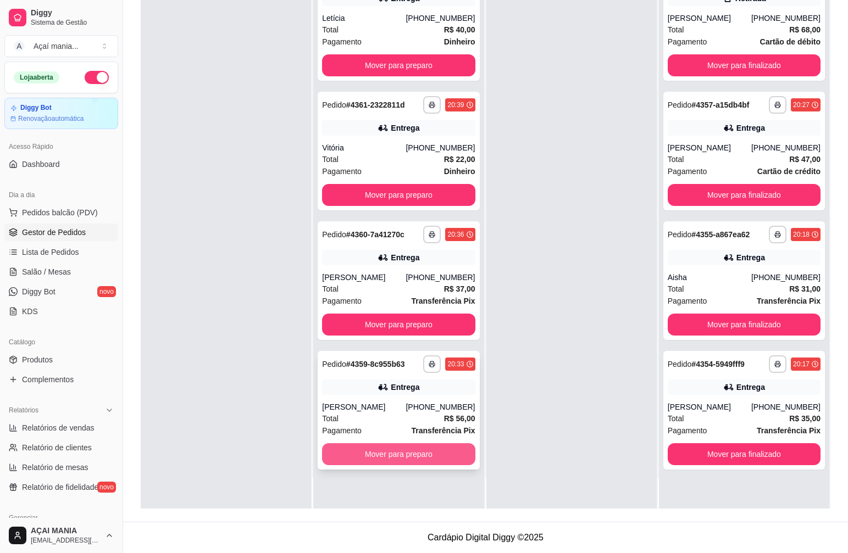
click at [406, 463] on button "Mover para preparo" at bounding box center [398, 454] width 153 height 22
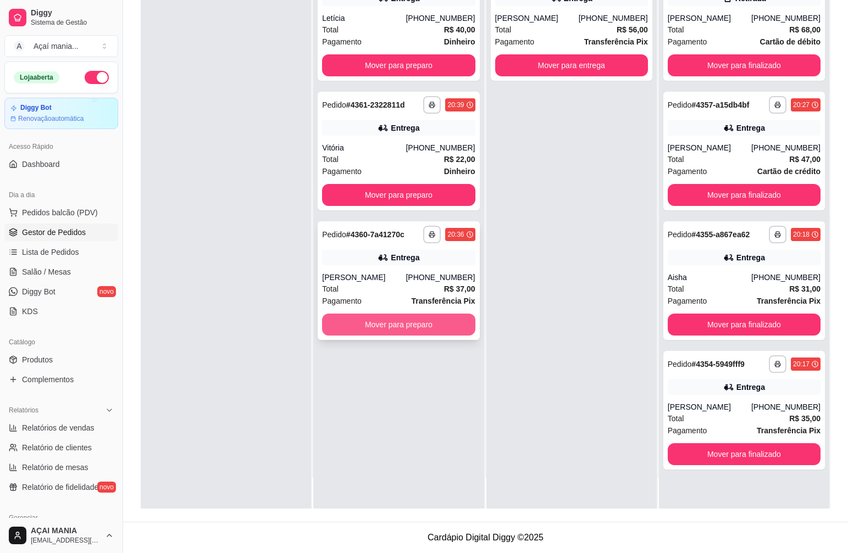
click at [392, 325] on button "Mover para preparo" at bounding box center [398, 325] width 153 height 22
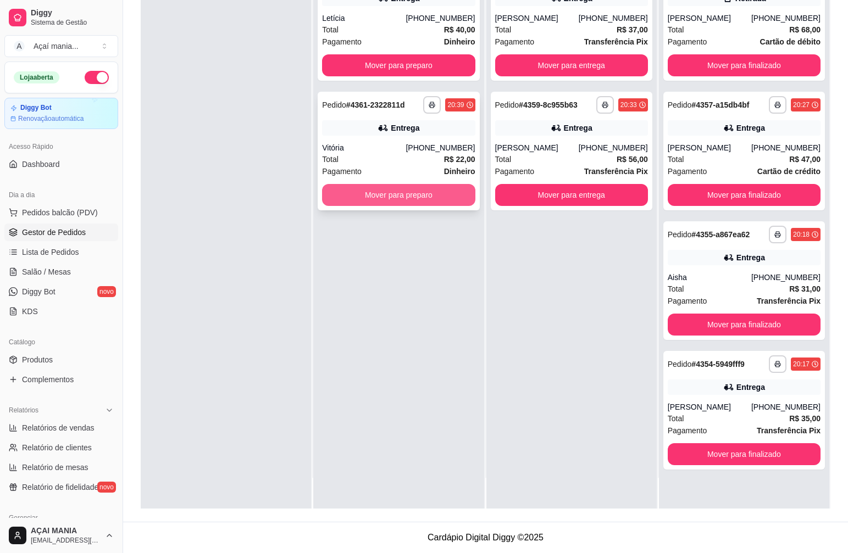
click at [396, 199] on button "Mover para preparo" at bounding box center [398, 195] width 153 height 22
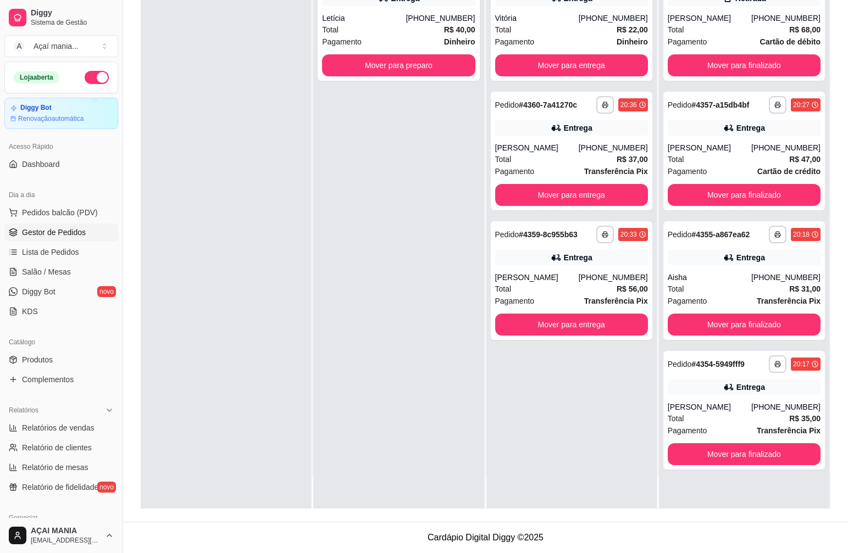
drag, startPoint x: 452, startPoint y: 405, endPoint x: 412, endPoint y: 390, distance: 42.8
click at [450, 403] on div "**********" at bounding box center [398, 232] width 170 height 553
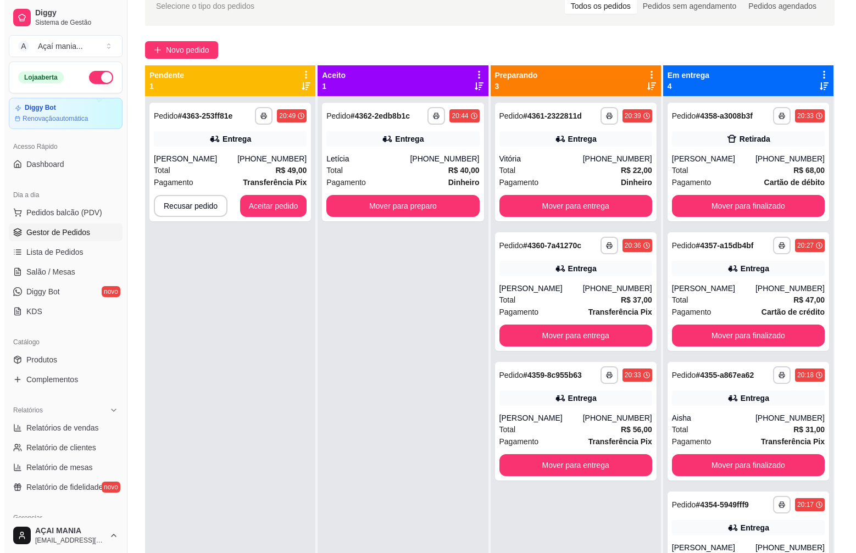
scroll to position [31, 0]
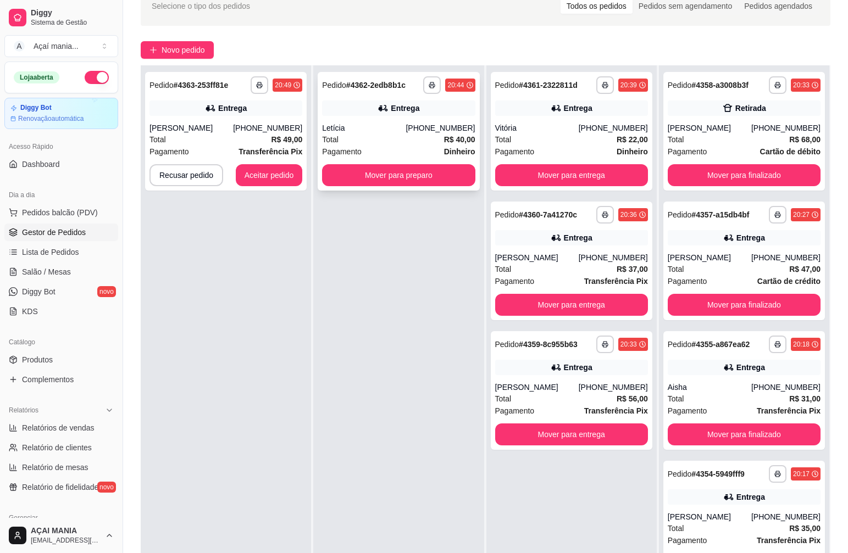
click at [405, 129] on div "Letícia" at bounding box center [363, 127] width 83 height 11
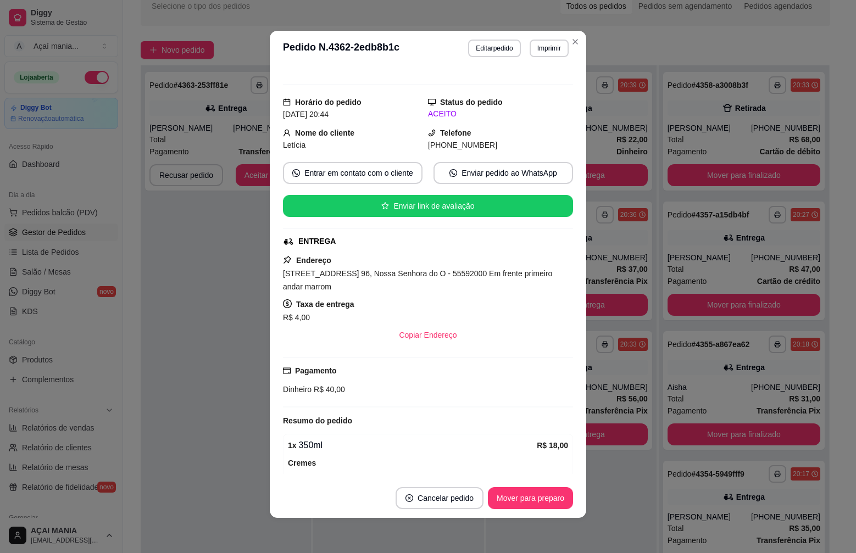
scroll to position [0, 0]
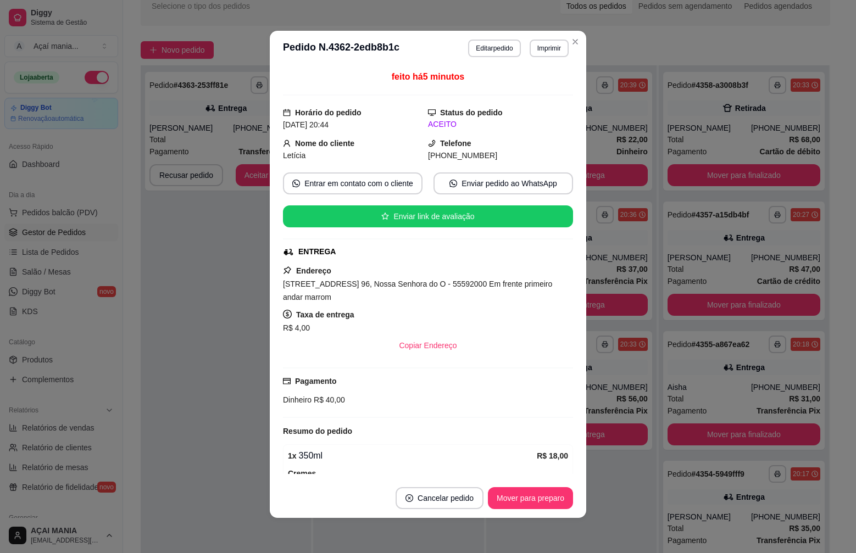
click at [424, 402] on div "Dinheiro R$ 40,00" at bounding box center [428, 400] width 290 height 12
click at [544, 48] on button "Imprimir" at bounding box center [549, 48] width 38 height 17
click at [544, 47] on button "Imprimir" at bounding box center [549, 48] width 38 height 17
click at [534, 93] on button "IMPRESSORA" at bounding box center [526, 87] width 80 height 18
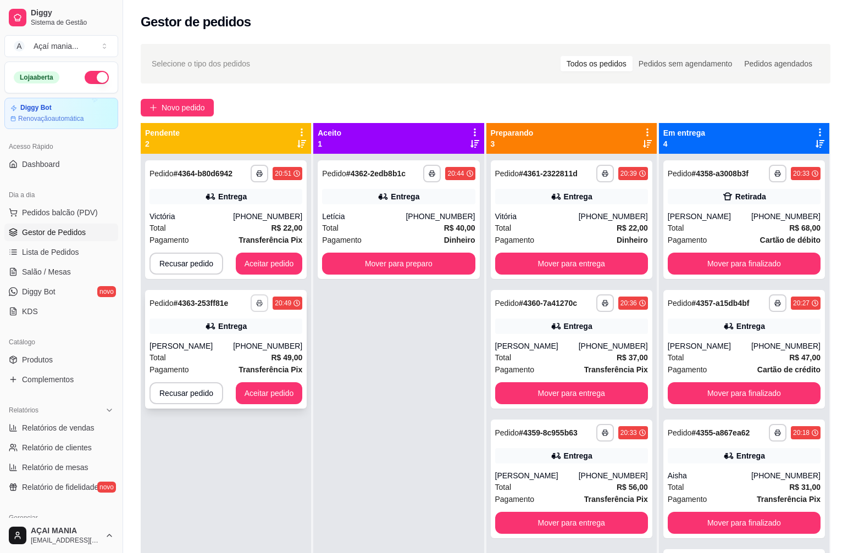
click at [259, 302] on icon "button" at bounding box center [259, 303] width 7 height 7
click at [244, 343] on button "IMPRESSORA" at bounding box center [229, 342] width 80 height 18
click at [233, 480] on div "**********" at bounding box center [226, 430] width 170 height 553
click at [281, 396] on button "Aceitar pedido" at bounding box center [269, 393] width 65 height 21
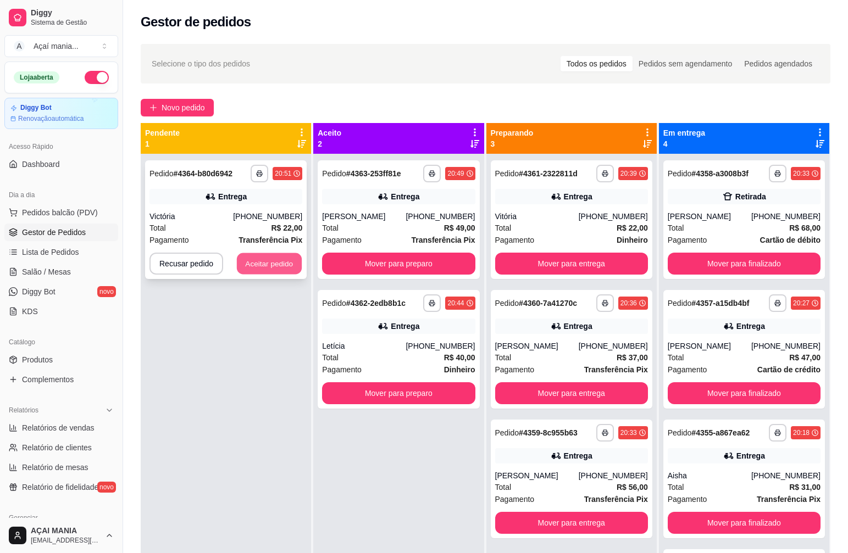
click at [270, 269] on button "Aceitar pedido" at bounding box center [269, 263] width 65 height 21
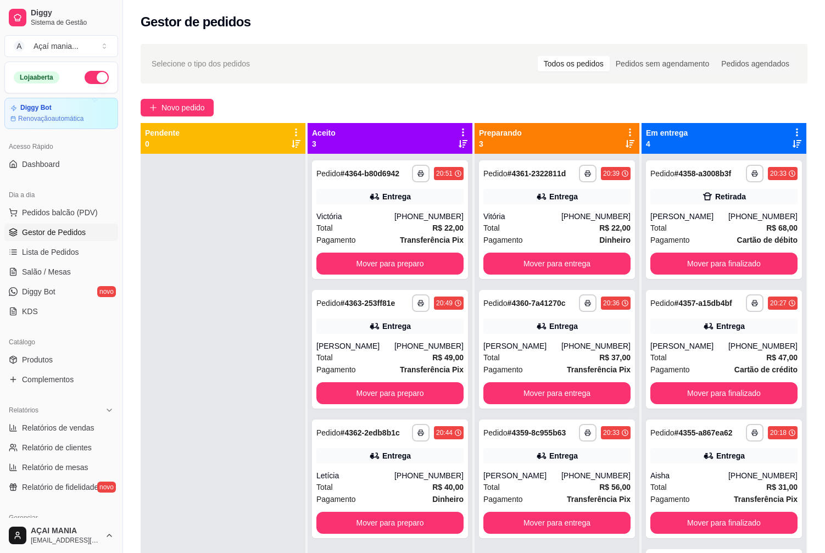
click at [236, 293] on div at bounding box center [223, 430] width 165 height 553
drag, startPoint x: 147, startPoint y: 418, endPoint x: 185, endPoint y: 417, distance: 37.4
click at [151, 416] on div at bounding box center [223, 430] width 165 height 553
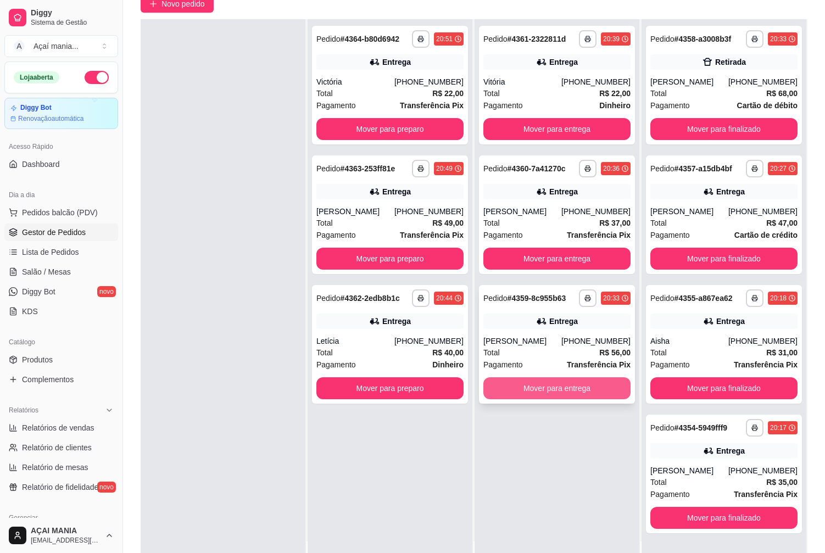
scroll to position [110, 0]
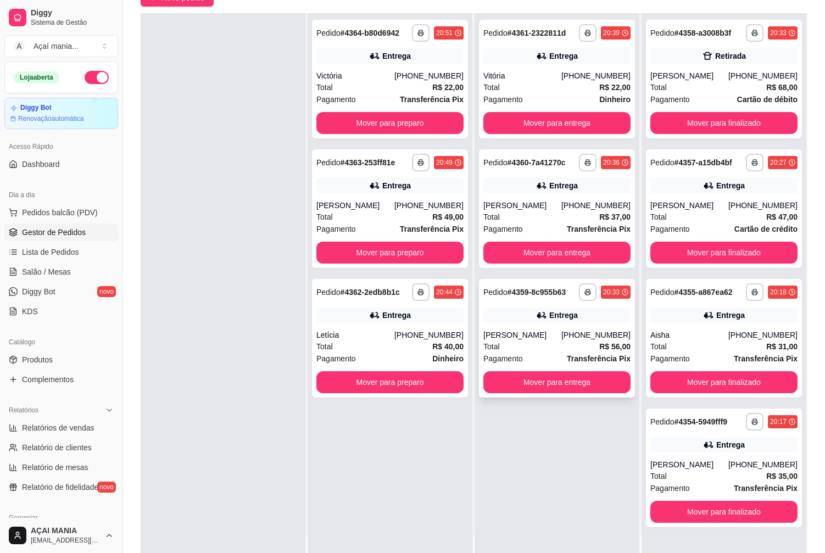
click at [534, 334] on div "[PERSON_NAME]" at bounding box center [522, 335] width 78 height 11
click at [463, 440] on div "**********" at bounding box center [390, 289] width 165 height 553
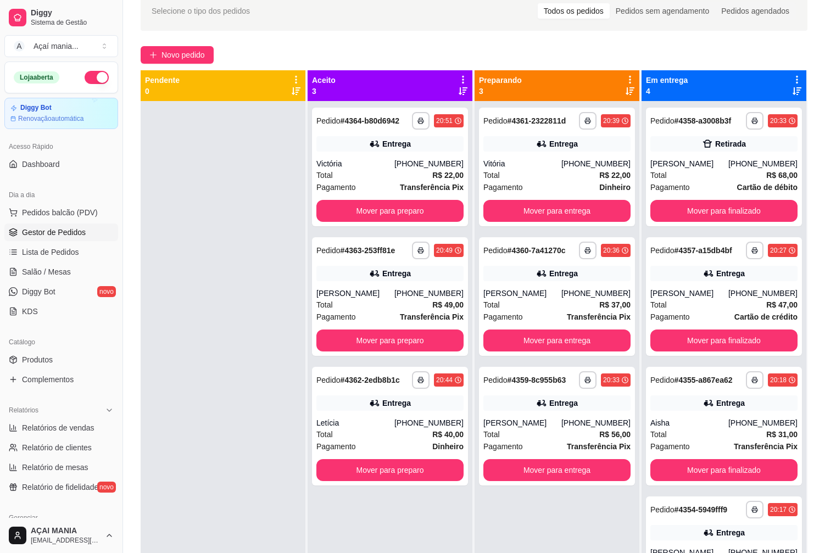
scroll to position [0, 0]
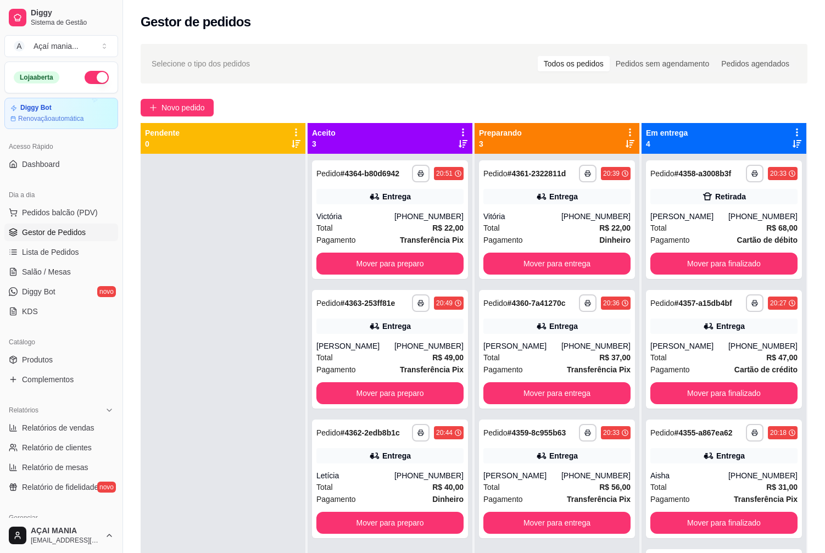
click at [209, 387] on div at bounding box center [223, 430] width 165 height 553
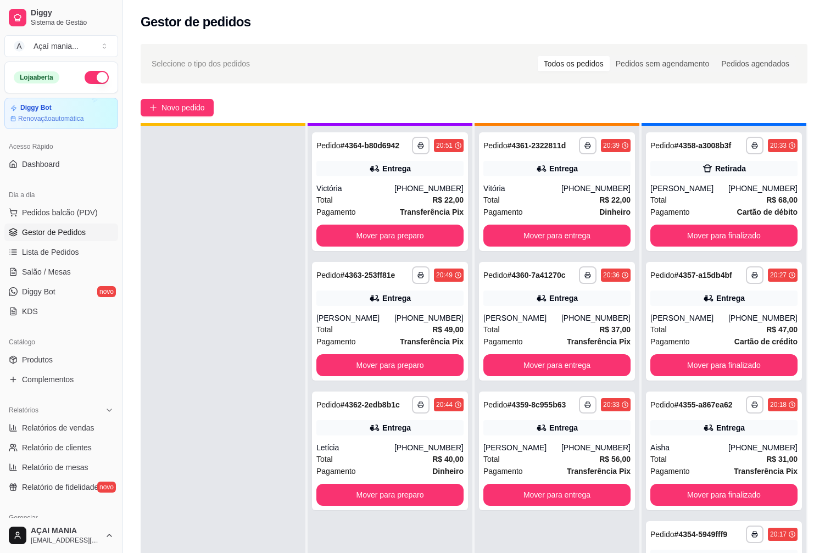
scroll to position [31, 0]
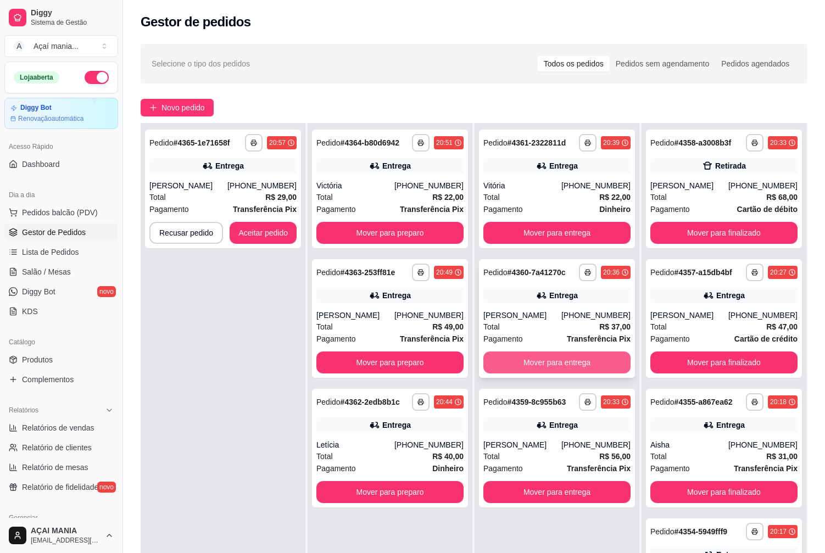
click at [527, 361] on button "Mover para entrega" at bounding box center [556, 363] width 147 height 22
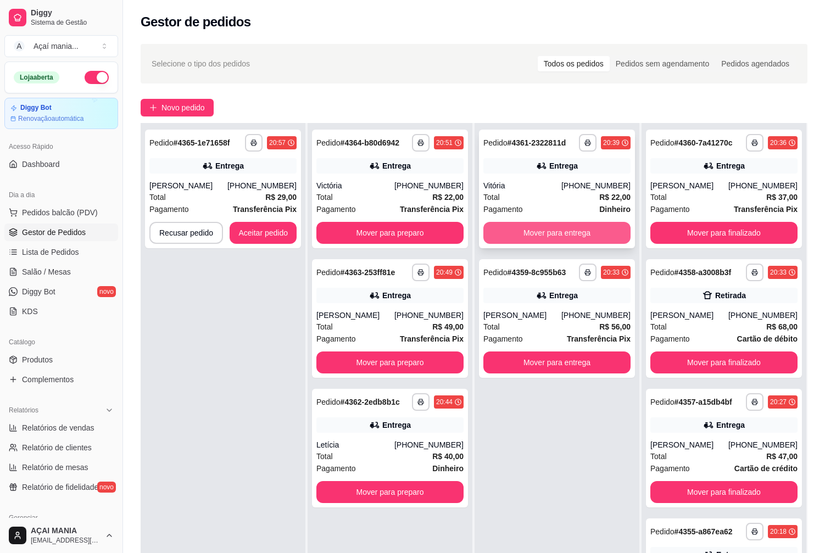
click at [525, 236] on button "Mover para entrega" at bounding box center [556, 233] width 147 height 22
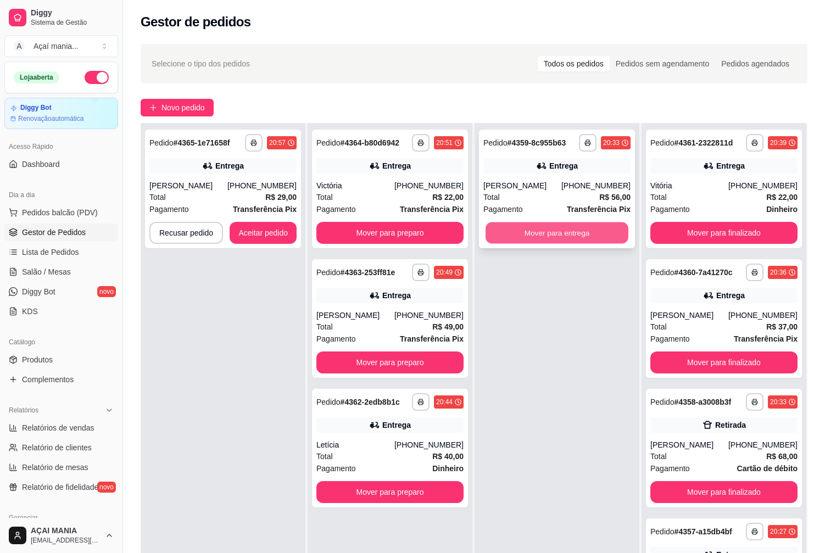
click at [523, 237] on button "Mover para entrega" at bounding box center [557, 232] width 143 height 21
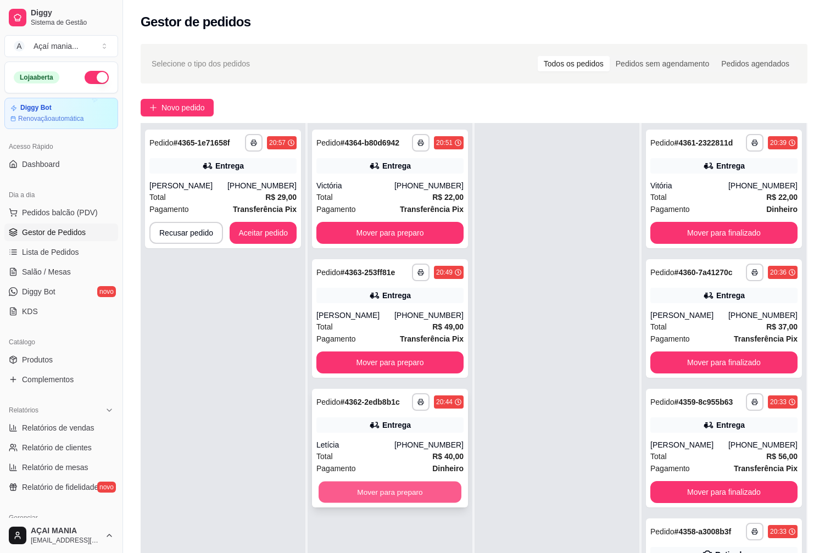
click at [402, 489] on button "Mover para preparo" at bounding box center [390, 492] width 143 height 21
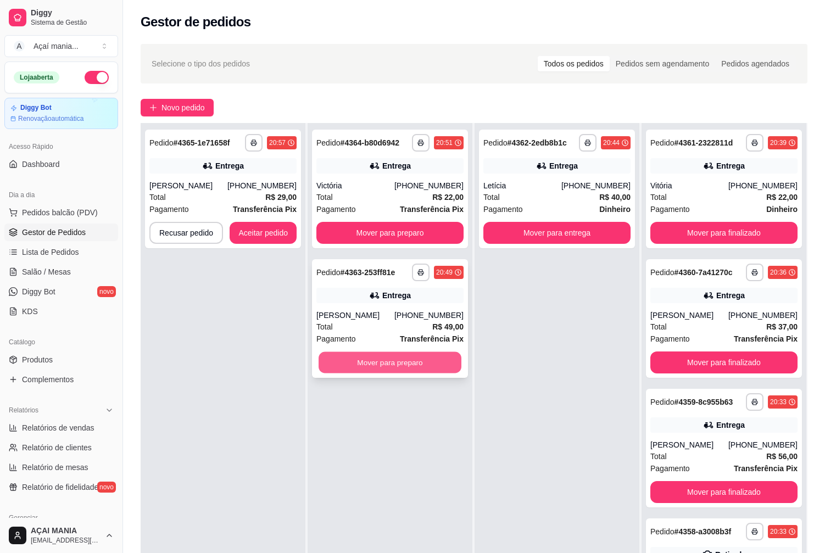
click at [391, 363] on button "Mover para preparo" at bounding box center [390, 362] width 143 height 21
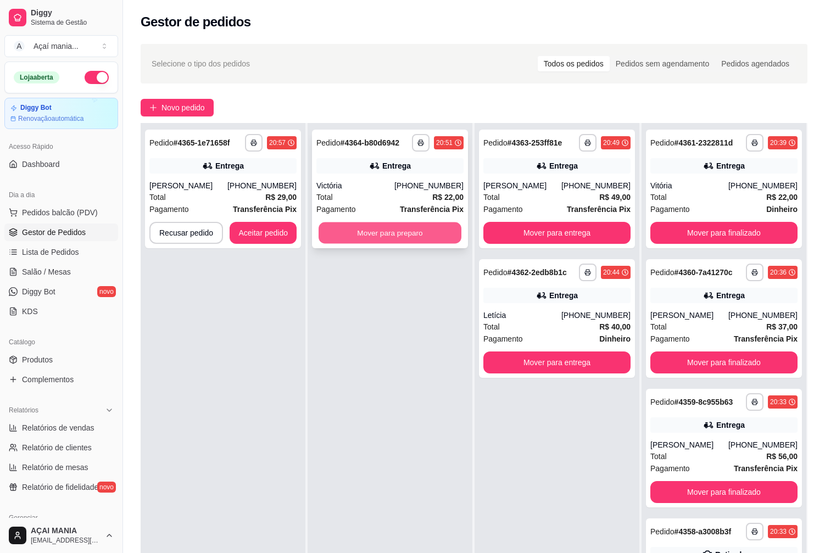
click at [364, 229] on button "Mover para preparo" at bounding box center [390, 232] width 143 height 21
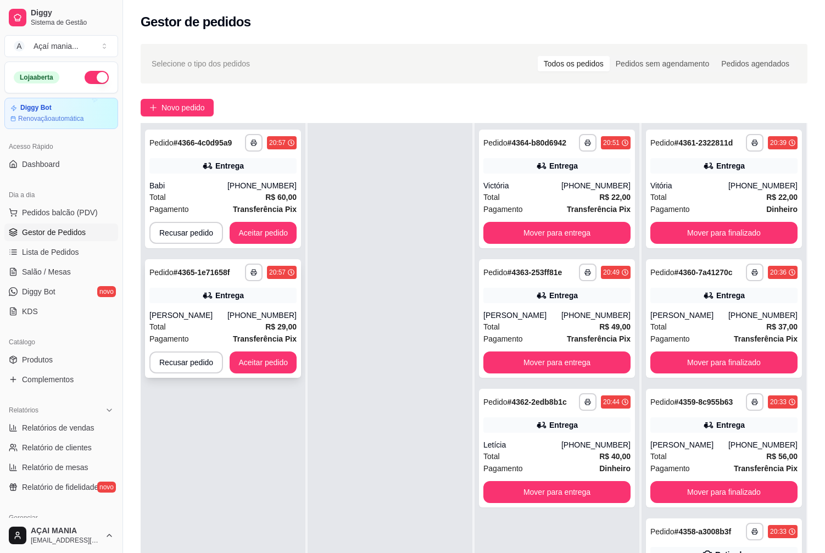
click at [263, 369] on button "Aceitar pedido" at bounding box center [263, 363] width 67 height 22
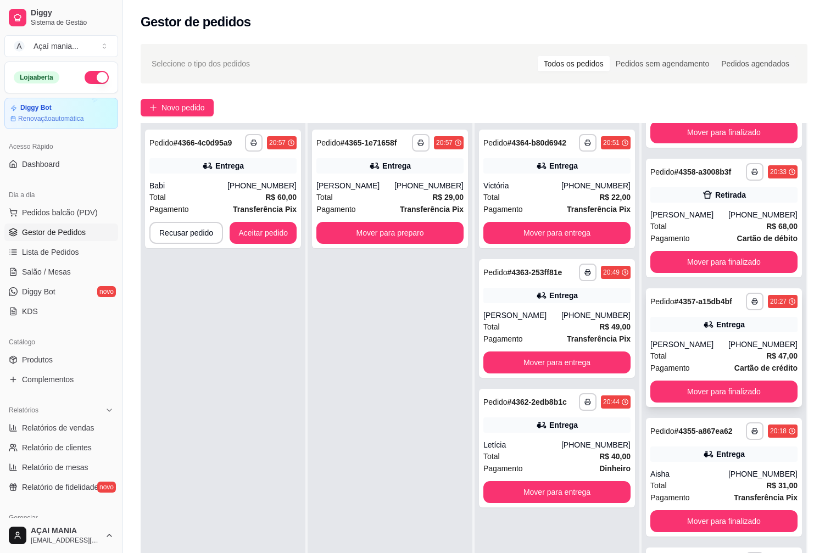
scroll to position [376, 0]
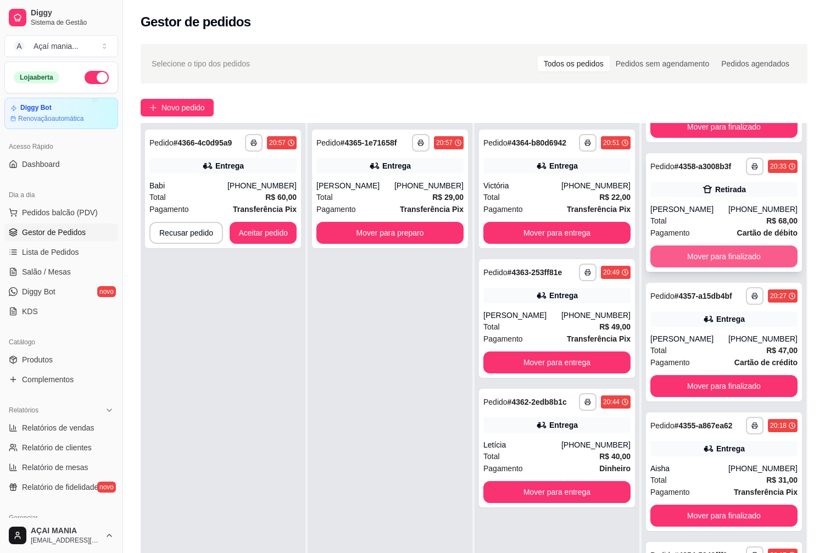
click at [694, 254] on button "Mover para finalizado" at bounding box center [723, 257] width 147 height 22
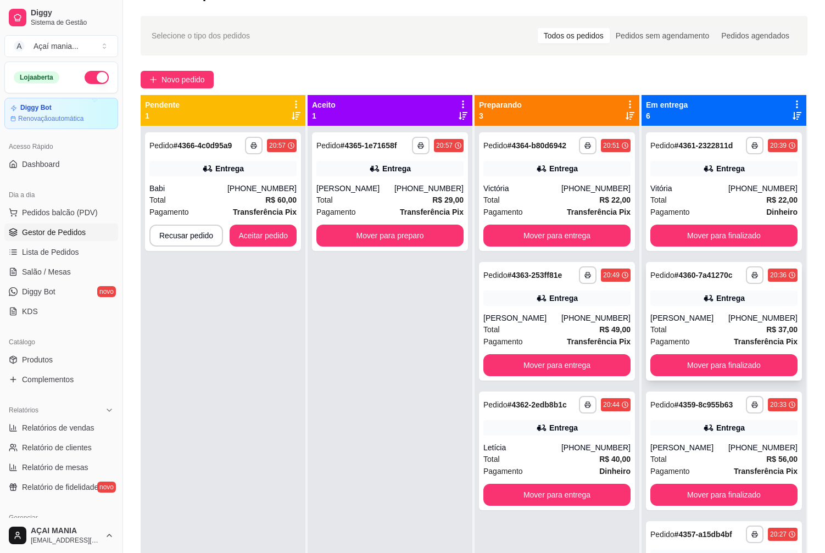
scroll to position [0, 0]
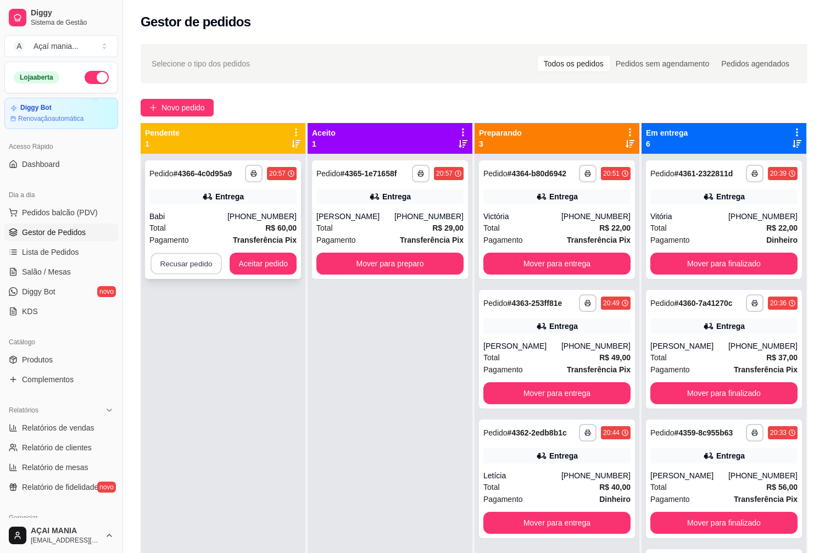
click at [199, 260] on button "Recusar pedido" at bounding box center [186, 263] width 71 height 21
click at [218, 230] on button "Sim" at bounding box center [216, 236] width 44 height 22
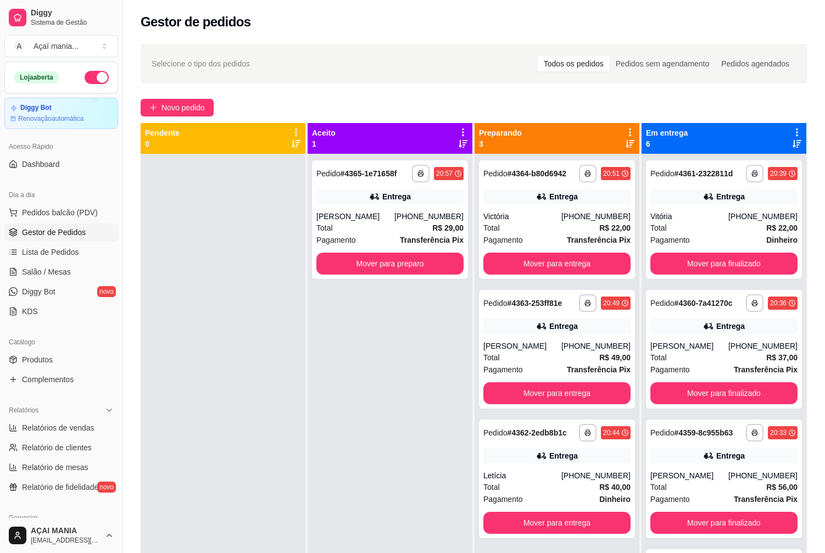
click at [391, 427] on div "**********" at bounding box center [390, 430] width 165 height 553
click at [316, 327] on div "**********" at bounding box center [390, 430] width 165 height 553
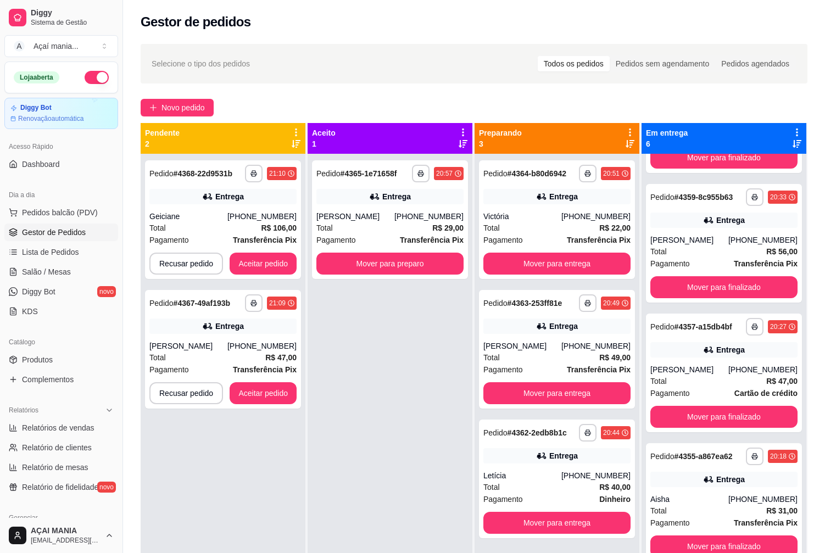
click at [308, 469] on div "**********" at bounding box center [390, 430] width 165 height 553
click at [362, 467] on div "**********" at bounding box center [390, 430] width 165 height 553
click at [273, 393] on button "Aceitar pedido" at bounding box center [263, 393] width 65 height 21
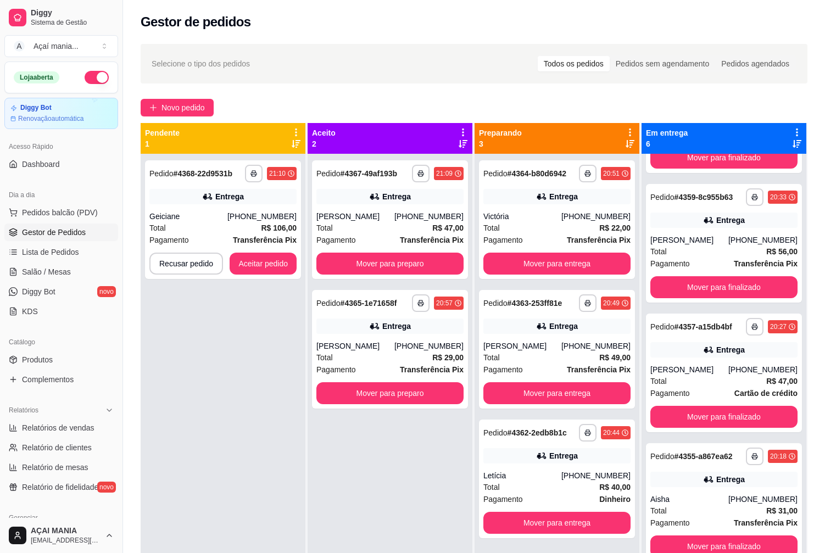
scroll to position [247, 0]
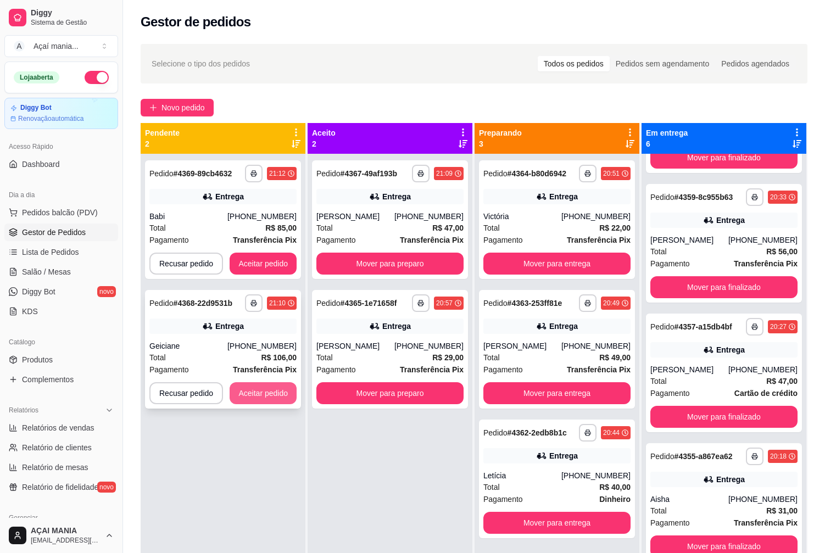
click at [256, 389] on button "Aceitar pedido" at bounding box center [263, 393] width 67 height 22
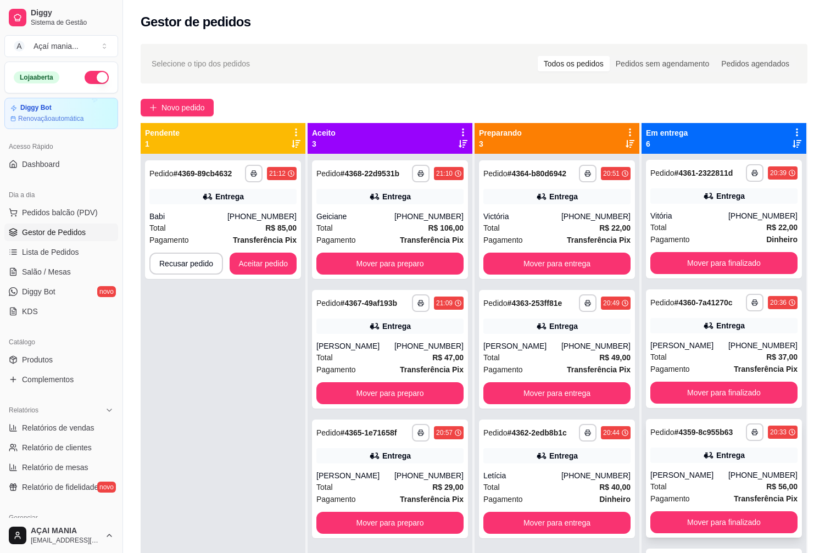
scroll to position [0, 0]
click at [197, 392] on div "**********" at bounding box center [223, 430] width 165 height 553
drag, startPoint x: 225, startPoint y: 417, endPoint x: 262, endPoint y: 416, distance: 36.8
click at [252, 451] on div "**********" at bounding box center [223, 430] width 165 height 553
click at [256, 415] on div "**********" at bounding box center [223, 430] width 165 height 553
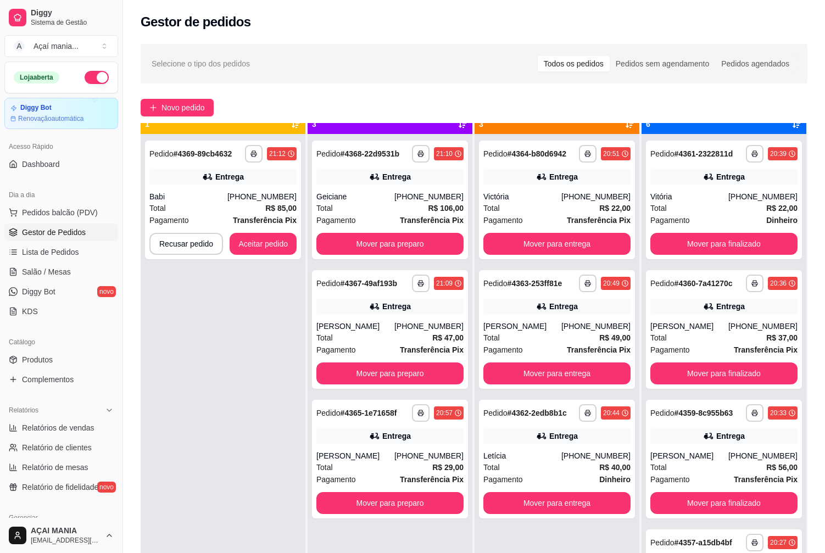
scroll to position [31, 0]
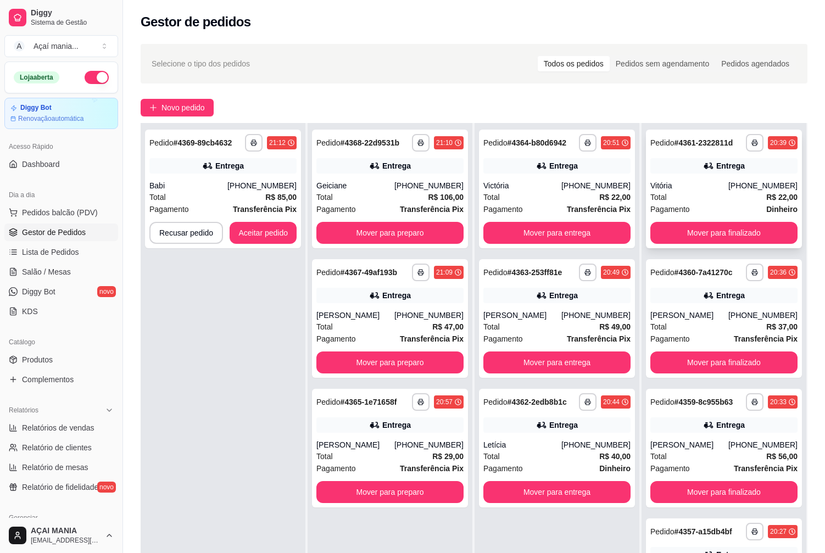
click at [702, 191] on div "Total R$ 22,00" at bounding box center [723, 197] width 147 height 12
click at [672, 310] on div "[PERSON_NAME]" at bounding box center [689, 315] width 78 height 11
click at [738, 440] on div "[PHONE_NUMBER]" at bounding box center [762, 444] width 69 height 11
click at [280, 234] on button "Aceitar pedido" at bounding box center [263, 233] width 67 height 22
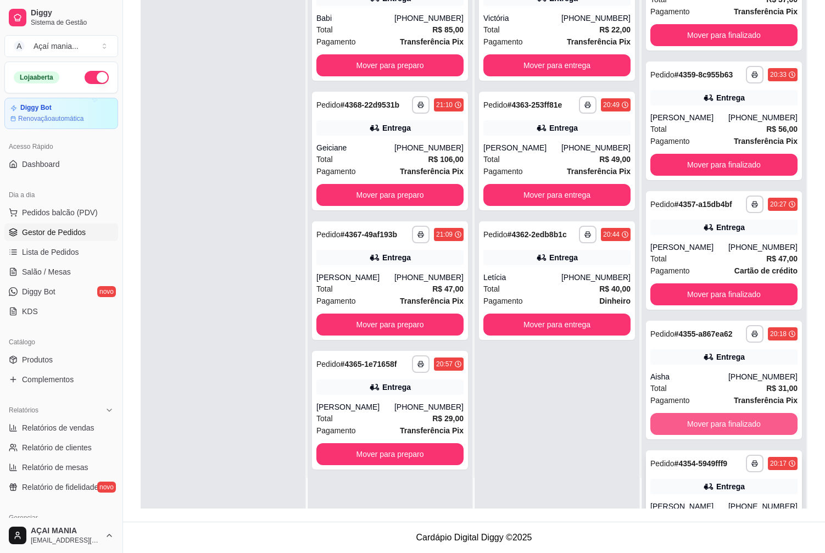
scroll to position [247, 0]
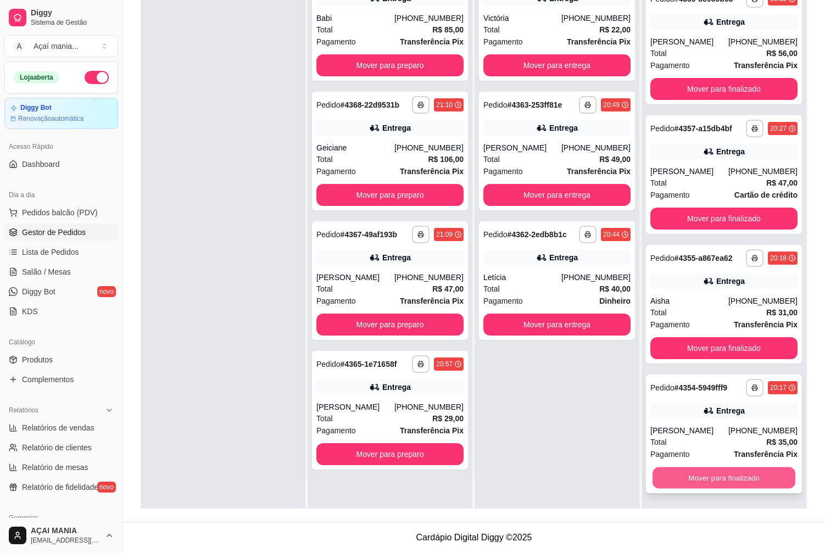
click at [740, 477] on button "Mover para finalizado" at bounding box center [724, 477] width 143 height 21
click at [727, 482] on button "Mover para finalizado" at bounding box center [723, 478] width 147 height 22
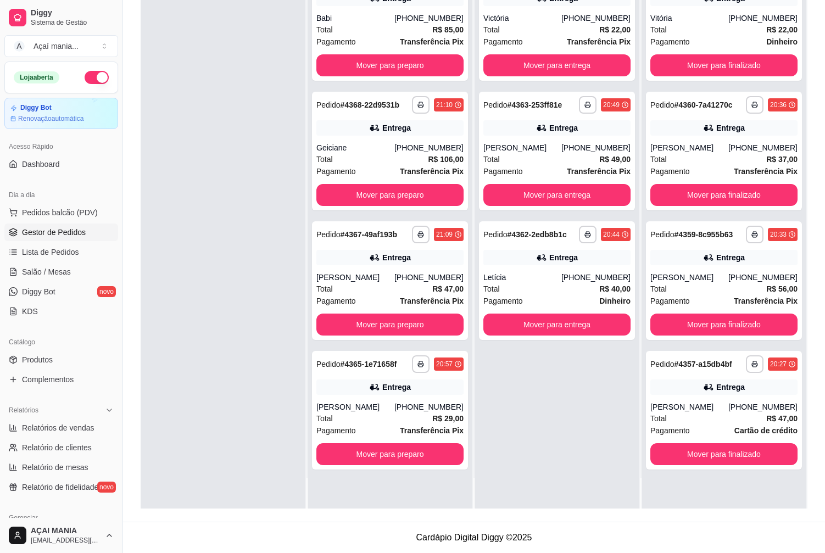
scroll to position [0, 0]
click at [701, 465] on button "Mover para finalizado" at bounding box center [723, 454] width 147 height 22
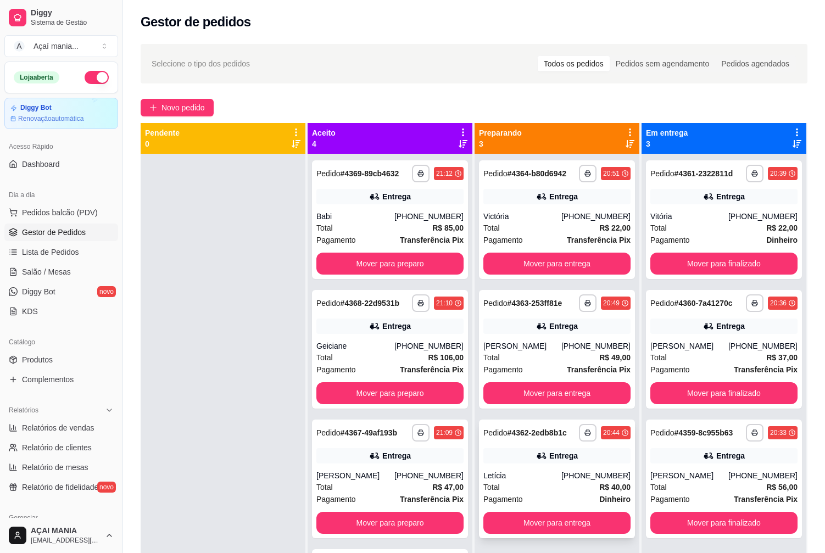
click at [538, 477] on div "Letícia" at bounding box center [522, 475] width 78 height 11
click at [542, 332] on div "Entrega" at bounding box center [556, 326] width 147 height 15
click at [527, 224] on div "Total R$ 22,00" at bounding box center [556, 228] width 147 height 12
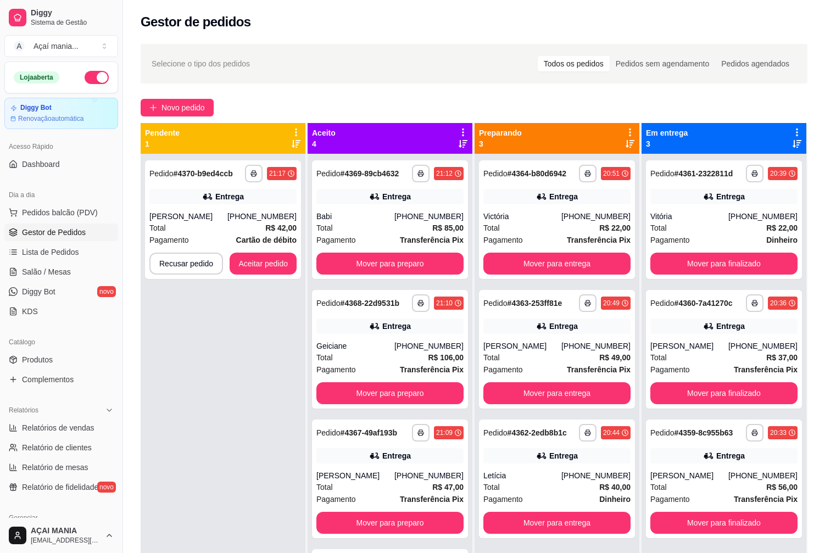
click at [189, 366] on div "**********" at bounding box center [223, 430] width 165 height 553
click at [242, 260] on button "Aceitar pedido" at bounding box center [263, 264] width 67 height 22
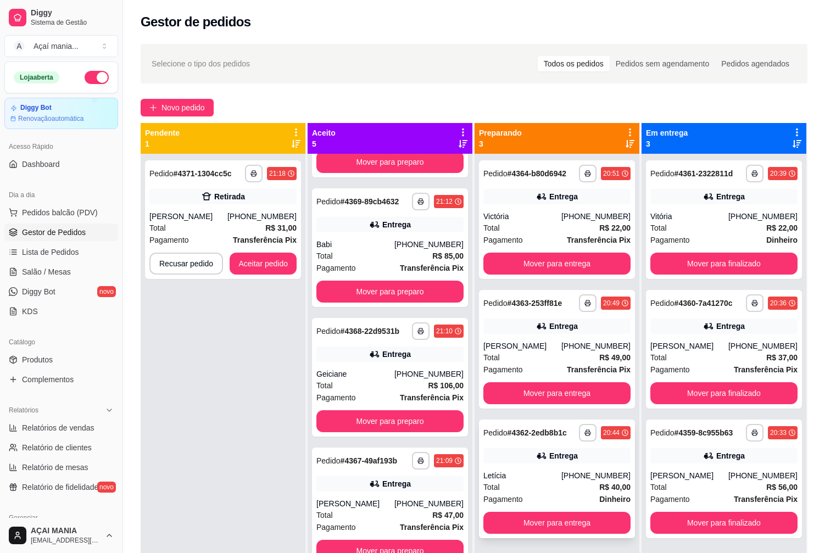
scroll to position [106, 0]
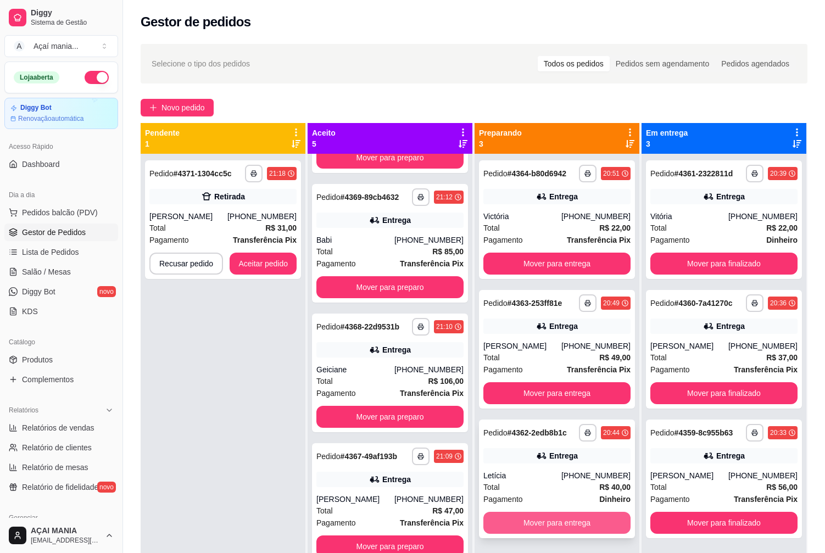
click at [538, 525] on button "Mover para entrega" at bounding box center [556, 523] width 147 height 22
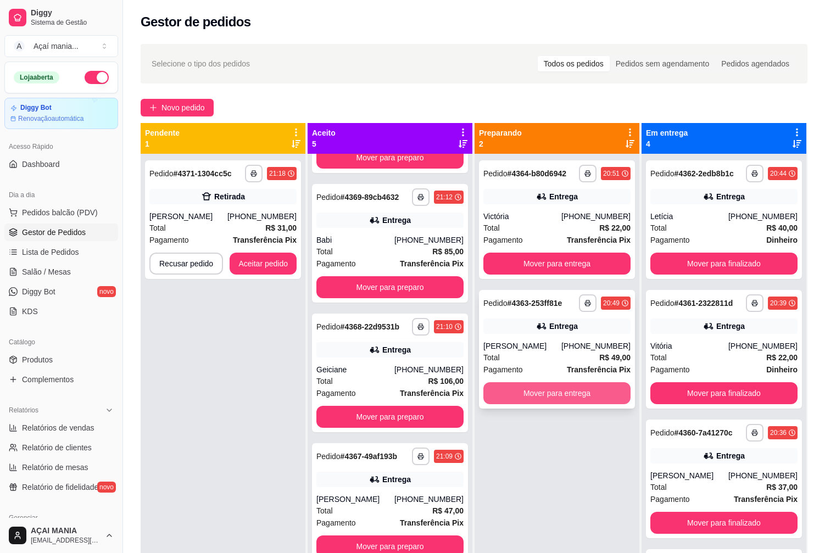
click at [512, 394] on button "Mover para entrega" at bounding box center [556, 393] width 147 height 22
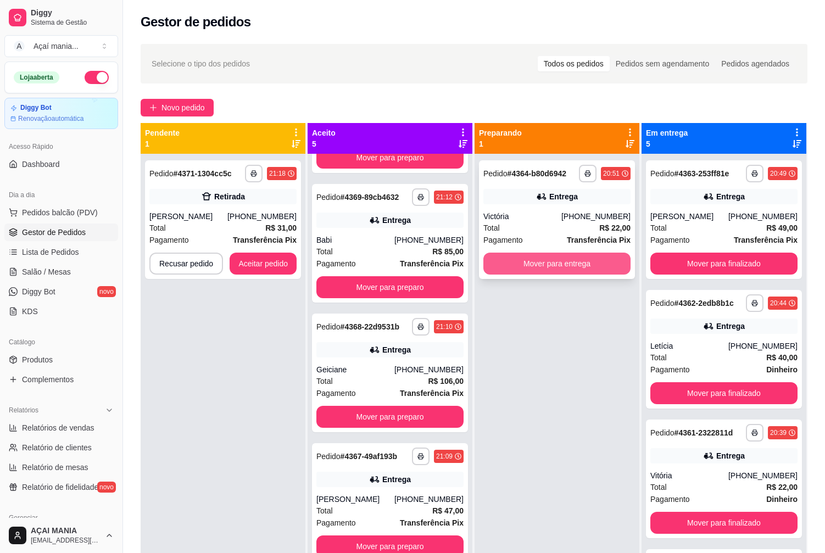
click at [531, 264] on button "Mover para entrega" at bounding box center [556, 264] width 147 height 22
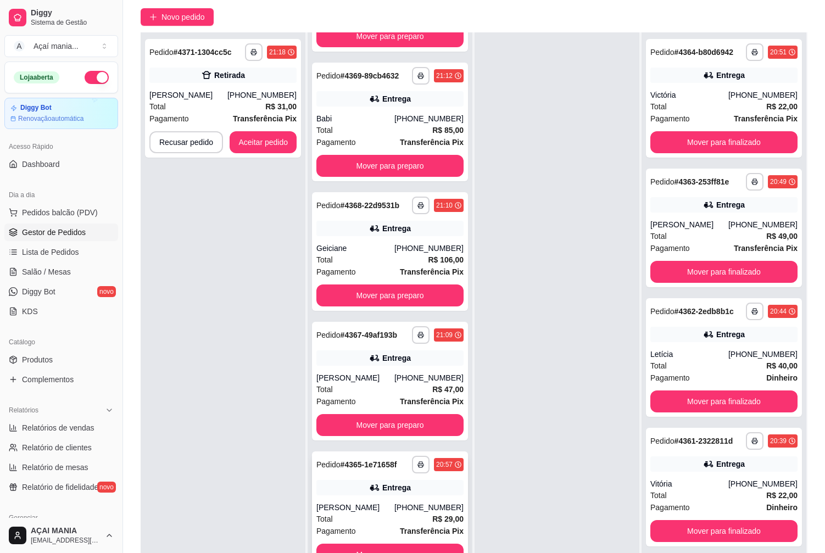
scroll to position [168, 0]
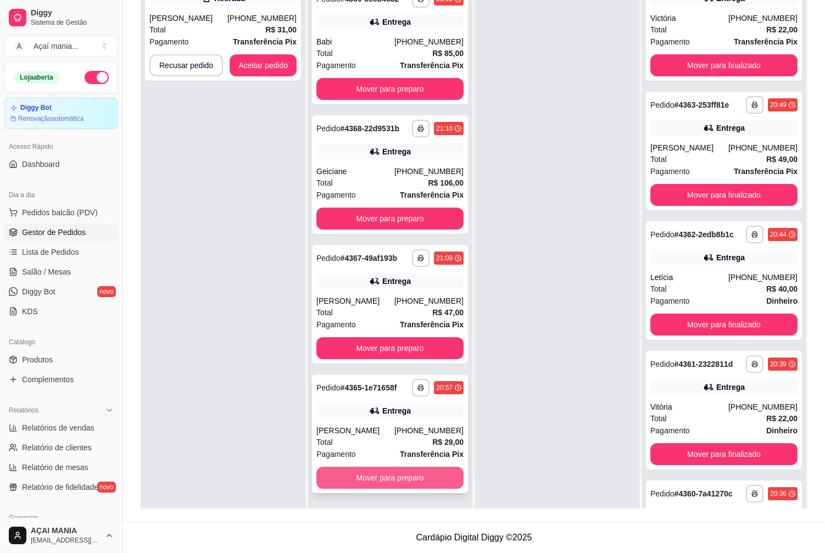
click at [361, 478] on button "Mover para preparo" at bounding box center [389, 478] width 147 height 22
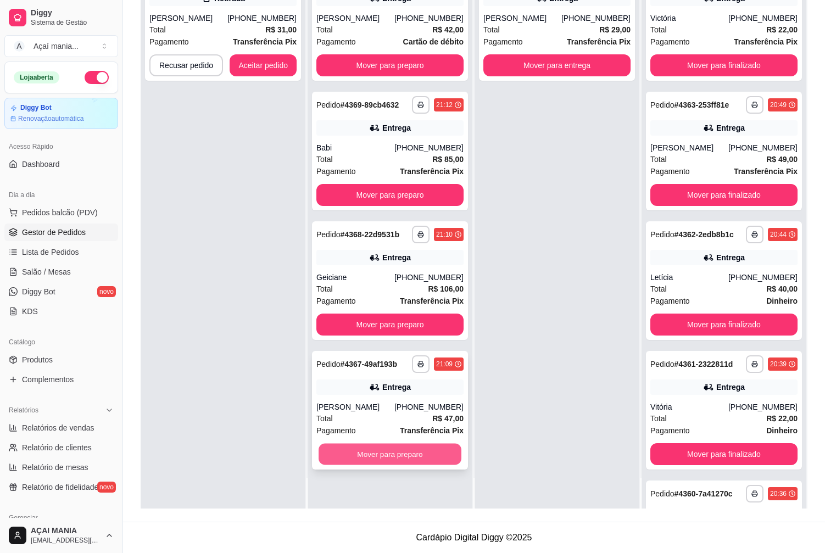
click at [359, 451] on button "Mover para preparo" at bounding box center [390, 454] width 143 height 21
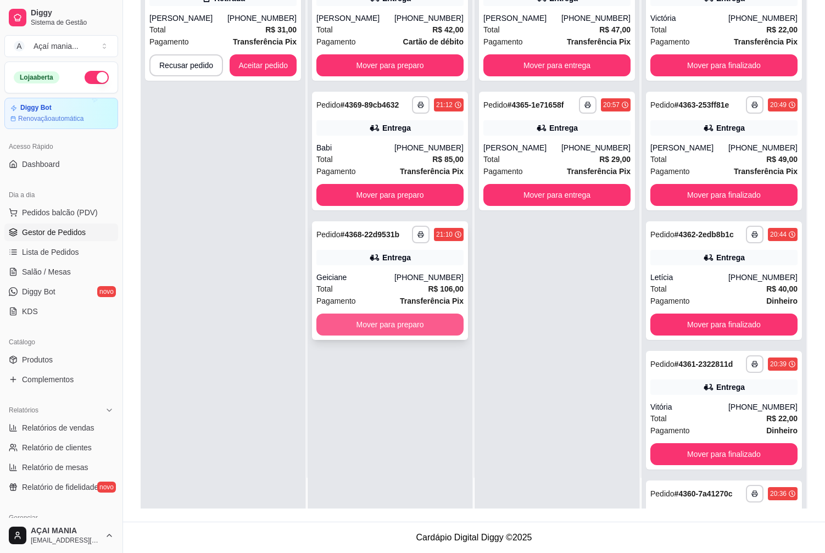
click at [372, 322] on button "Mover para preparo" at bounding box center [389, 325] width 147 height 22
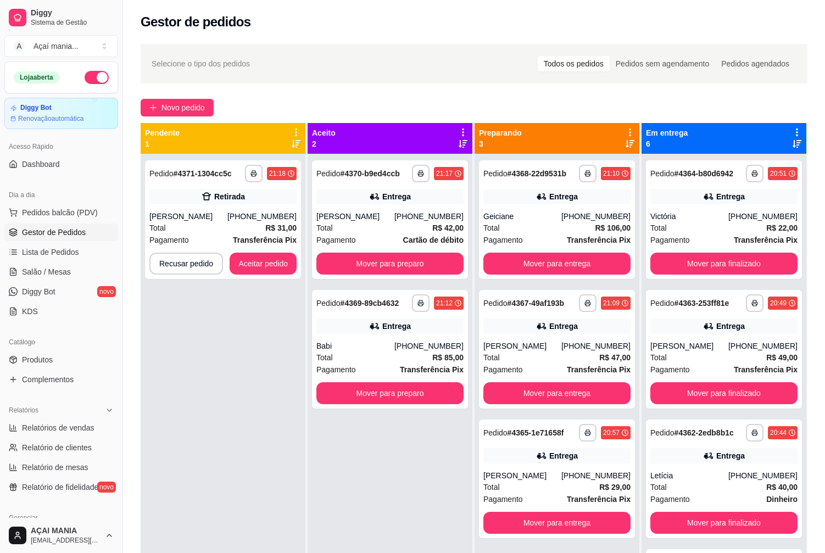
click at [453, 461] on div "**********" at bounding box center [390, 430] width 165 height 553
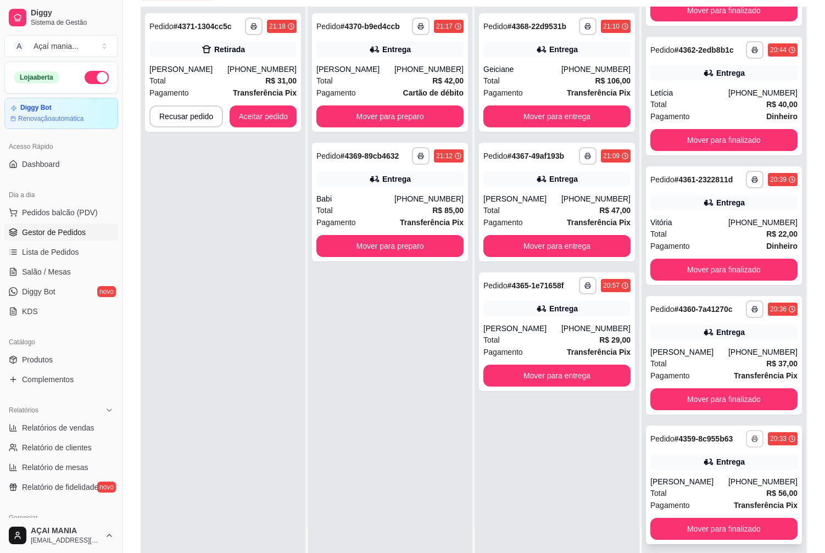
scroll to position [168, 0]
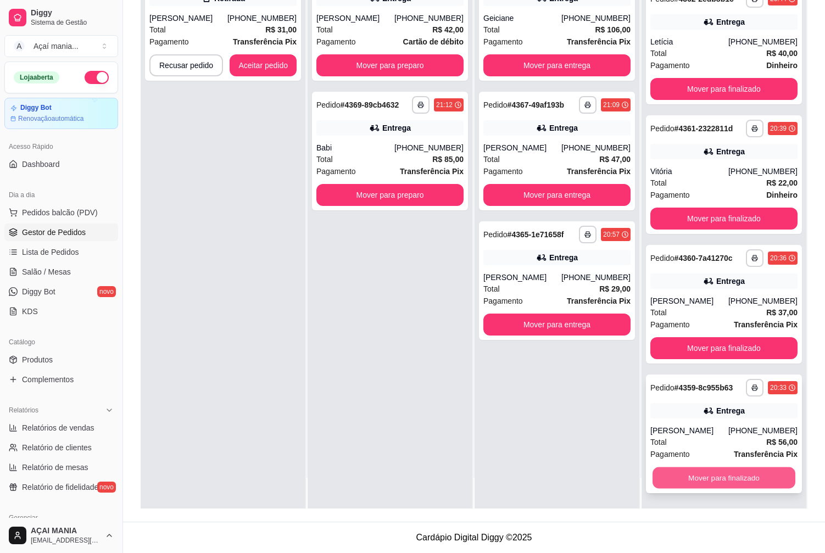
click at [739, 480] on button "Mover para finalizado" at bounding box center [724, 477] width 143 height 21
click at [738, 474] on button "Mover para finalizado" at bounding box center [723, 478] width 147 height 22
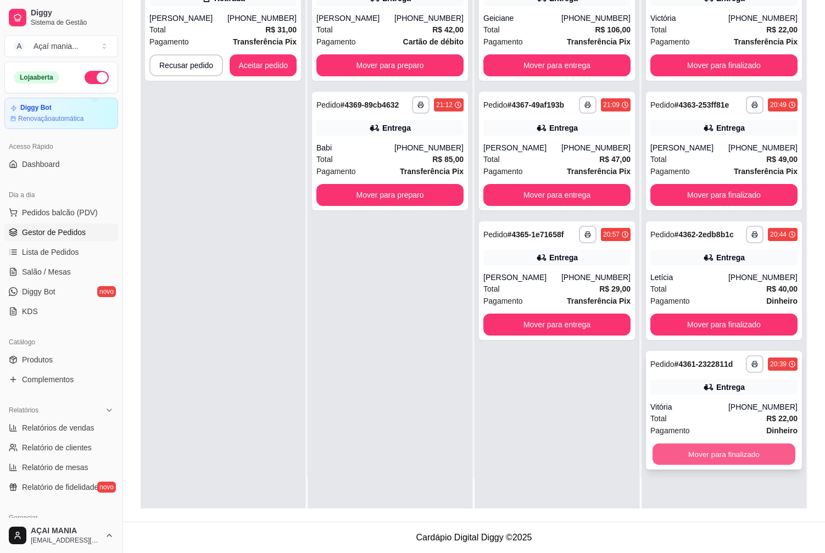
click at [736, 457] on button "Mover para finalizado" at bounding box center [724, 454] width 143 height 21
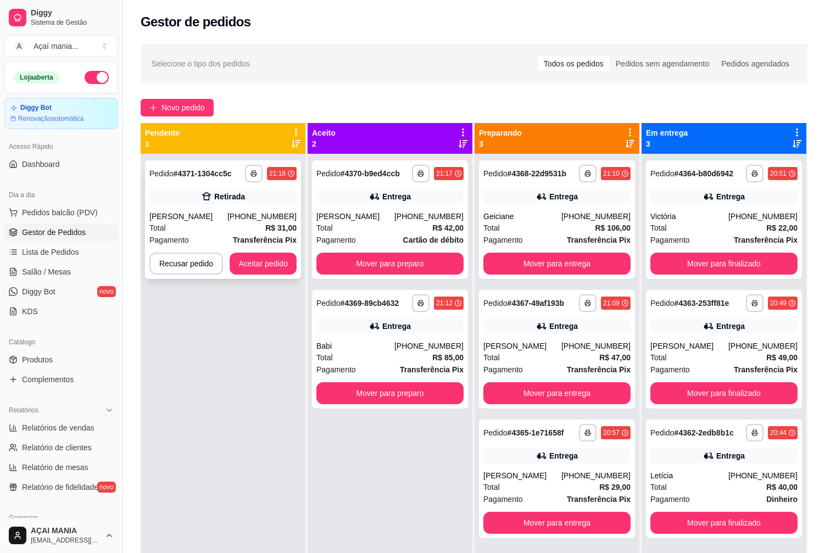
click at [266, 258] on button "Aceitar pedido" at bounding box center [263, 264] width 67 height 22
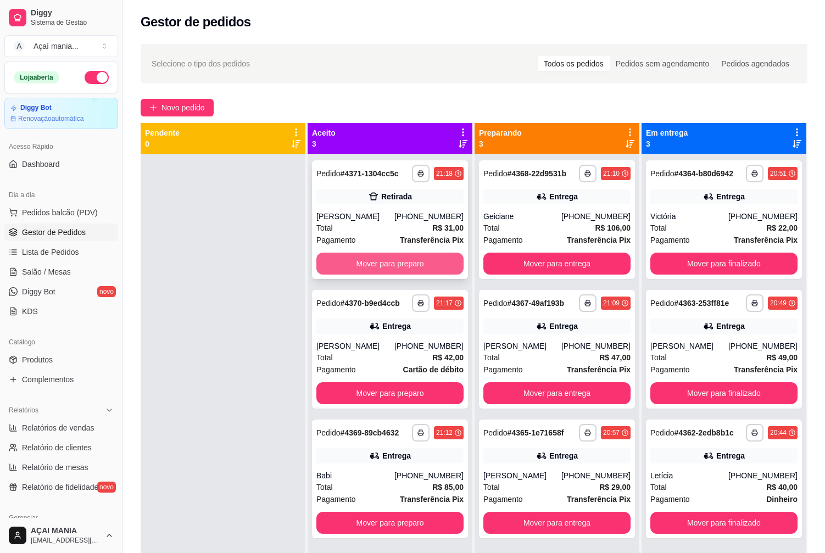
click at [391, 260] on button "Mover para preparo" at bounding box center [389, 264] width 147 height 22
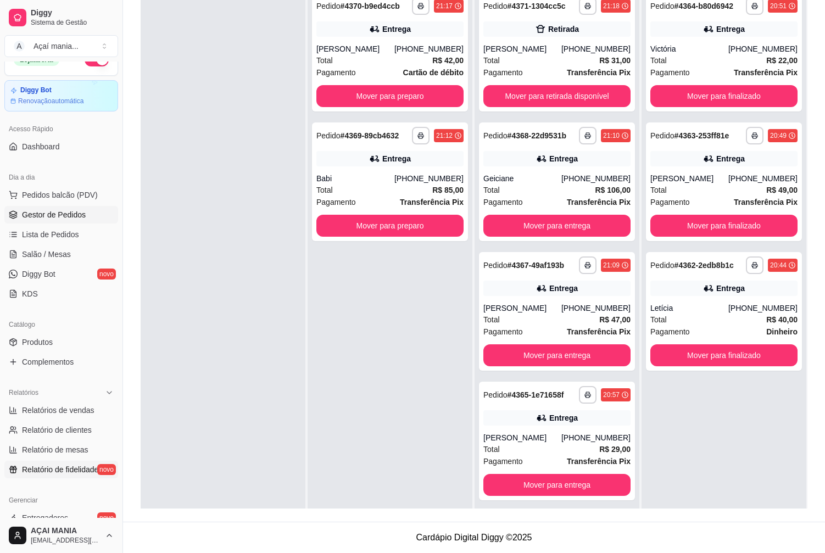
scroll to position [73, 0]
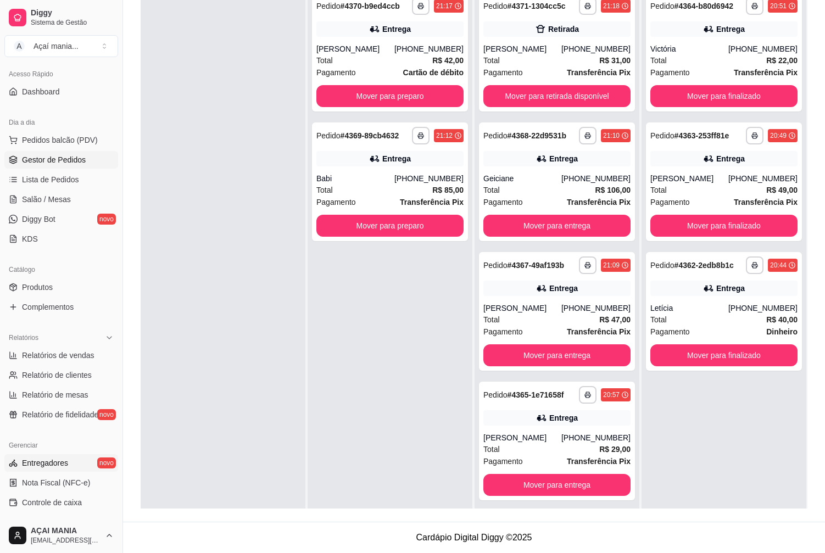
click at [51, 464] on span "Entregadores" at bounding box center [45, 463] width 46 height 11
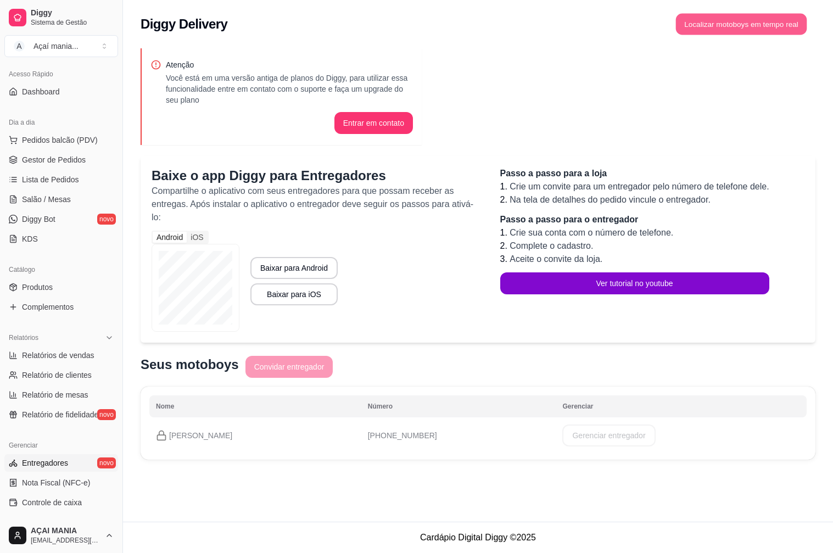
click at [793, 18] on button "Localizar motoboys em tempo real" at bounding box center [741, 24] width 131 height 21
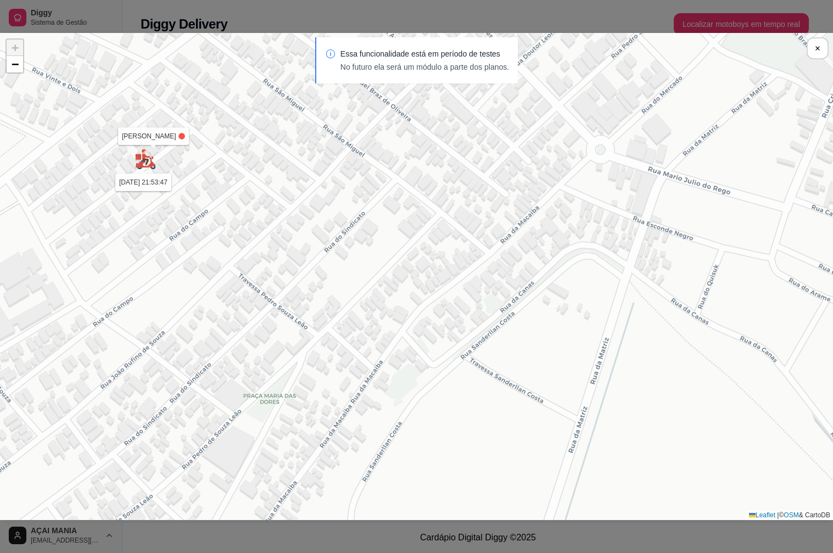
drag, startPoint x: 257, startPoint y: 303, endPoint x: 265, endPoint y: 299, distance: 9.1
click at [265, 299] on div "Sua loja lauro chagas [DATE] 21:53:47 + − Leaflet | © OSM & CartoDB" at bounding box center [416, 276] width 833 height 487
